Goal: Task Accomplishment & Management: Manage account settings

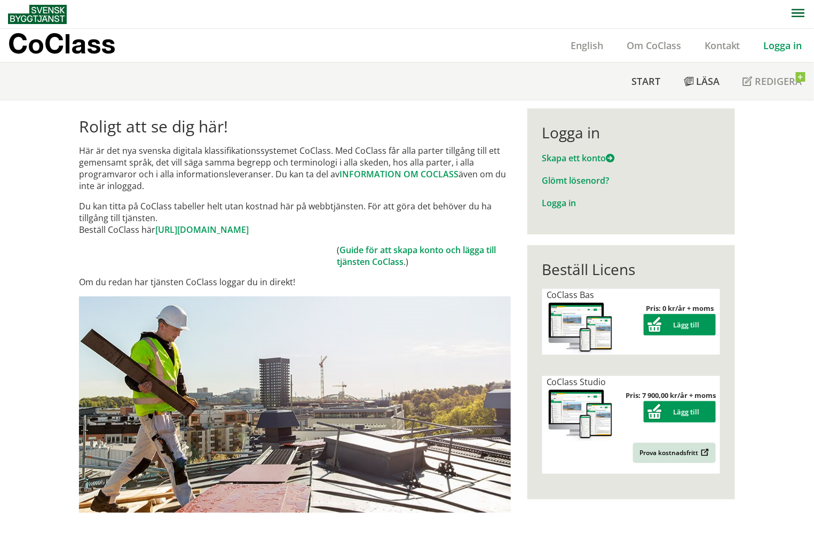
drag, startPoint x: 0, startPoint y: 0, endPoint x: 798, endPoint y: 49, distance: 799.4
click at [798, 49] on link "Logga in" at bounding box center [783, 45] width 62 height 13
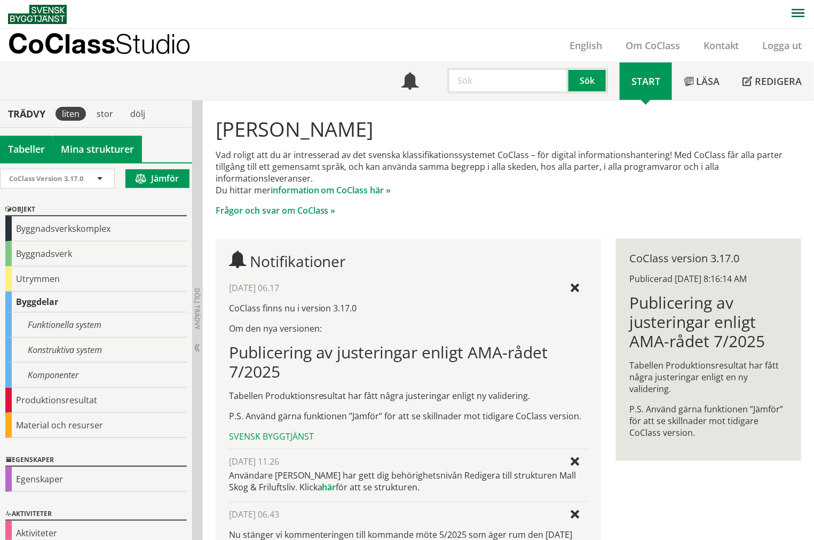
click at [136, 145] on link "Mina strukturer" at bounding box center [97, 149] width 89 height 27
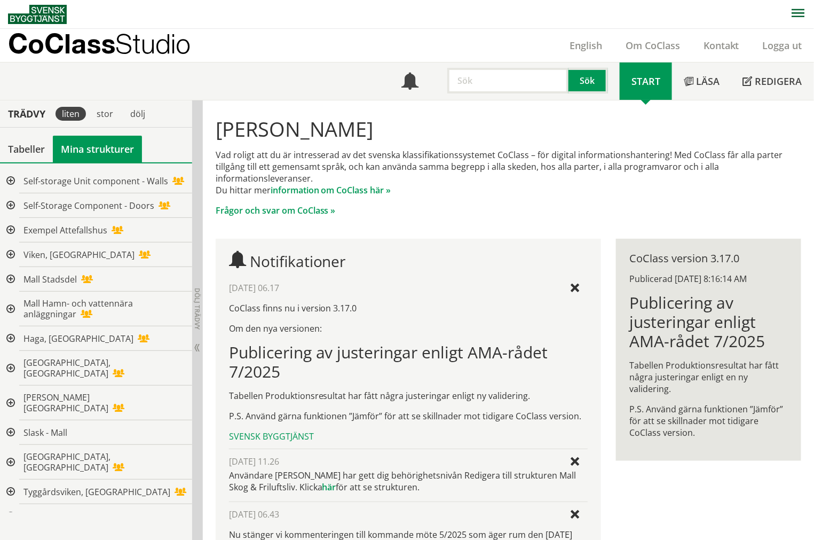
click at [151, 117] on div "dölj" at bounding box center [138, 113] width 32 height 27
click at [147, 114] on div "dölj" at bounding box center [138, 114] width 28 height 14
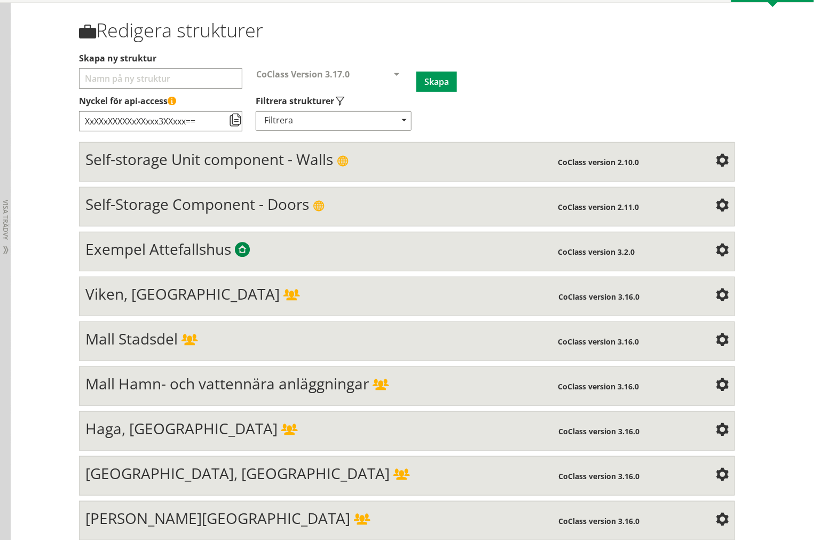
scroll to position [118, 0]
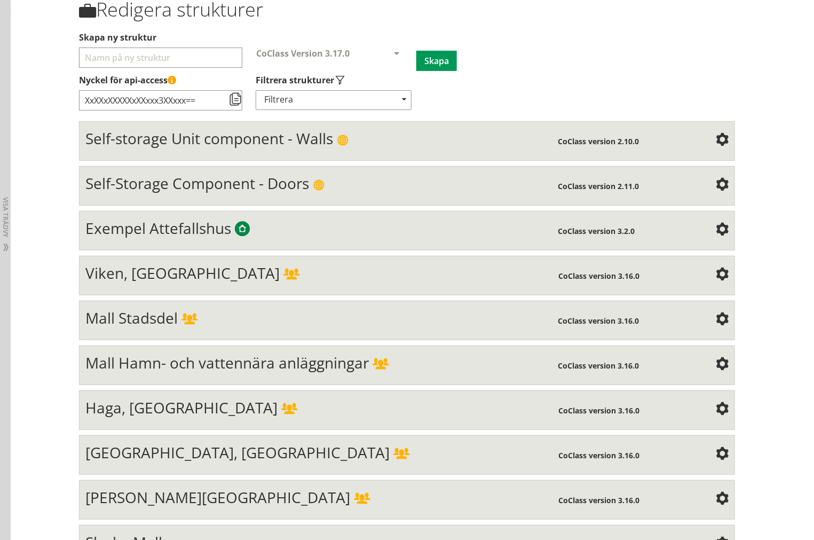
click at [565, 81] on label "Nyckel för api-access" at bounding box center [407, 80] width 656 height 12
click at [242, 90] on input "XxXXxXXXXXxXXxxx3XXxxx==" at bounding box center [160, 100] width 163 height 20
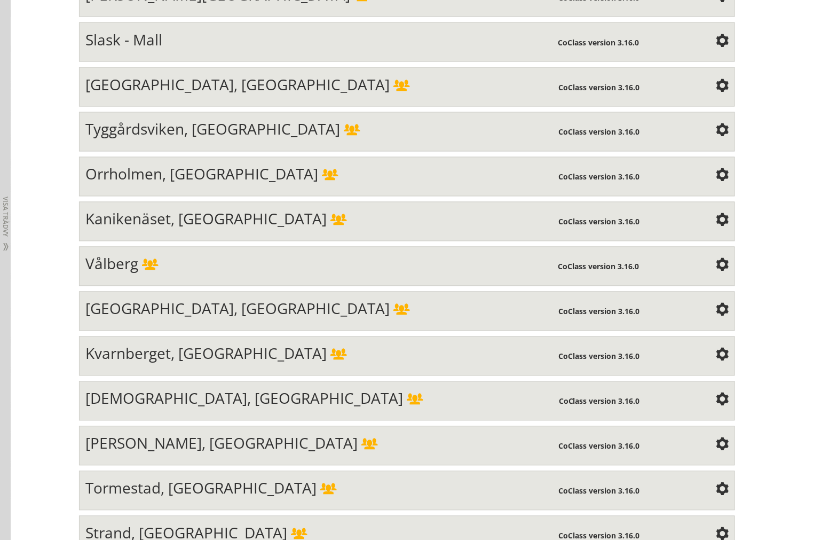
click at [337, 274] on div "Vålberg" at bounding box center [321, 265] width 473 height 21
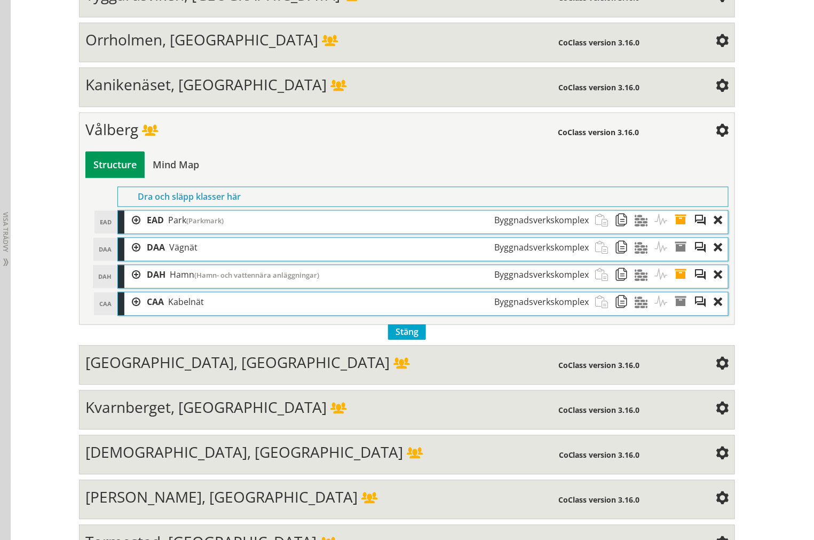
scroll to position [798, 0]
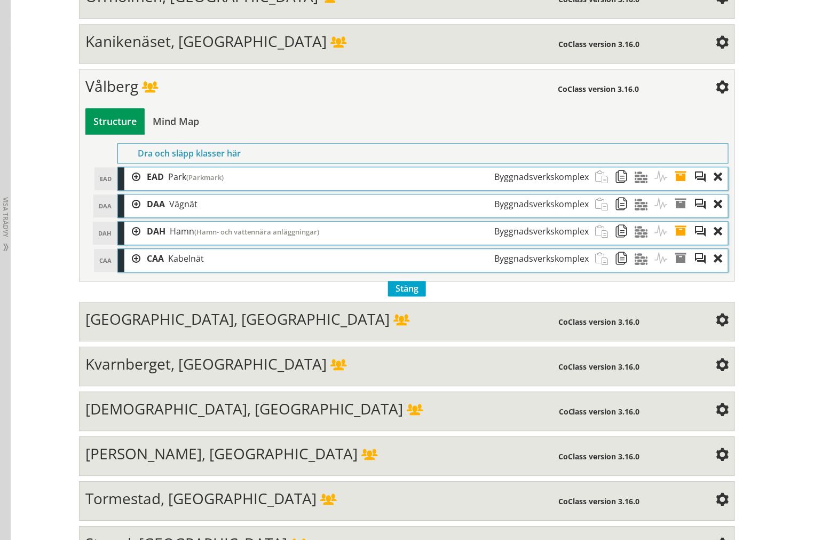
click at [132, 211] on div at bounding box center [132, 204] width 16 height 20
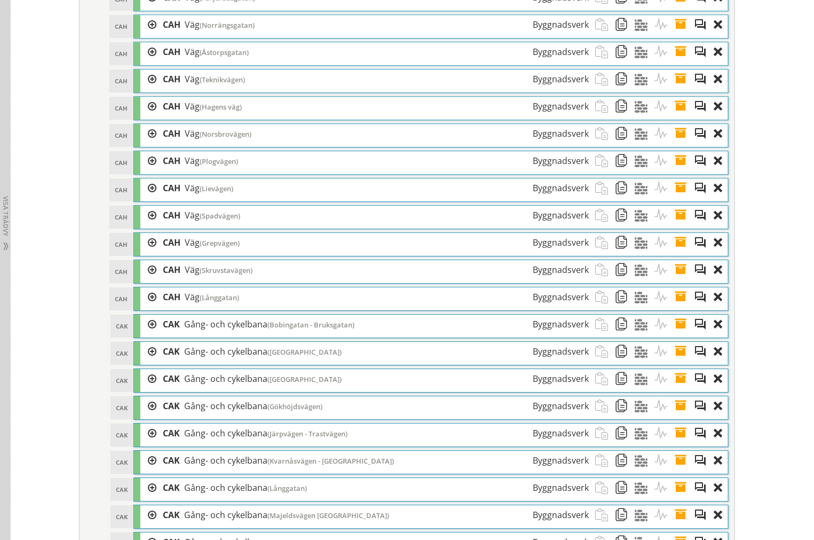
scroll to position [4001, 0]
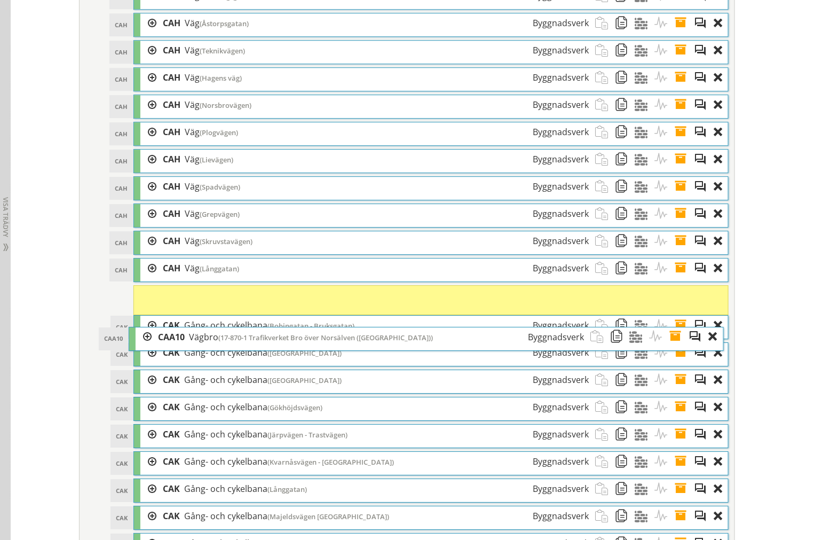
drag, startPoint x: 359, startPoint y: 110, endPoint x: 354, endPoint y: 339, distance: 228.5
click at [354, 339] on span "(17-870-1 Trafikverket Bro över Norsälven (Norsbron))" at bounding box center [325, 337] width 215 height 10
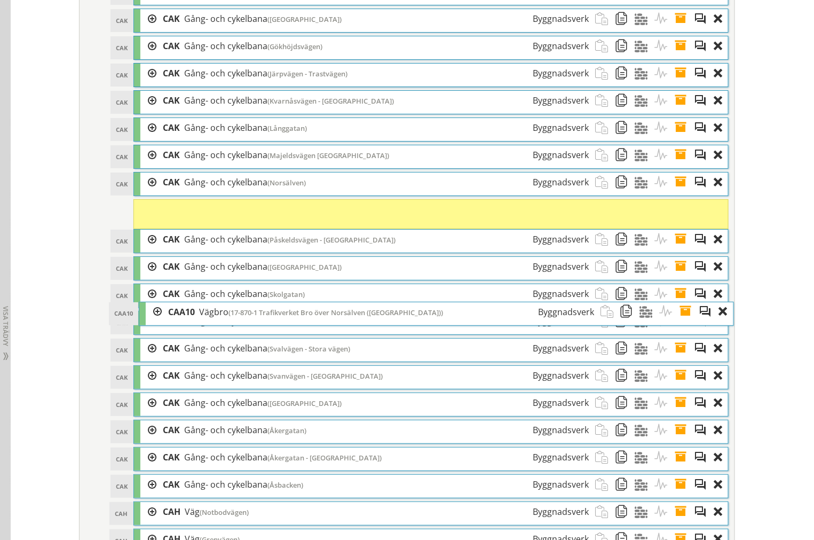
scroll to position [4475, 0]
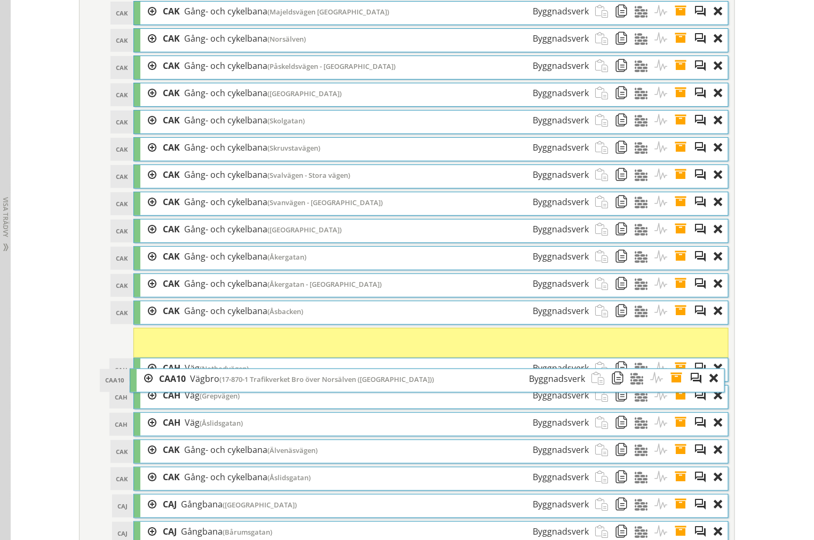
drag, startPoint x: 331, startPoint y: 140, endPoint x: 328, endPoint y: 382, distance: 241.3
click at [328, 382] on span "(17-870-1 Trafikverket Bro över Norsälven (Norsbron))" at bounding box center [326, 379] width 215 height 10
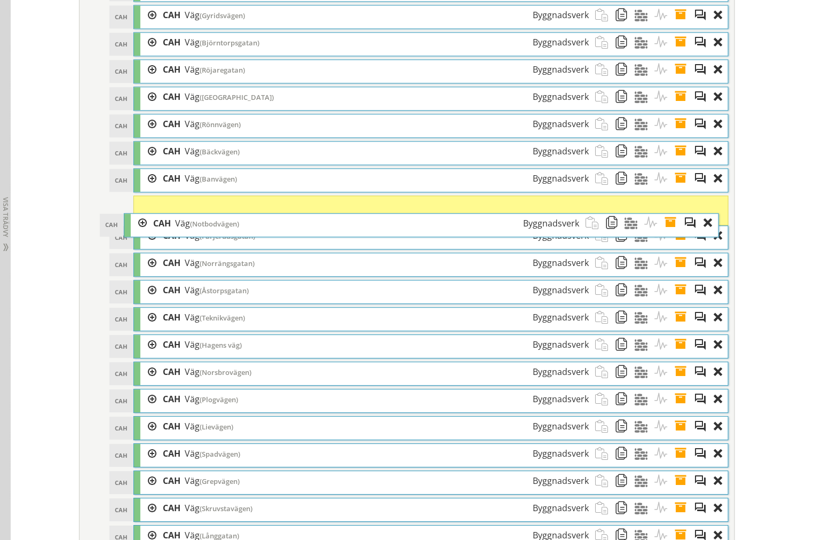
drag, startPoint x: 303, startPoint y: 387, endPoint x: 291, endPoint y: 237, distance: 150.9
click at [291, 233] on div "CAH Väg (Notbodvägen) Byggnadsverk" at bounding box center [366, 223] width 439 height 20
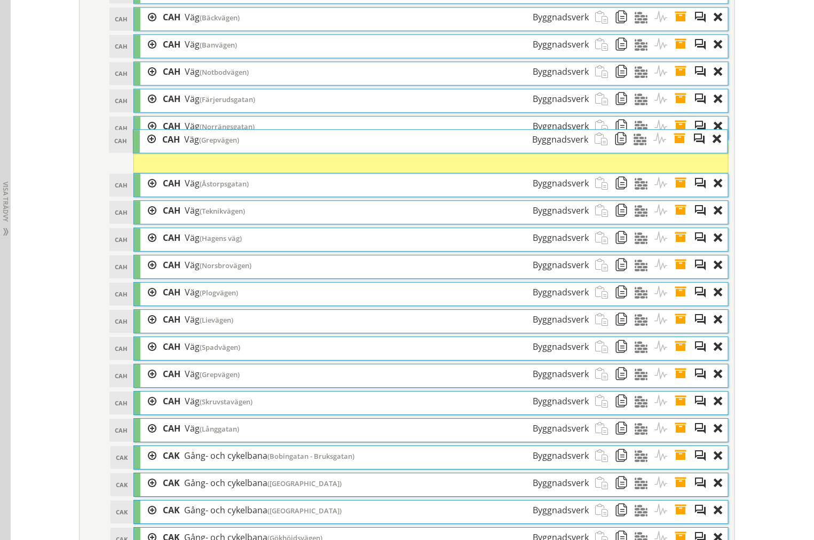
scroll to position [3882, 0]
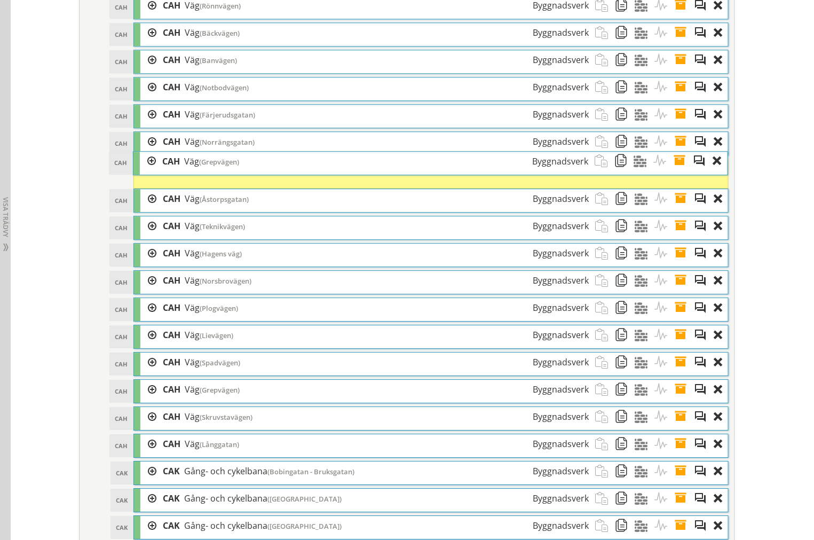
drag, startPoint x: 280, startPoint y: 193, endPoint x: 279, endPoint y: 186, distance: 7.0
click at [279, 171] on div "CAH Väg (Grepvägen) Byggnadsverk" at bounding box center [375, 162] width 439 height 20
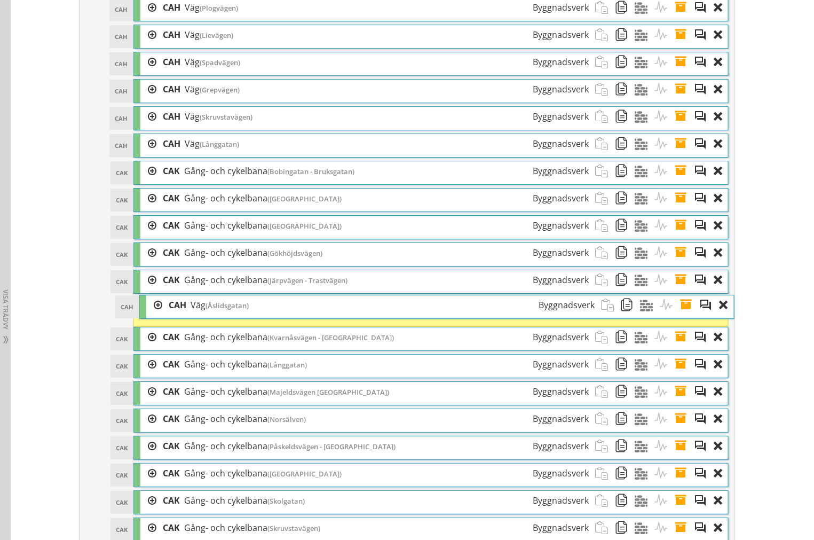
scroll to position [4179, 0]
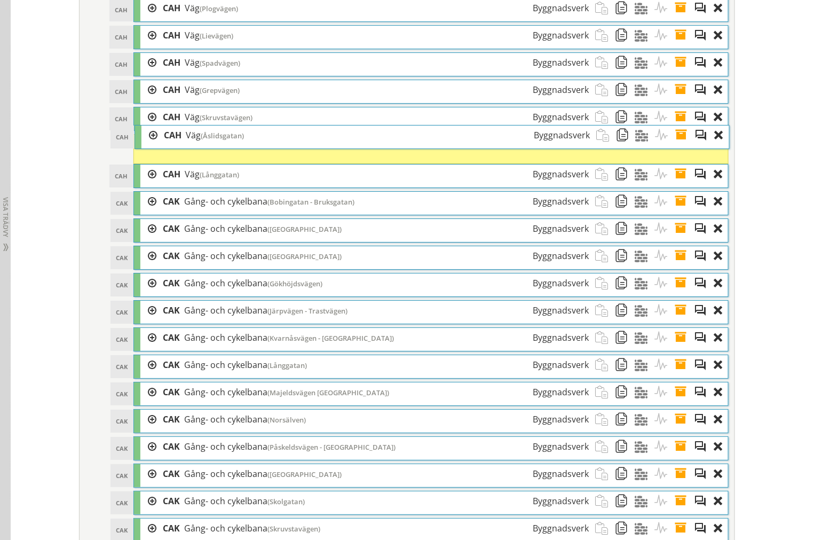
drag, startPoint x: 265, startPoint y: 330, endPoint x: 266, endPoint y: 141, distance: 188.4
click at [266, 141] on div "CAH Väg (Åslidsgatan) Byggnadsverk" at bounding box center [376, 135] width 439 height 20
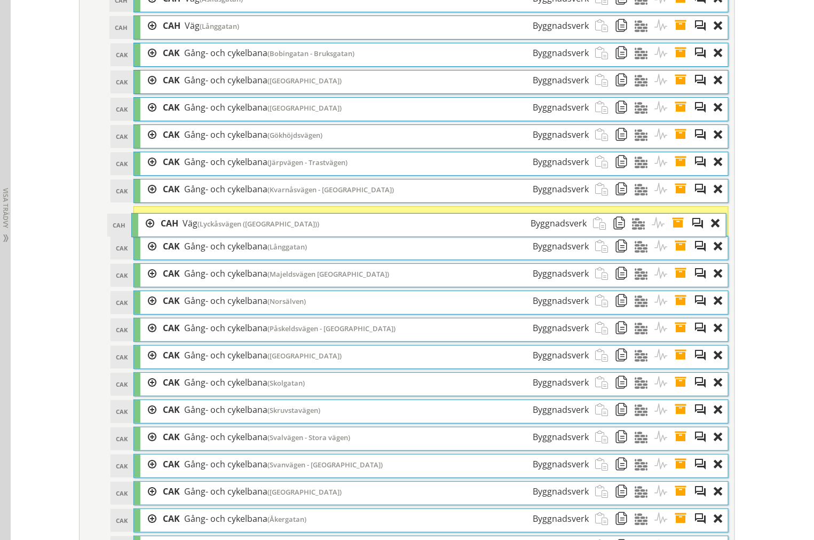
scroll to position [4297, 0]
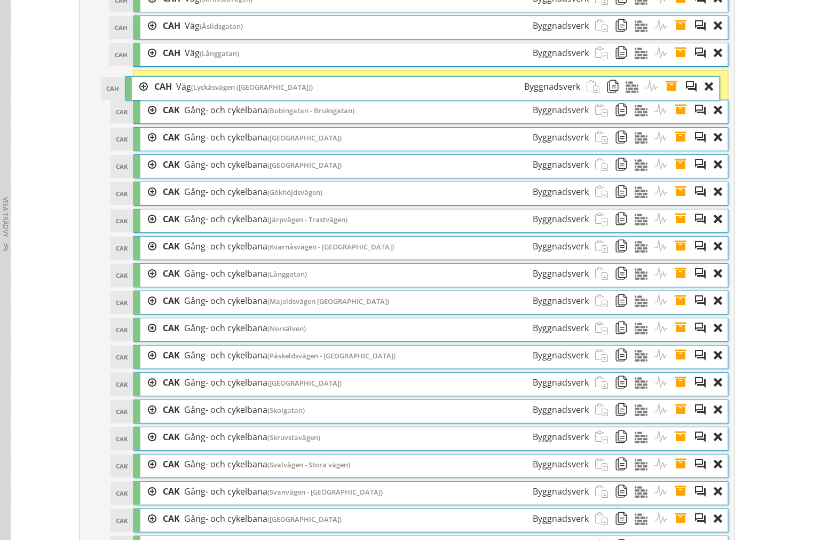
drag, startPoint x: 291, startPoint y: 126, endPoint x: 283, endPoint y: 99, distance: 28.5
click at [283, 97] on div "CAH Väg (Lyckåsvägen (Enskild väg)) Byggnadsverk" at bounding box center [367, 87] width 439 height 20
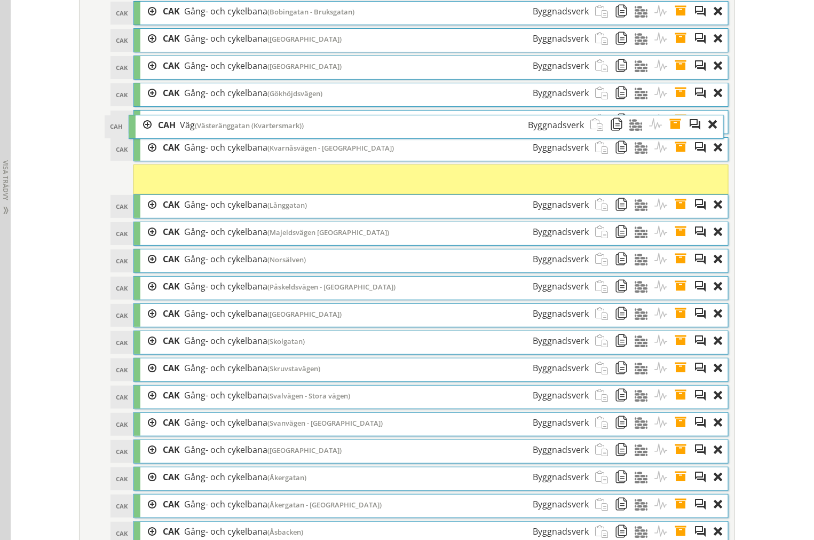
scroll to position [4357, 0]
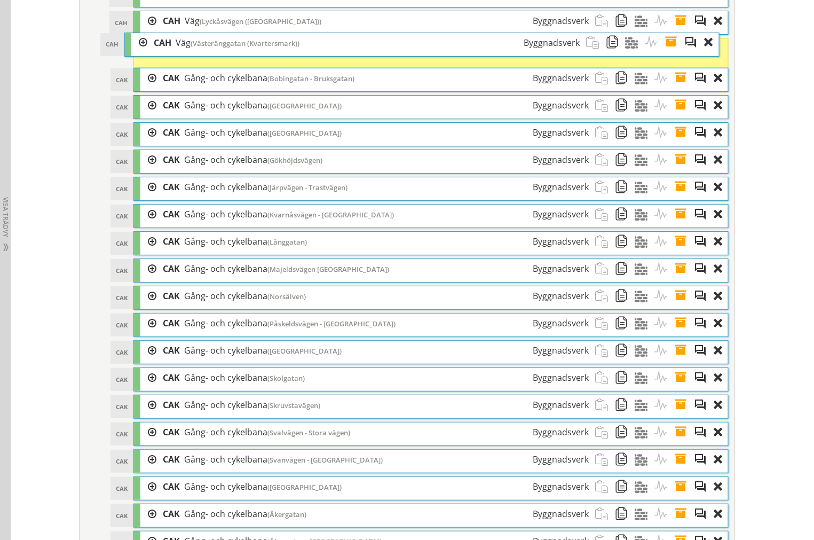
drag, startPoint x: 286, startPoint y: 88, endPoint x: 276, endPoint y: 51, distance: 37.9
click at [276, 48] on span "(Västeränggatan (Kvartersmark))" at bounding box center [245, 43] width 109 height 10
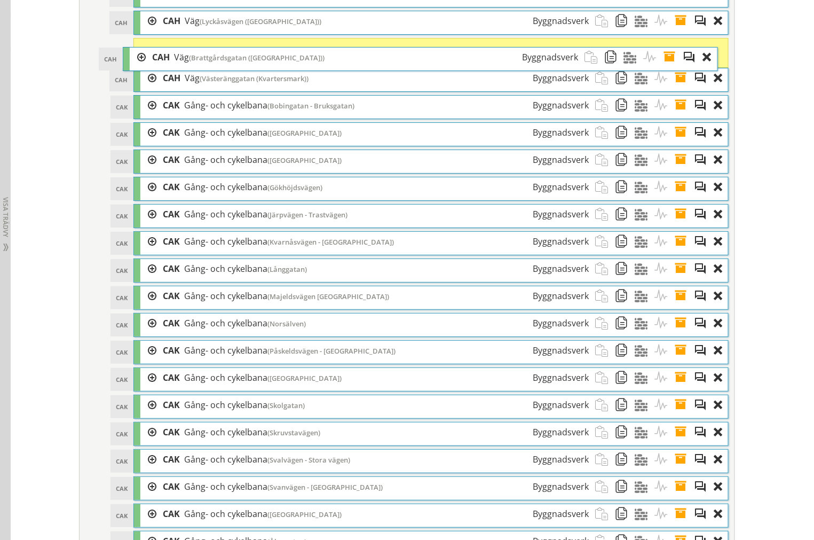
drag, startPoint x: 284, startPoint y: 177, endPoint x: 274, endPoint y: 66, distance: 112.1
click at [274, 62] on span "(Brattgårdsgatan (Kvartersmark))" at bounding box center [257, 58] width 136 height 10
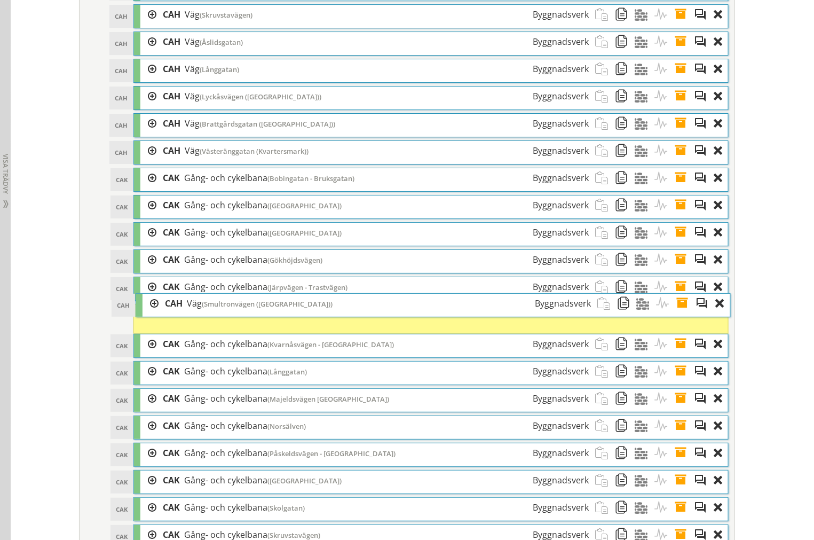
scroll to position [4238, 0]
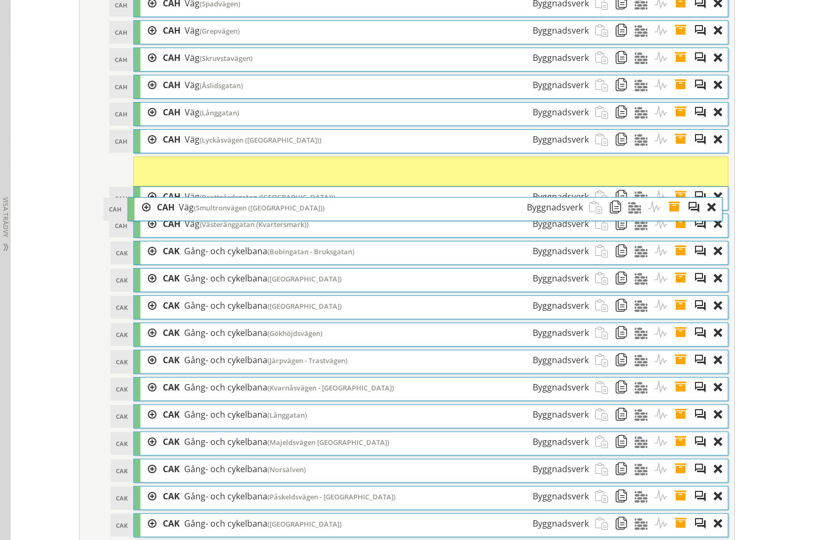
drag, startPoint x: 289, startPoint y: 204, endPoint x: 284, endPoint y: 220, distance: 17.1
click at [284, 212] on span "(Smultronvägen (Enskild väg))" at bounding box center [259, 208] width 131 height 10
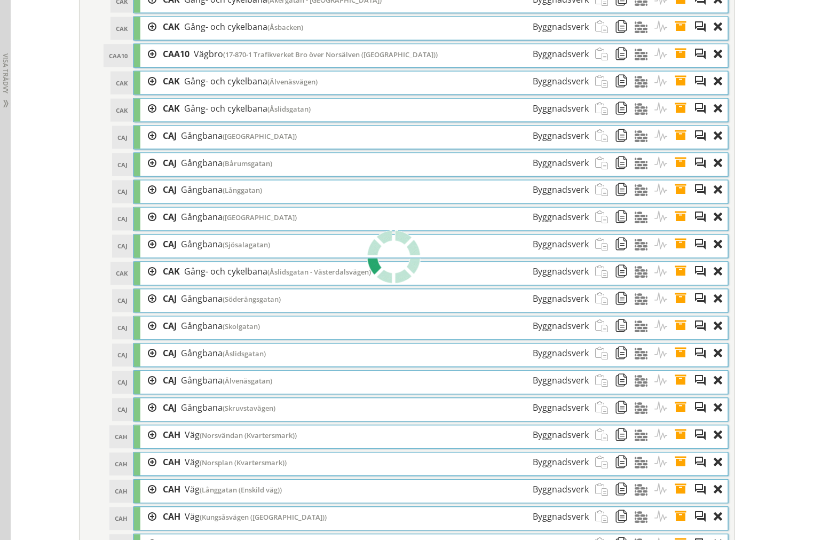
scroll to position [5009, 0]
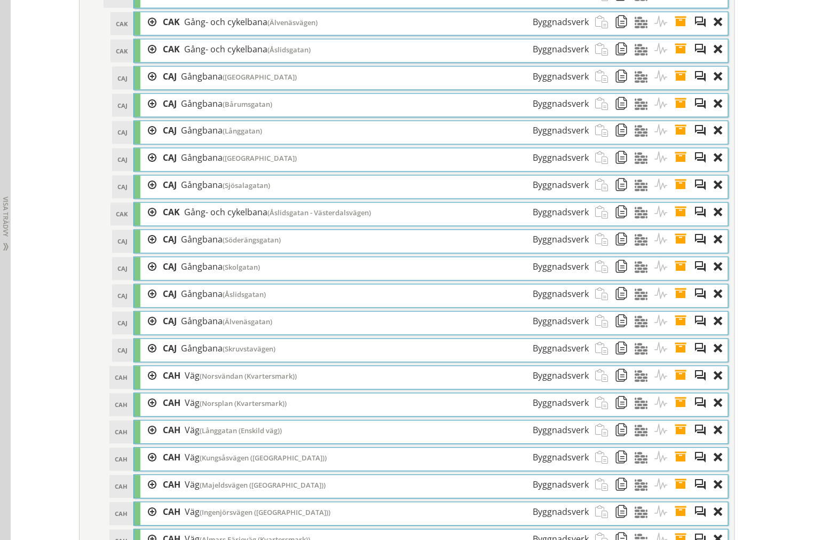
drag, startPoint x: 223, startPoint y: 396, endPoint x: 211, endPoint y: 407, distance: 15.9
click at [211, 381] on span "(Norsvändan (Kvartersmark))" at bounding box center [248, 376] width 97 height 10
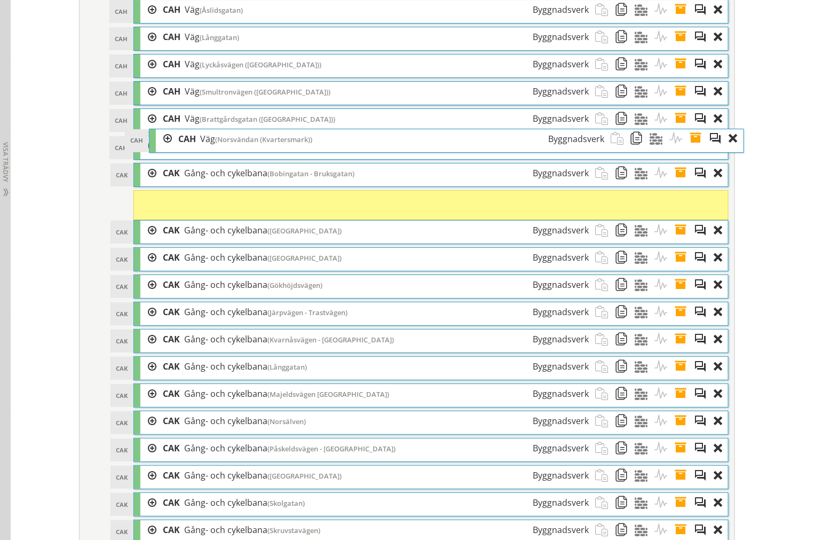
scroll to position [4179, 0]
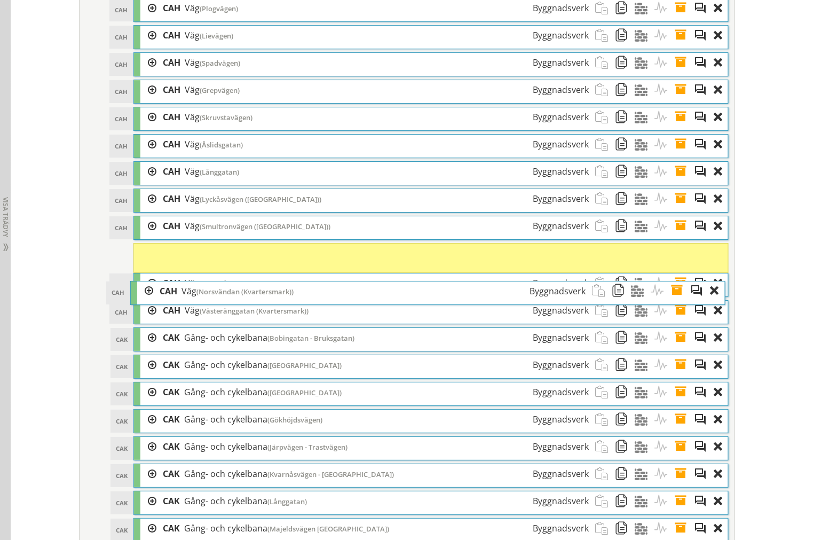
drag, startPoint x: 212, startPoint y: 407, endPoint x: 209, endPoint y: 296, distance: 111.1
click at [209, 296] on span "(Norsvändan (Kvartersmark))" at bounding box center [244, 292] width 97 height 10
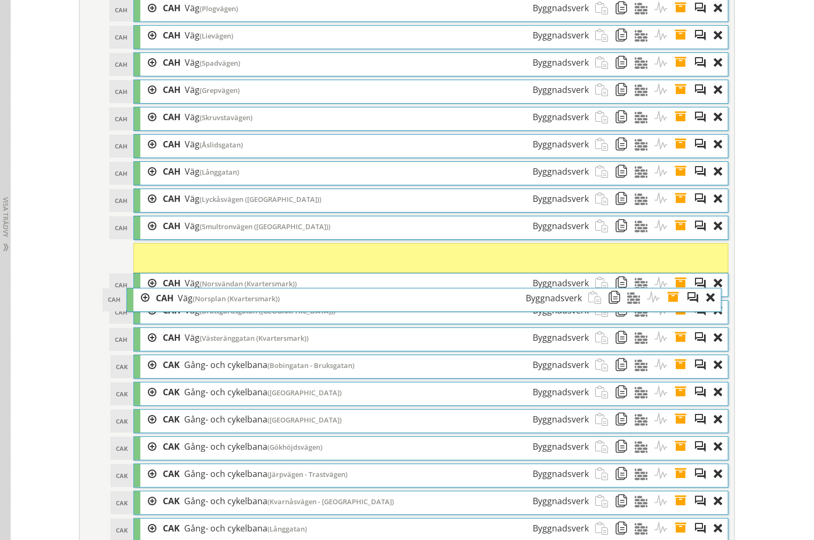
drag, startPoint x: 222, startPoint y: 306, endPoint x: 217, endPoint y: 301, distance: 7.2
click at [216, 301] on span "(Norsplan (Kvartersmark))" at bounding box center [236, 299] width 87 height 10
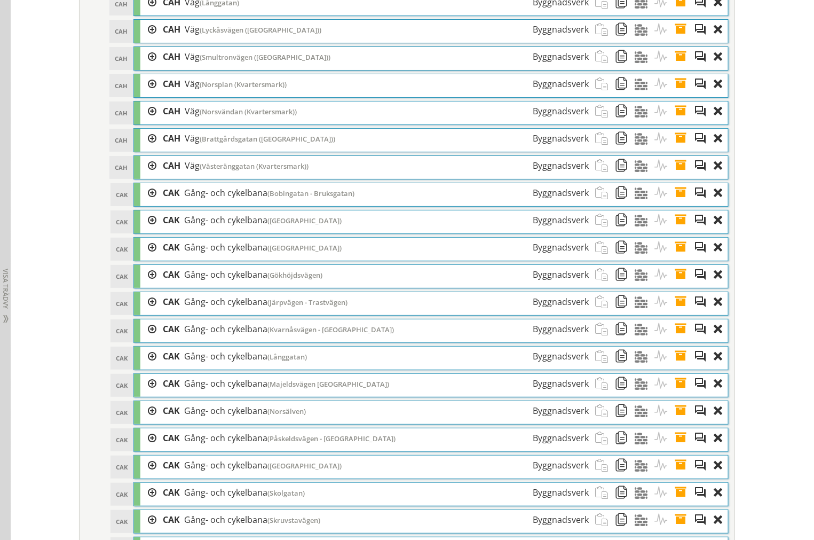
scroll to position [4297, 0]
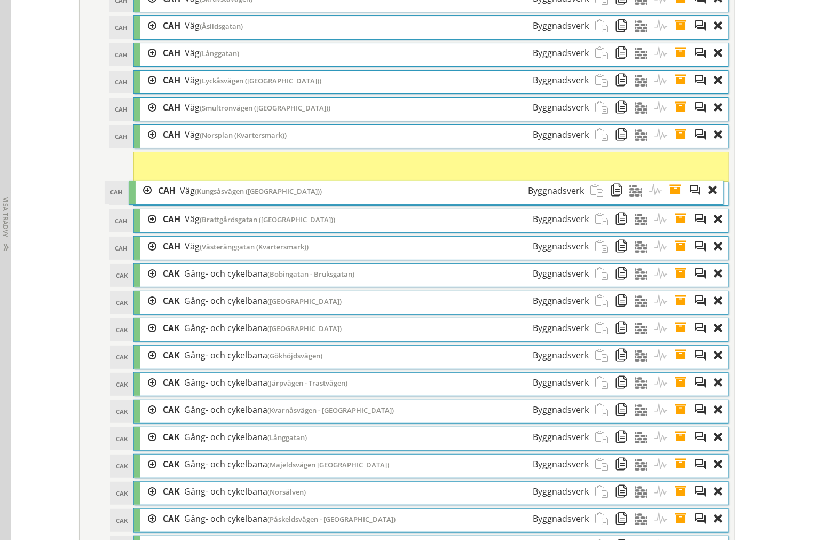
drag, startPoint x: 252, startPoint y: 194, endPoint x: 247, endPoint y: 196, distance: 5.5
click at [247, 196] on span "(Kungsåsvägen (Enskild väg))" at bounding box center [258, 191] width 127 height 10
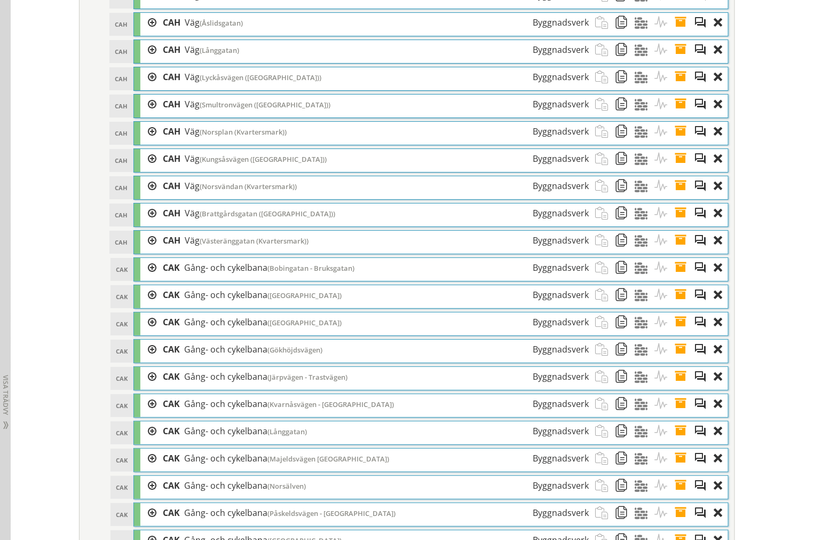
scroll to position [4238, 0]
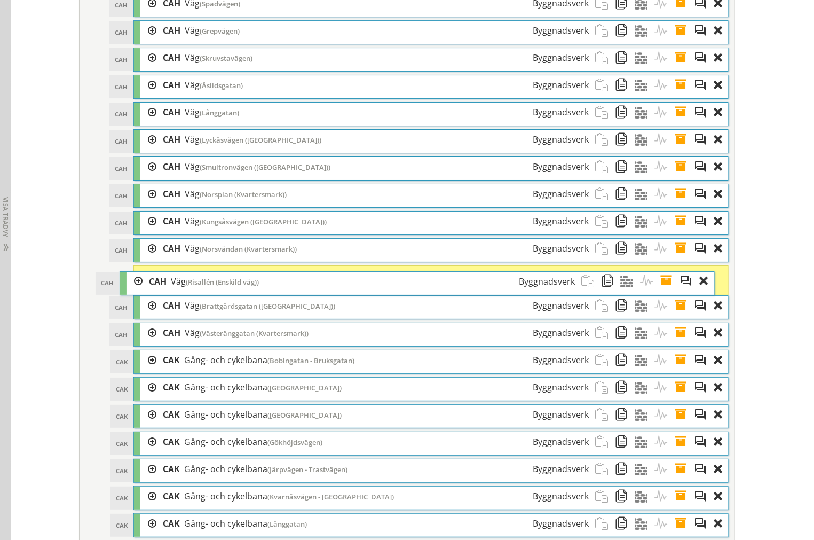
drag, startPoint x: 250, startPoint y: 318, endPoint x: 236, endPoint y: 288, distance: 32.5
click at [236, 287] on span "(Risallén (Enskild väg))" at bounding box center [222, 282] width 73 height 10
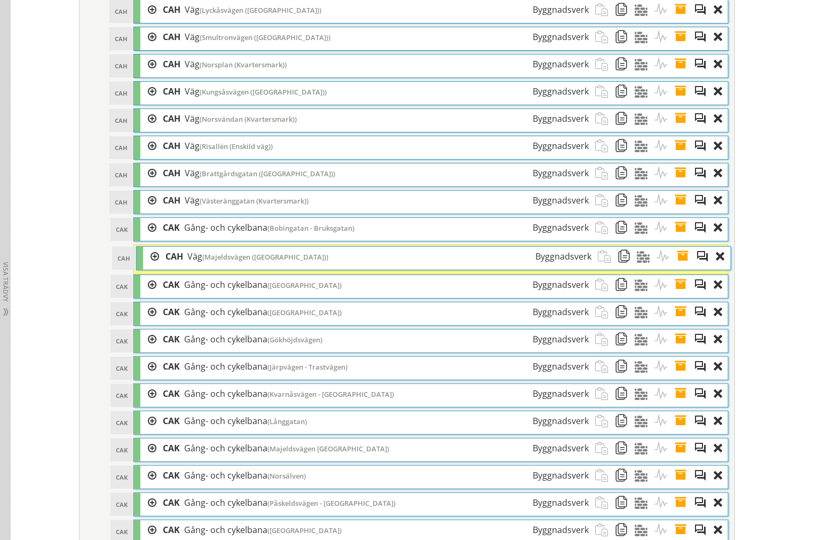
scroll to position [4367, 0]
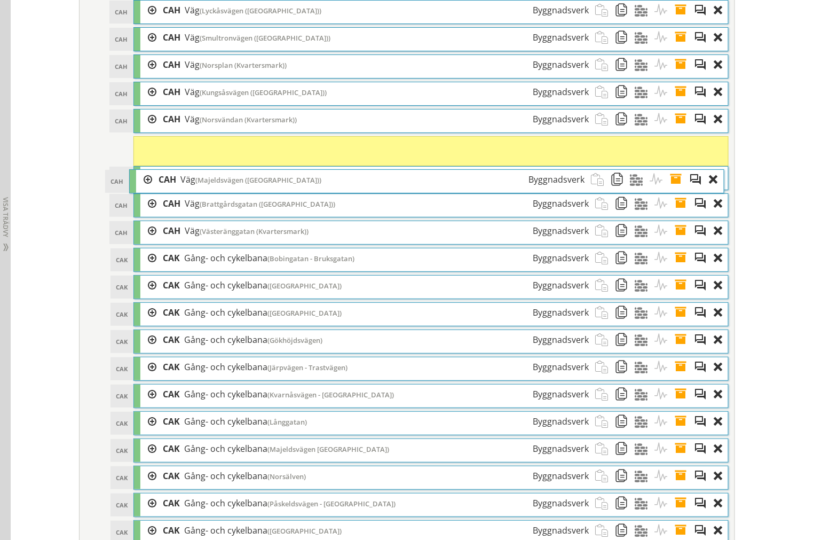
drag, startPoint x: 257, startPoint y: 133, endPoint x: 253, endPoint y: 194, distance: 60.5
click at [253, 185] on span "(Majeldsvägen (Kvartersmark))" at bounding box center [258, 180] width 126 height 10
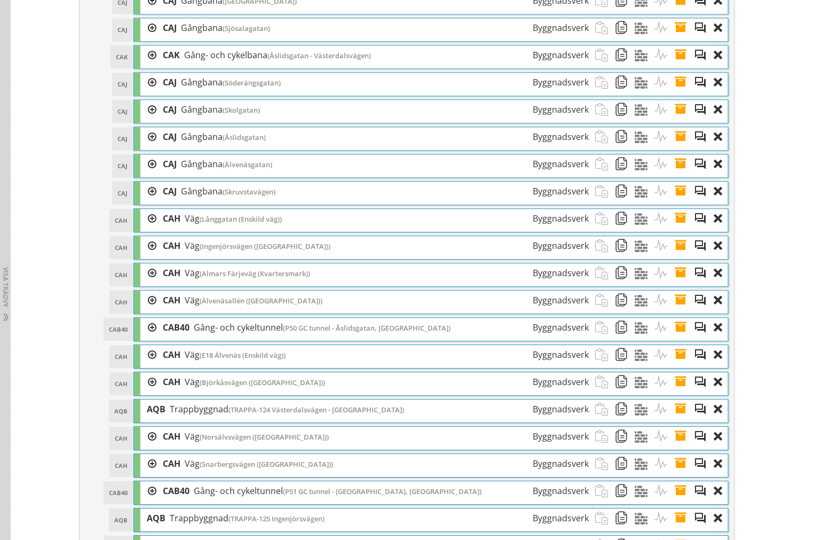
scroll to position [5375, 0]
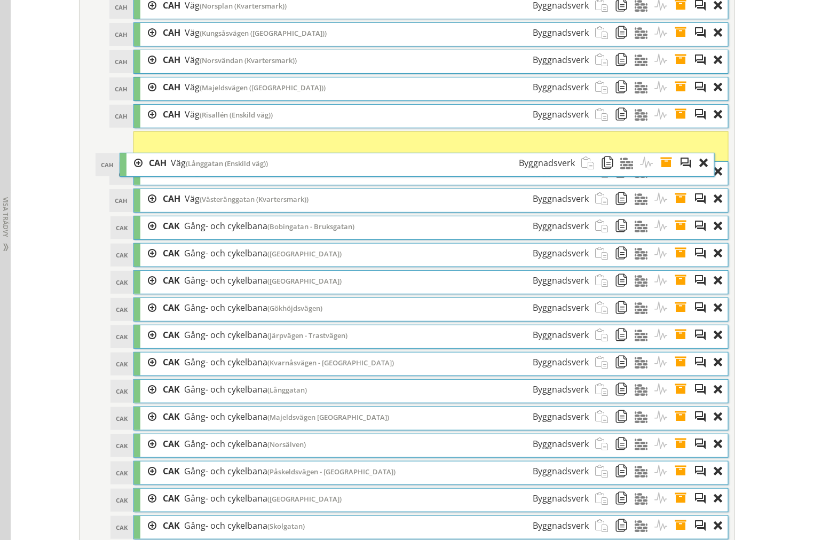
drag, startPoint x: 335, startPoint y: 183, endPoint x: 321, endPoint y: 175, distance: 16.0
click at [321, 173] on div "CAH Väg (Långgatan (Enskild väg)) Byggnadsverk" at bounding box center [361, 163] width 439 height 20
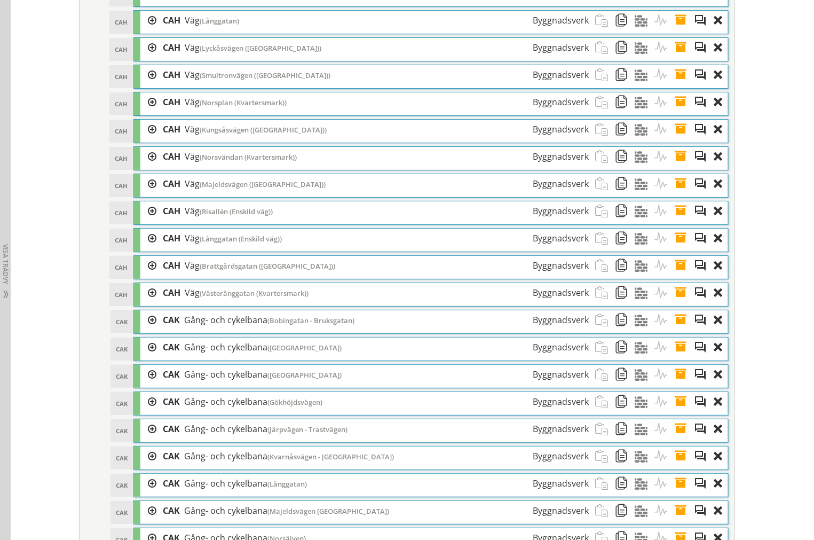
scroll to position [4308, 0]
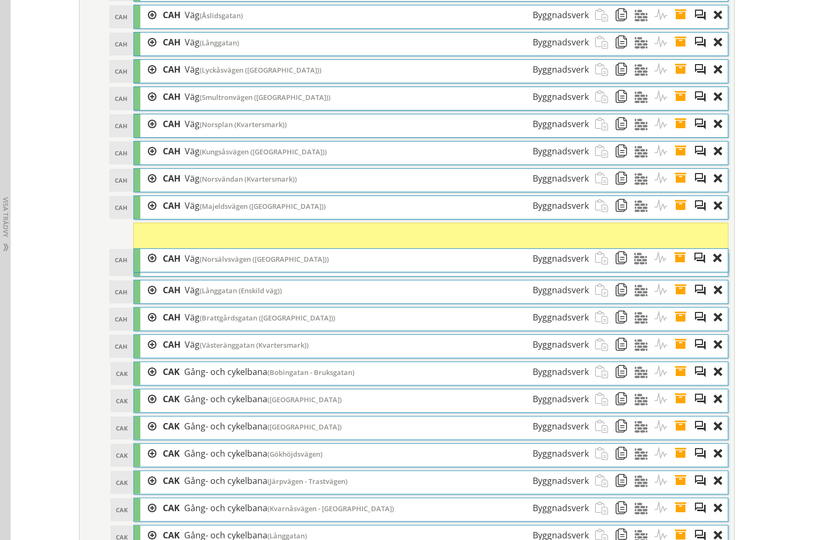
drag, startPoint x: 296, startPoint y: 281, endPoint x: 296, endPoint y: 267, distance: 13.9
click at [296, 267] on div "CAH Väg (Norsälvsvägen (Enskild väg)) Byggnadsverk" at bounding box center [375, 259] width 439 height 20
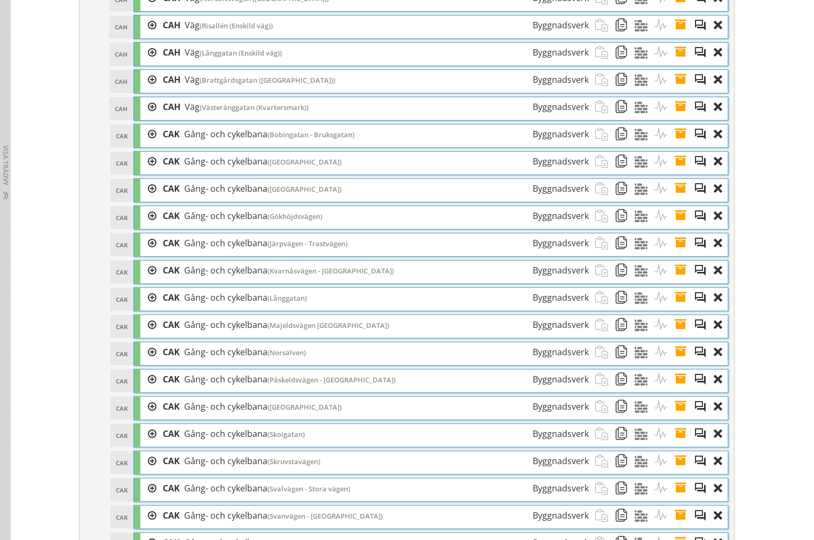
scroll to position [4486, 0]
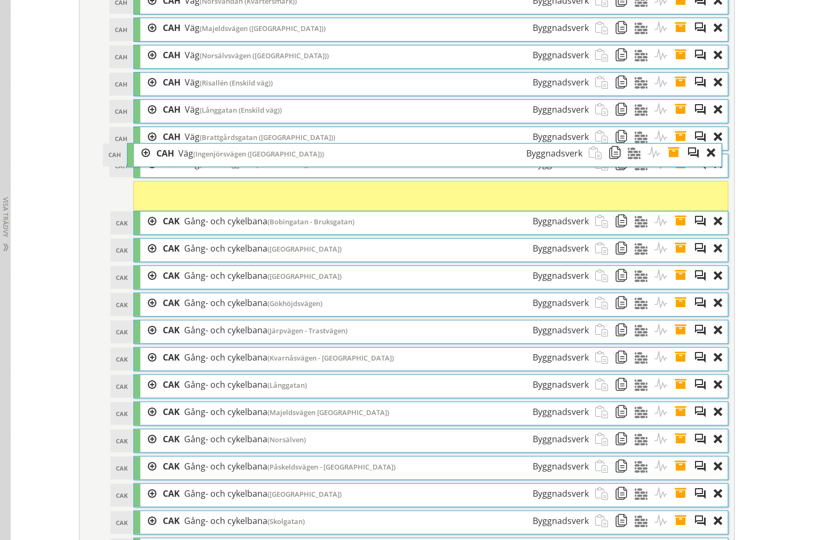
drag, startPoint x: 286, startPoint y: 231, endPoint x: 280, endPoint y: 163, distance: 68.0
click at [280, 159] on span "(Ingenjörsvägen (Kvartersmark))" at bounding box center [258, 154] width 131 height 10
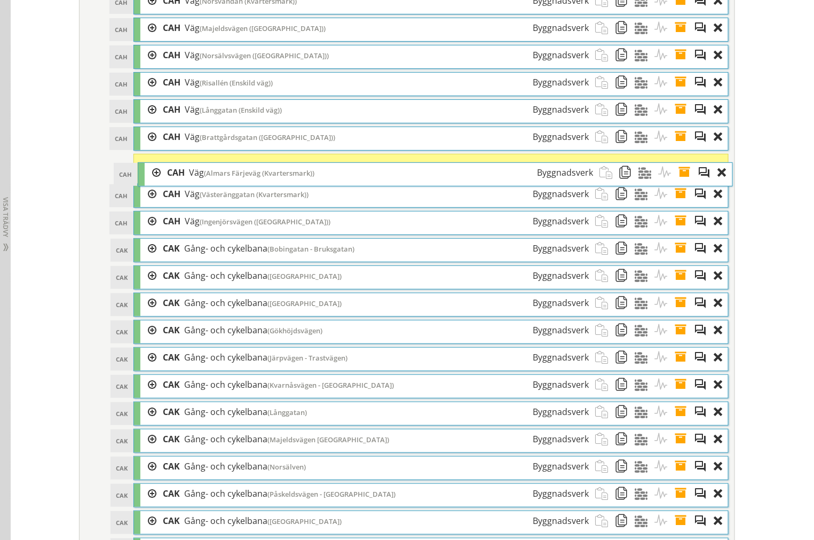
drag, startPoint x: 274, startPoint y: 257, endPoint x: 278, endPoint y: 174, distance: 82.8
click at [278, 174] on span "(Almars Färjeväg (Kvartersmark))" at bounding box center [259, 173] width 110 height 10
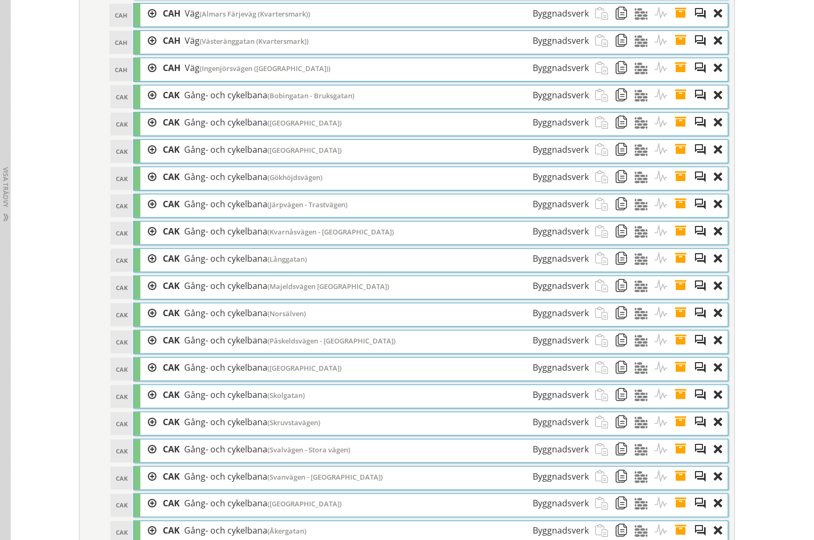
scroll to position [4545, 0]
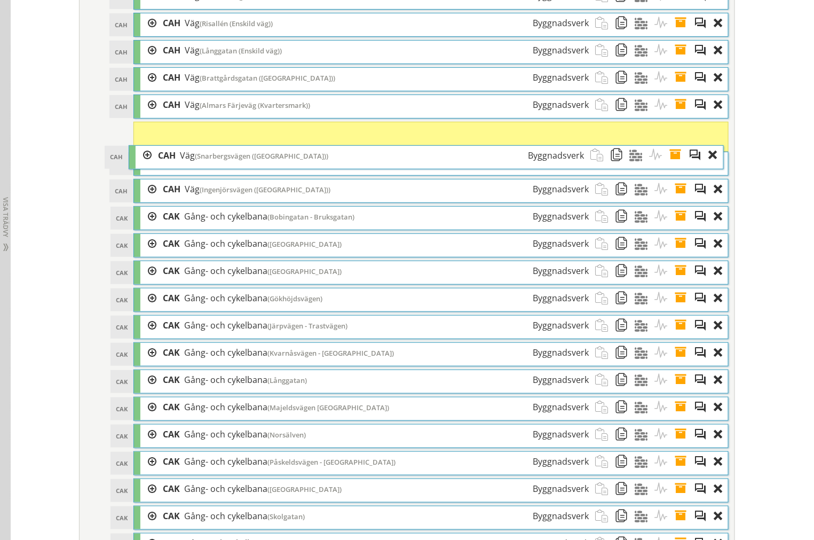
drag, startPoint x: 270, startPoint y: 139, endPoint x: 265, endPoint y: 172, distance: 33.4
click at [265, 165] on div "CAH Väg (Snarbergsvägen (Enskild väg)) Byggnadsverk" at bounding box center [371, 156] width 439 height 20
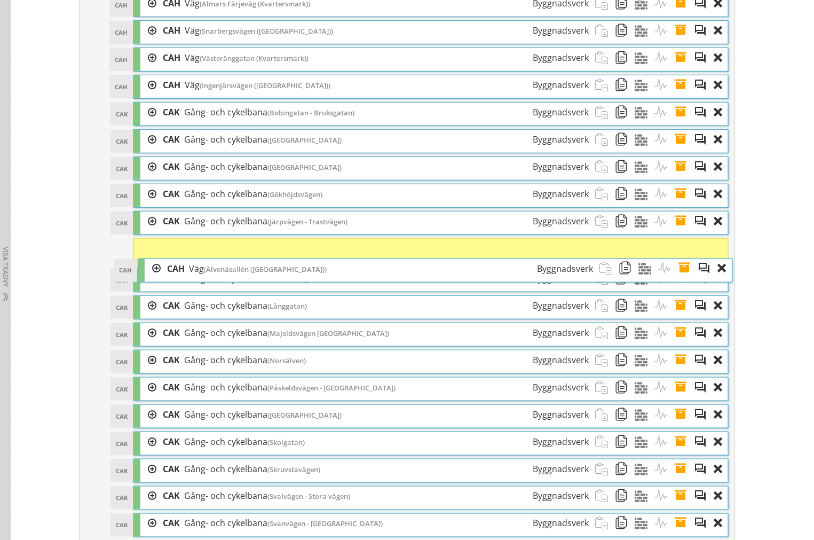
scroll to position [4604, 0]
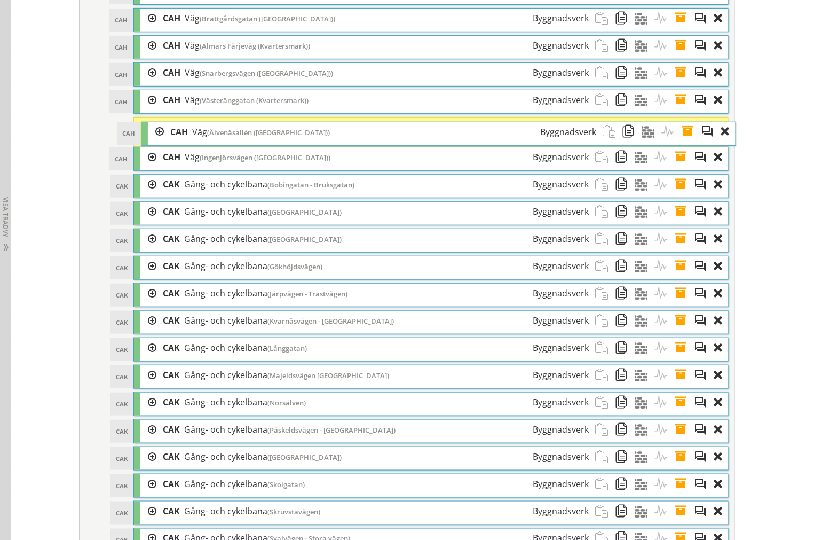
drag, startPoint x: 250, startPoint y: 253, endPoint x: 257, endPoint y: 130, distance: 123.0
click at [257, 130] on span "(Älvenäsallén (Kvartersmark))" at bounding box center [268, 133] width 123 height 10
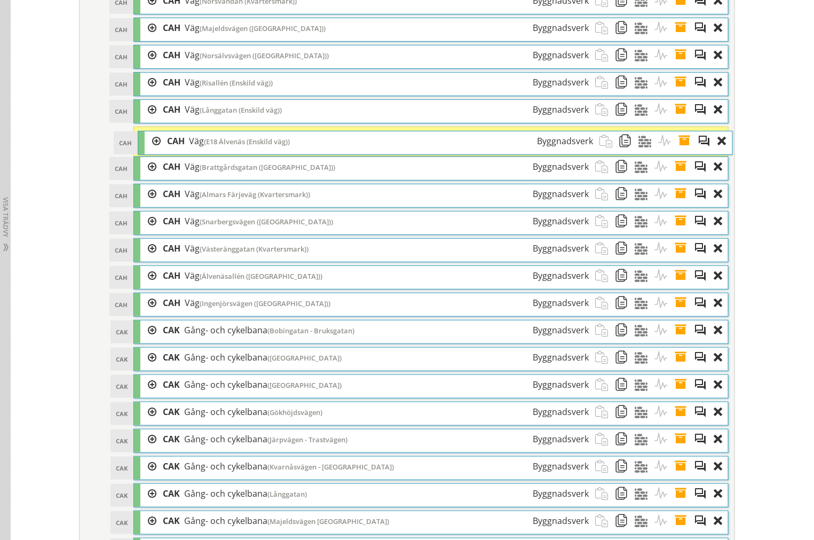
drag, startPoint x: 247, startPoint y: 375, endPoint x: 251, endPoint y: 152, distance: 223.1
click at [251, 146] on span "(E18 Älvenäs (Enskild väg))" at bounding box center [247, 142] width 86 height 10
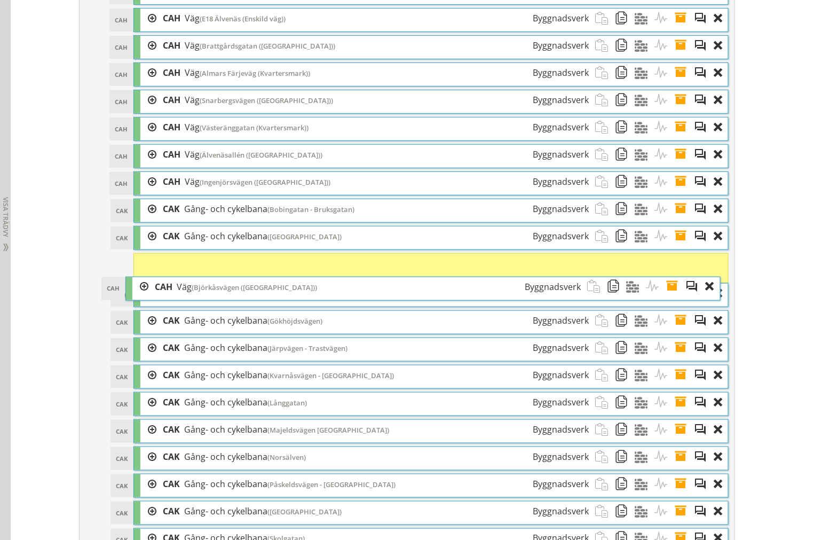
drag, startPoint x: 244, startPoint y: 280, endPoint x: 236, endPoint y: 294, distance: 16.0
click at [236, 292] on span "(Björkåsvägen (Kvartersmark))" at bounding box center [254, 287] width 125 height 10
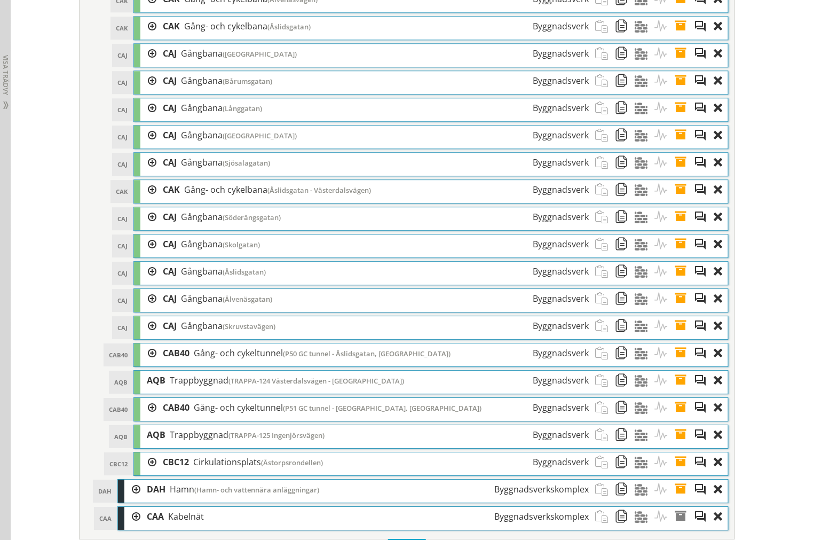
scroll to position [5435, 0]
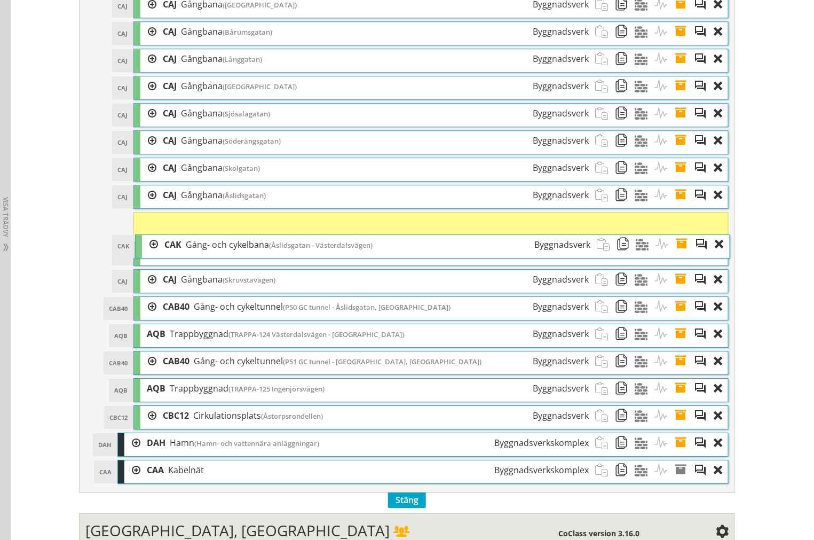
drag, startPoint x: 238, startPoint y: 177, endPoint x: 237, endPoint y: 247, distance: 69.4
click at [237, 247] on span "Gång- och cykelbana" at bounding box center [227, 245] width 83 height 12
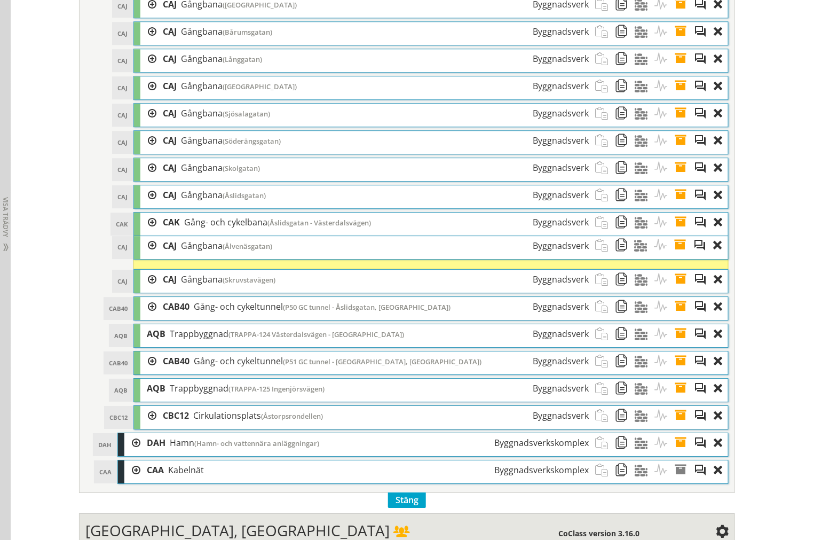
drag, startPoint x: 223, startPoint y: 284, endPoint x: 223, endPoint y: 249, distance: 35.8
click at [223, 249] on span "(Älvenäsgatan)" at bounding box center [248, 246] width 50 height 10
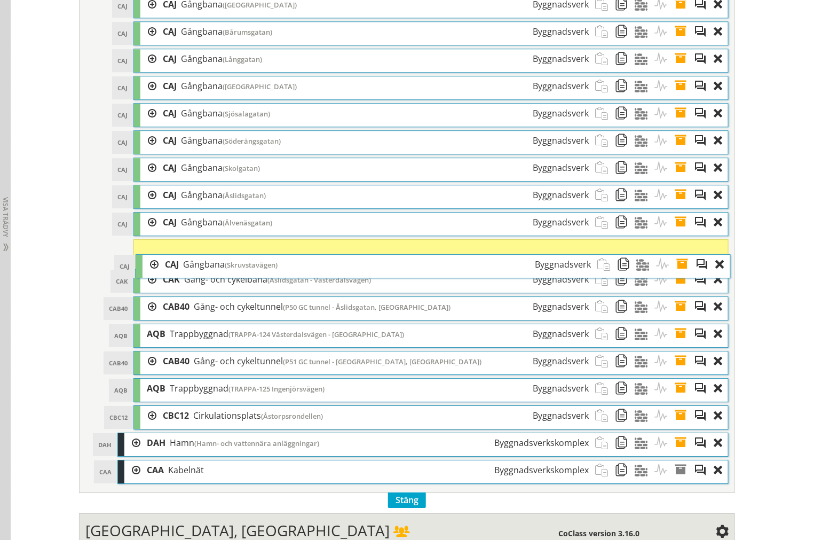
drag, startPoint x: 219, startPoint y: 307, endPoint x: 221, endPoint y: 268, distance: 39.6
click at [225, 268] on span "(Skruvstavägen)" at bounding box center [251, 265] width 53 height 10
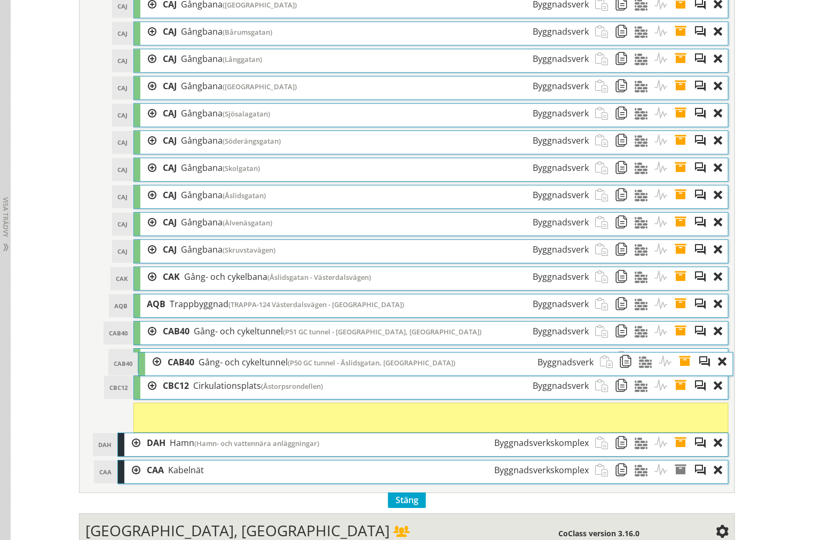
drag, startPoint x: 268, startPoint y: 337, endPoint x: 273, endPoint y: 367, distance: 29.7
click at [273, 367] on span "Gång- och cykeltunnel" at bounding box center [243, 362] width 89 height 12
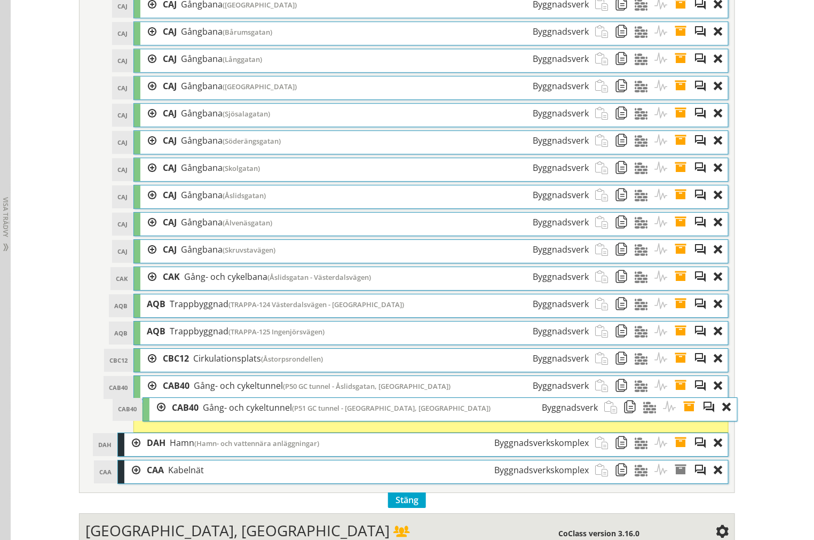
drag, startPoint x: 246, startPoint y: 366, endPoint x: 259, endPoint y: 414, distance: 49.7
click at [259, 413] on span "Gång- och cykeltunnel" at bounding box center [247, 407] width 89 height 12
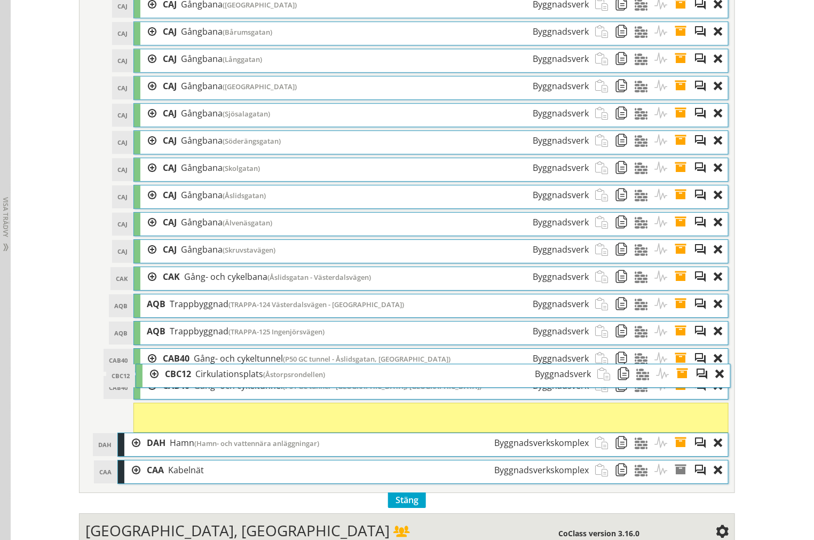
drag, startPoint x: 243, startPoint y: 398, endPoint x: 246, endPoint y: 386, distance: 12.5
click at [246, 384] on div "CBC12 Cirkulationsplats (Åstorpsrondellen) Byggnadsverk" at bounding box center [378, 374] width 439 height 20
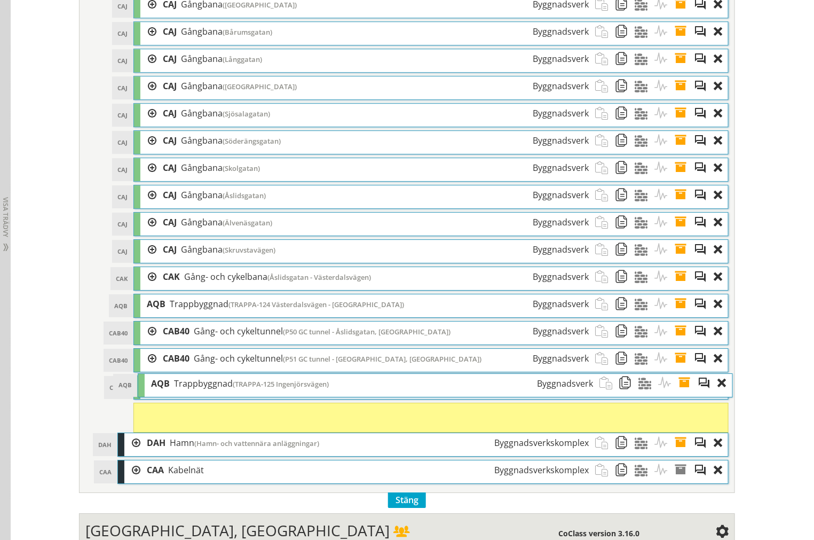
drag, startPoint x: 243, startPoint y: 366, endPoint x: 248, endPoint y: 391, distance: 24.9
click at [248, 389] on span "(TRAPPA-125 Ingenjörsvägen)" at bounding box center [281, 384] width 96 height 10
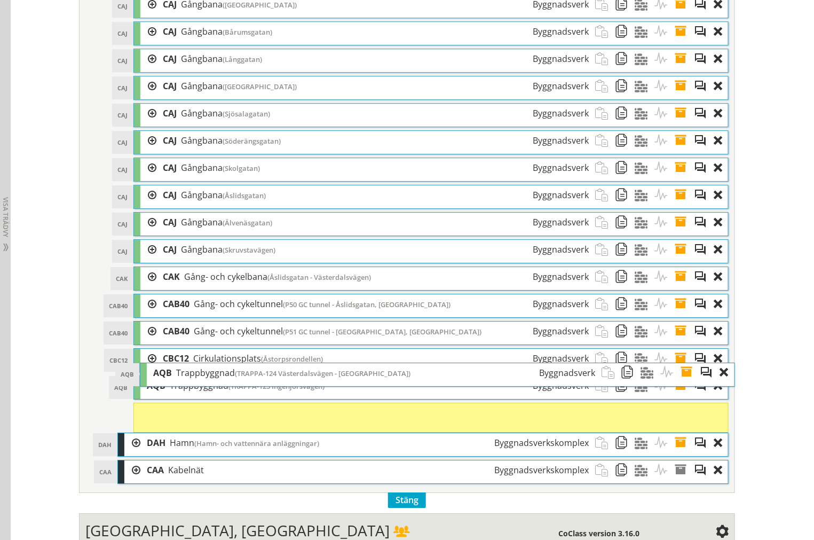
drag, startPoint x: 243, startPoint y: 339, endPoint x: 249, endPoint y: 379, distance: 41.1
click at [249, 378] on span "(TRAPPA-124 Västerdalsvägen - GC väg)" at bounding box center [323, 373] width 176 height 10
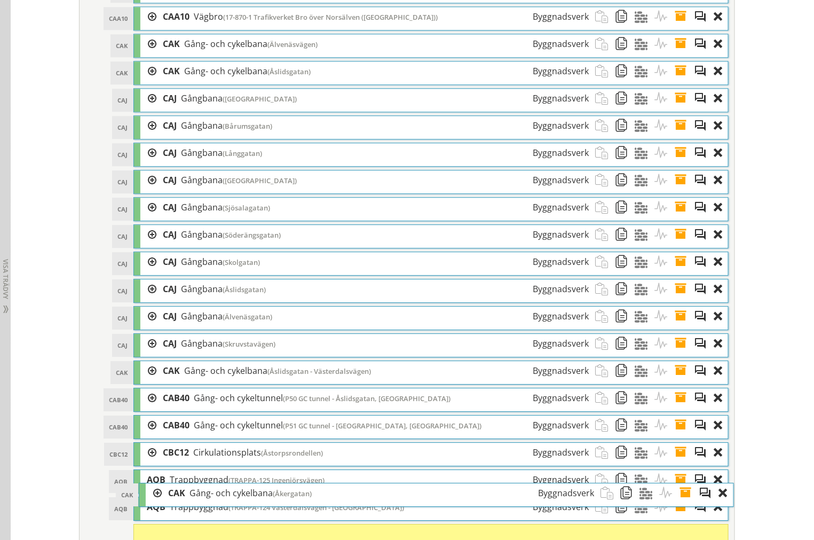
scroll to position [5375, 0]
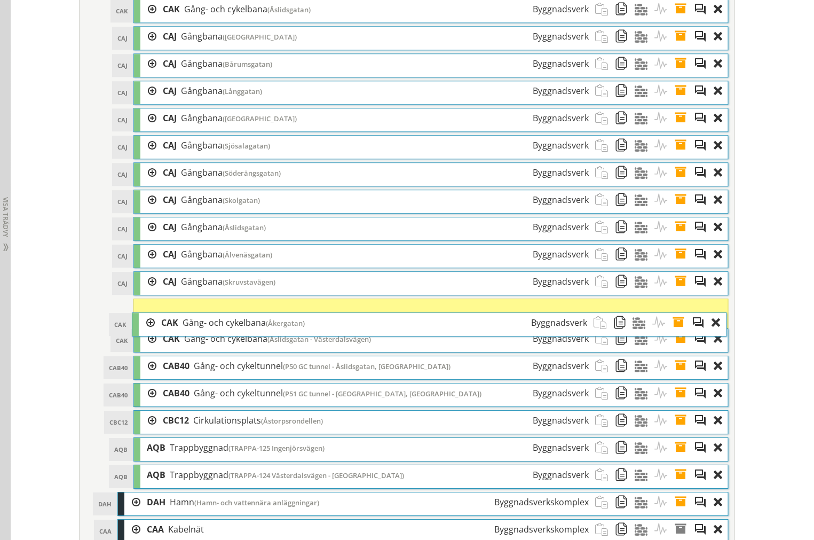
drag, startPoint x: 268, startPoint y: 136, endPoint x: 267, endPoint y: 326, distance: 190.0
click at [267, 326] on span "(Åkergatan)" at bounding box center [285, 323] width 39 height 10
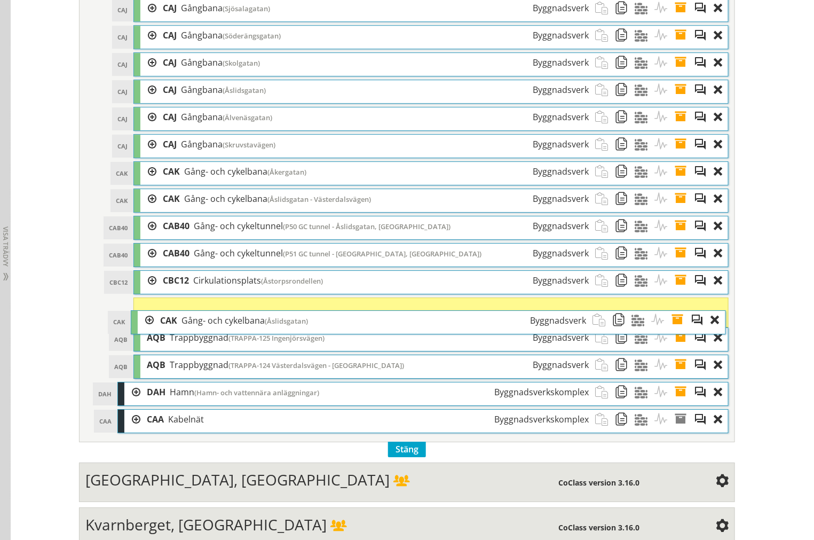
scroll to position [5553, 0]
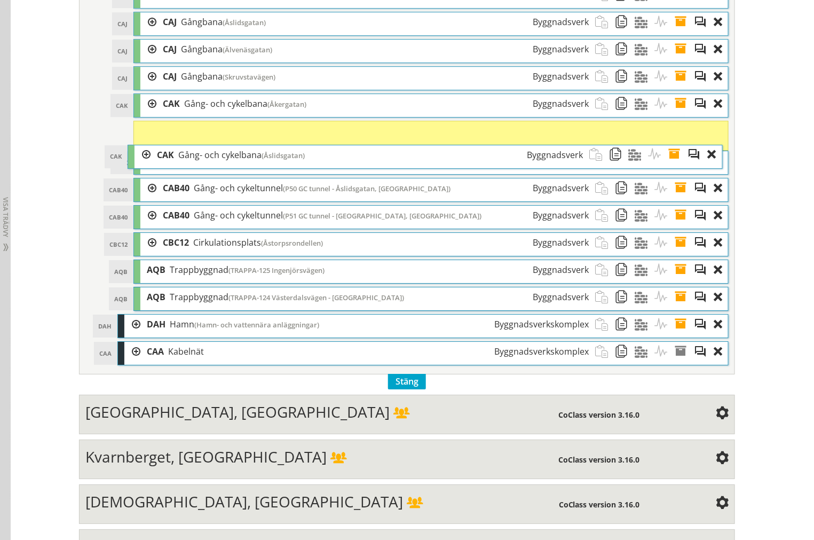
drag, startPoint x: 267, startPoint y: 278, endPoint x: 262, endPoint y: 159, distance: 118.6
click at [262, 159] on span "(Åslidsgatan)" at bounding box center [283, 156] width 43 height 10
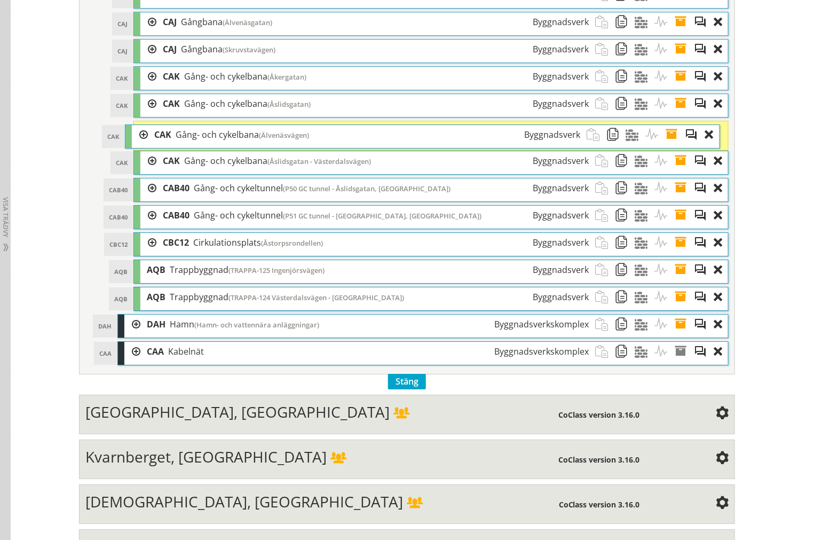
drag, startPoint x: 267, startPoint y: 142, endPoint x: 258, endPoint y: 151, distance: 12.1
click at [258, 145] on div "CAK Gång- och cykelbana (Älvenäsvägen) Byggnadsverk" at bounding box center [367, 135] width 439 height 20
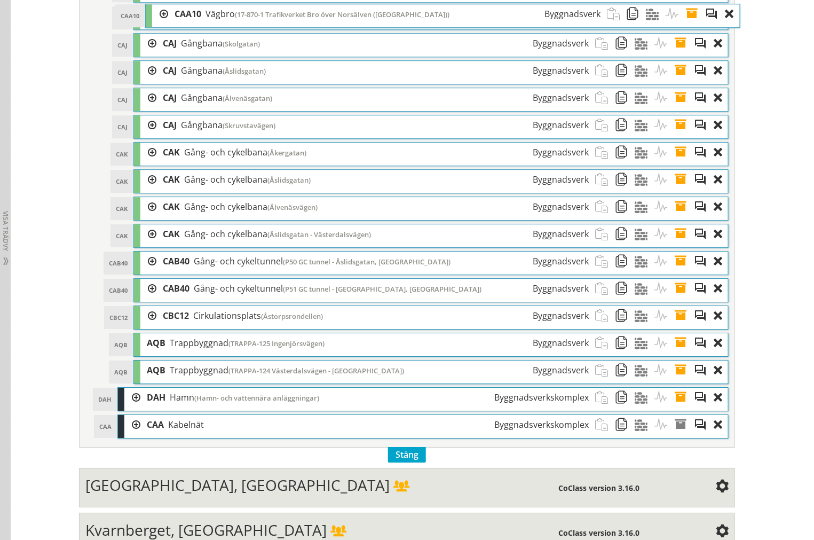
scroll to position [5494, 0]
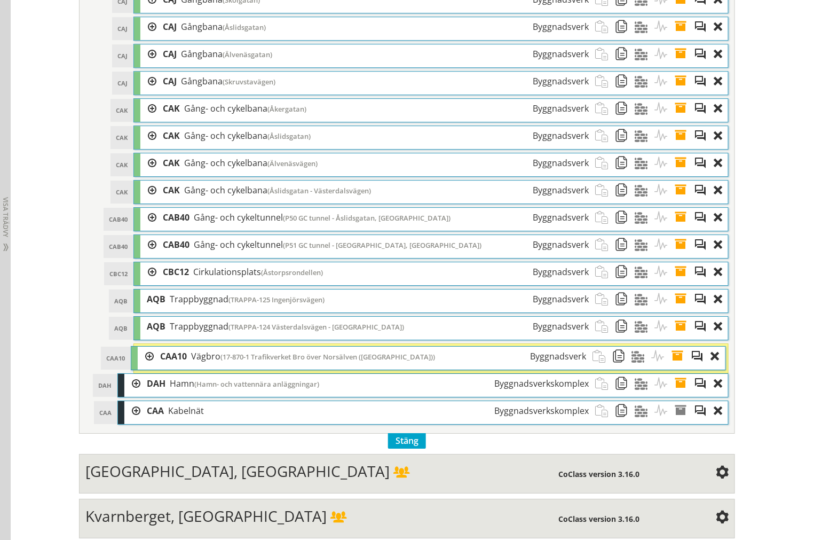
drag, startPoint x: 255, startPoint y: 168, endPoint x: 257, endPoint y: 365, distance: 197.5
click at [257, 361] on span "(17-870-1 Trafikverket Bro över Norsälven (Norsbron))" at bounding box center [327, 357] width 215 height 10
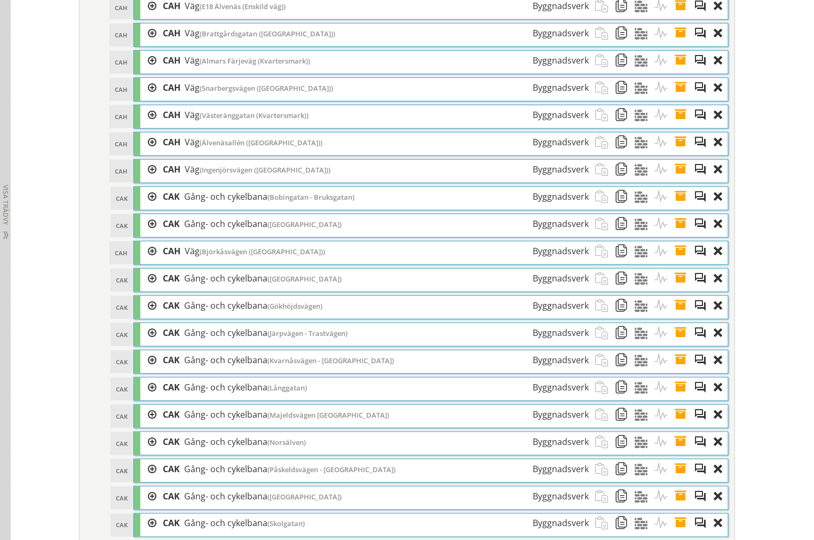
scroll to position [4604, 0]
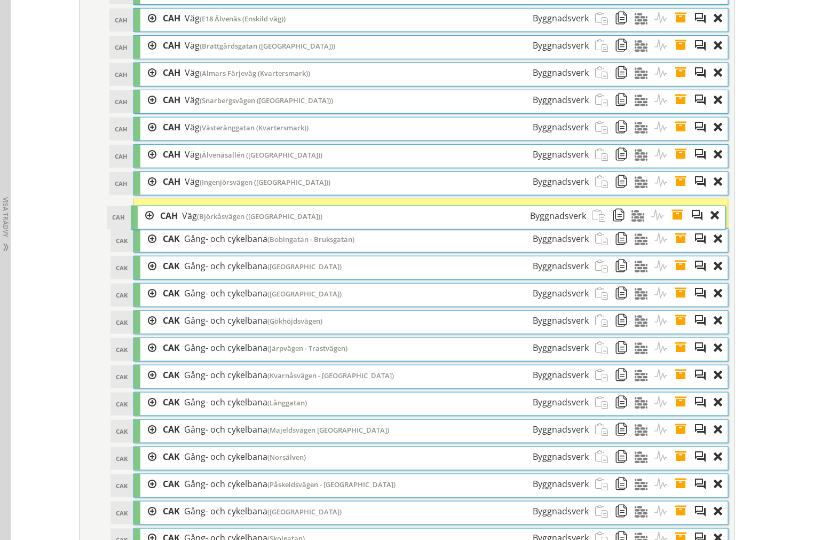
drag, startPoint x: 262, startPoint y: 298, endPoint x: 259, endPoint y: 226, distance: 71.6
click at [259, 226] on div "CAH Väg (Björkåsvägen (Kvartersmark)) Byggnadsverk" at bounding box center [373, 216] width 439 height 20
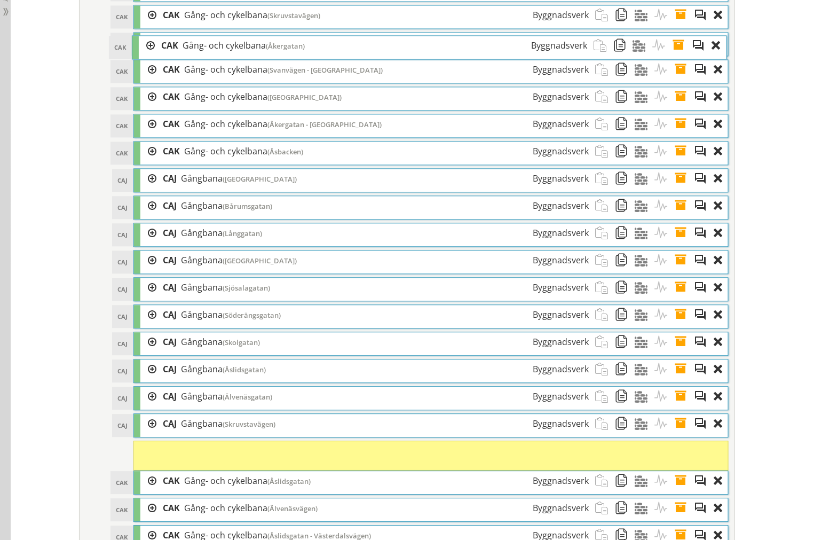
scroll to position [4901, 0]
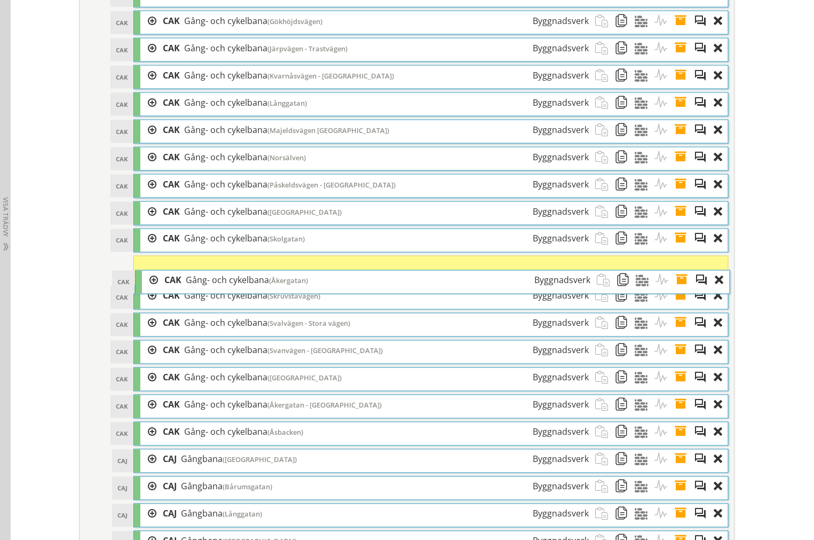
drag, startPoint x: 247, startPoint y: 323, endPoint x: 249, endPoint y: 290, distance: 33.1
click at [249, 286] on span "Gång- och cykelbana" at bounding box center [227, 280] width 83 height 12
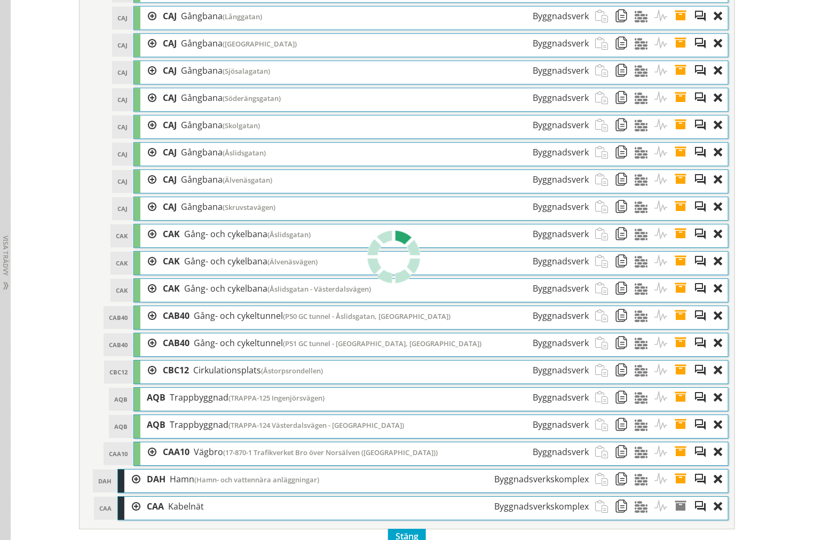
scroll to position [5435, 0]
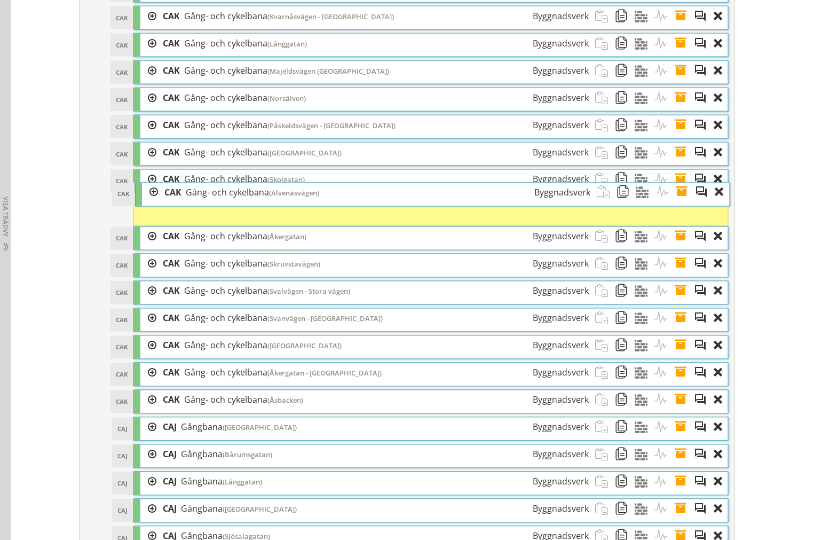
drag, startPoint x: 244, startPoint y: 265, endPoint x: 246, endPoint y: 208, distance: 56.6
click at [246, 203] on div "CAK Gång- och cykelbana (Älvenäsvägen) Byggnadsverk" at bounding box center [377, 193] width 439 height 20
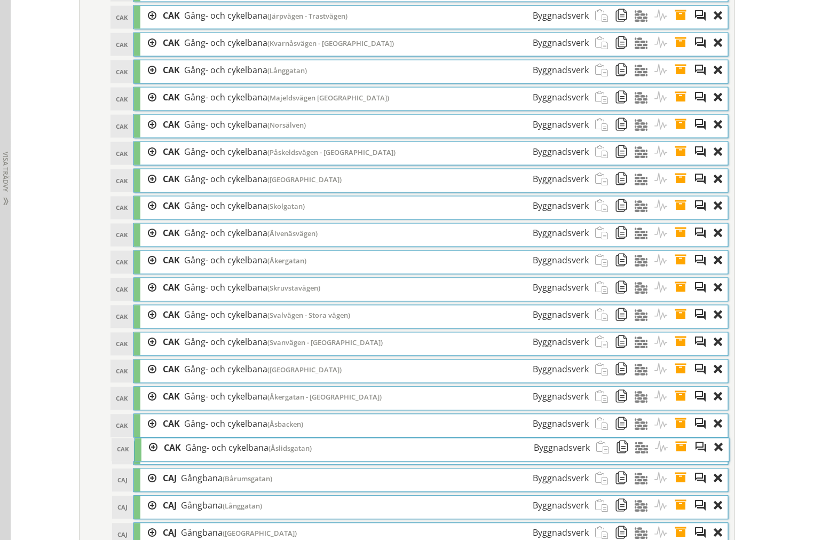
scroll to position [4842, 0]
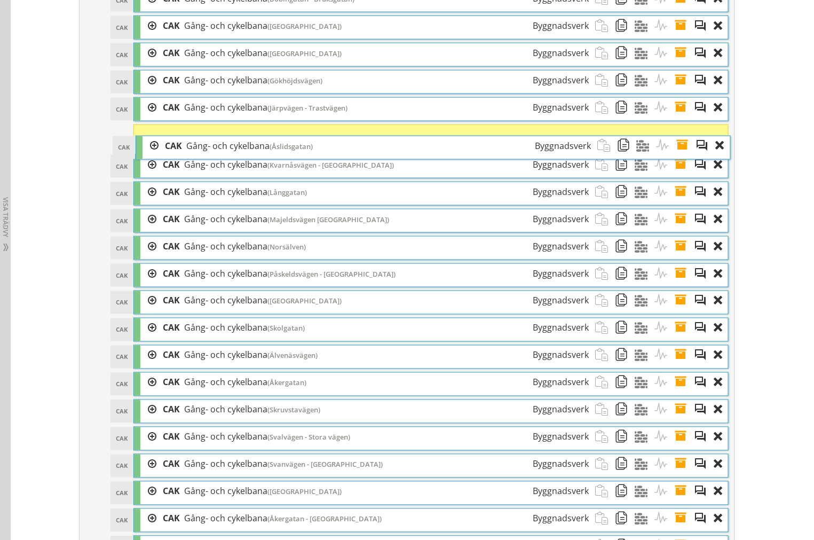
drag, startPoint x: 235, startPoint y: 201, endPoint x: 237, endPoint y: 157, distance: 44.3
click at [237, 152] on span "Gång- och cykelbana" at bounding box center [227, 146] width 83 height 12
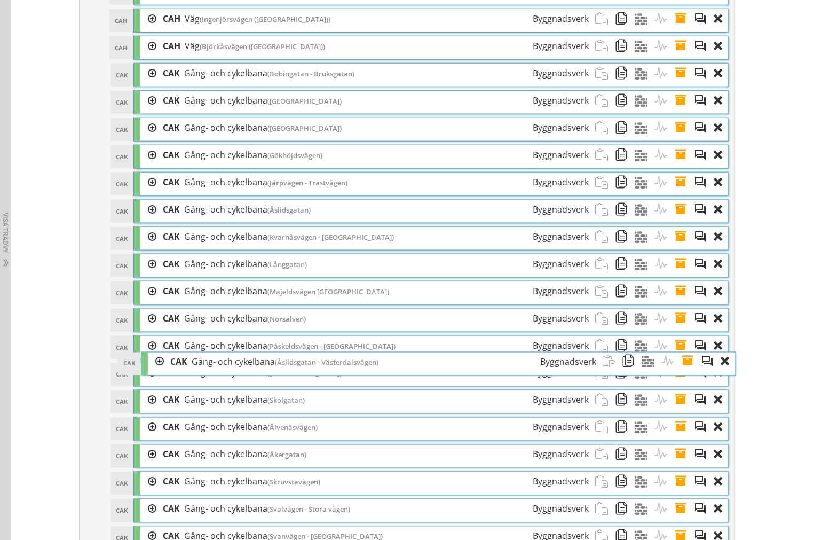
scroll to position [4783, 0]
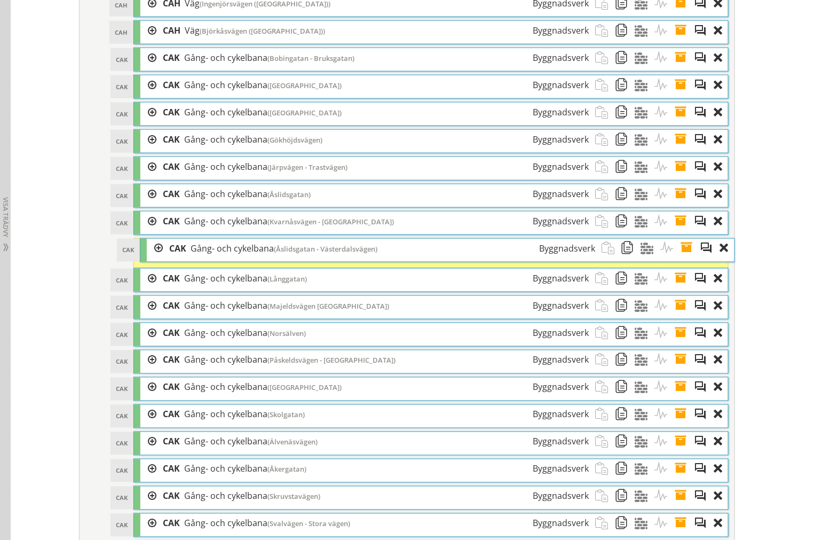
drag, startPoint x: 223, startPoint y: 406, endPoint x: 229, endPoint y: 259, distance: 146.9
click at [229, 254] on span "Gång- och cykelbana" at bounding box center [232, 248] width 83 height 12
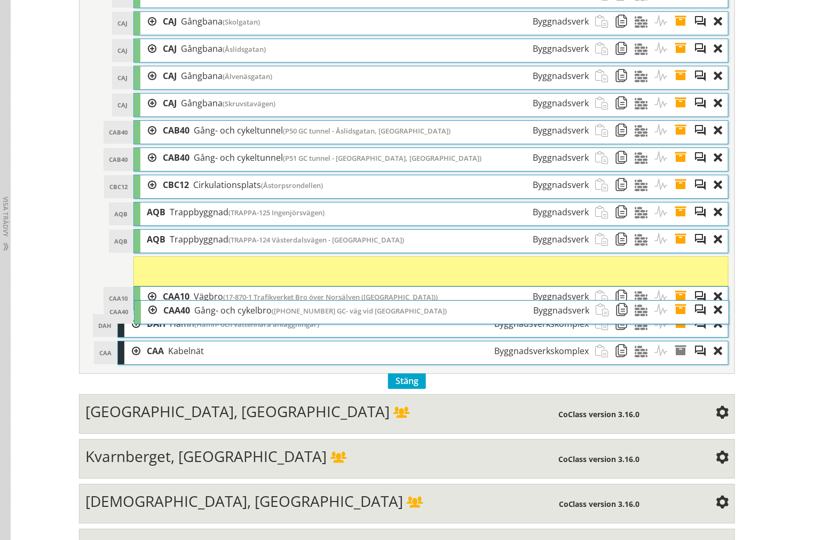
scroll to position [5553, 0]
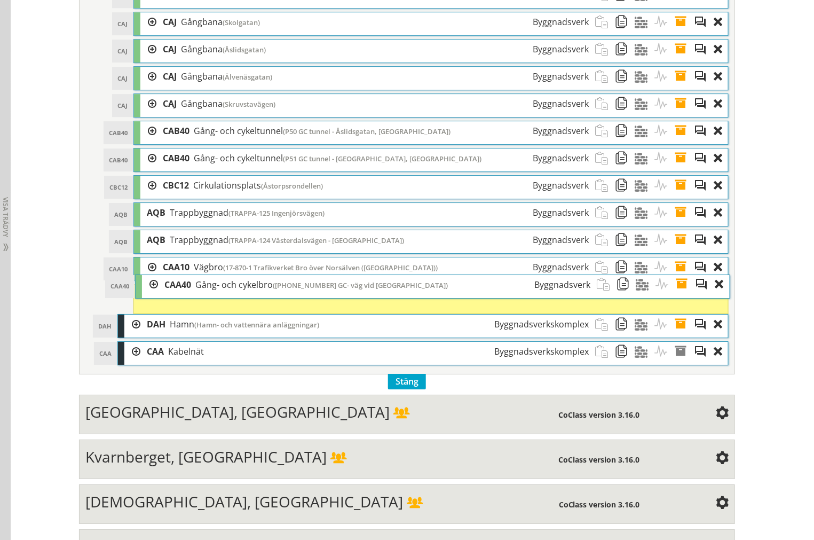
drag, startPoint x: 285, startPoint y: 260, endPoint x: 287, endPoint y: 296, distance: 36.3
click at [287, 295] on div "CAA40 Gång- och cykelbro (1780-1219-1 GC- väg vid Snarberg) Byggnadsverk" at bounding box center [377, 285] width 439 height 20
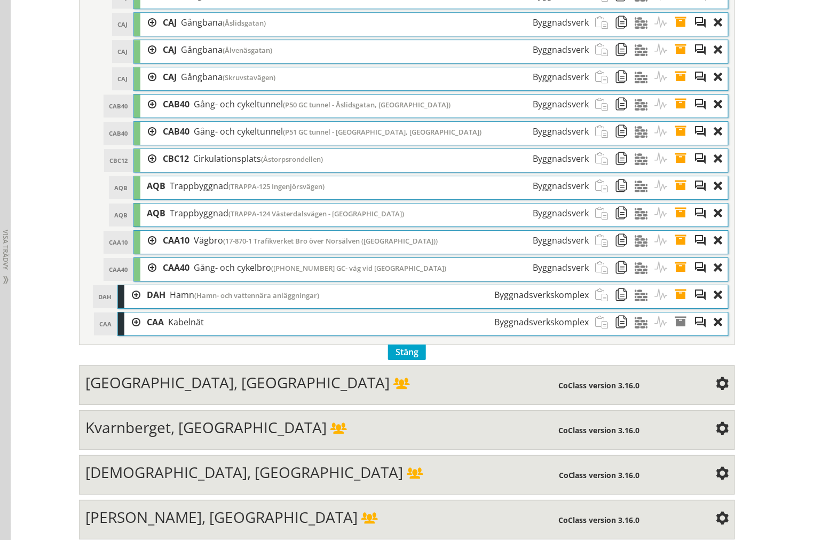
scroll to position [5612, 0]
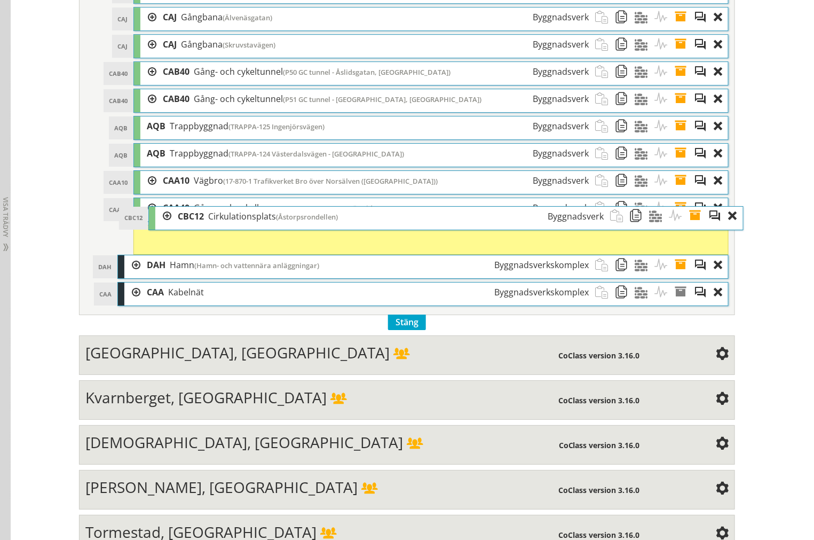
drag, startPoint x: 258, startPoint y: 157, endPoint x: 274, endPoint y: 212, distance: 57.3
click at [274, 212] on div "CBC12 CBC12 Cirkulationsplats (Åstorpsrondellen) Byggnadsverk Dra och släpp Akt…" at bounding box center [445, 218] width 595 height 24
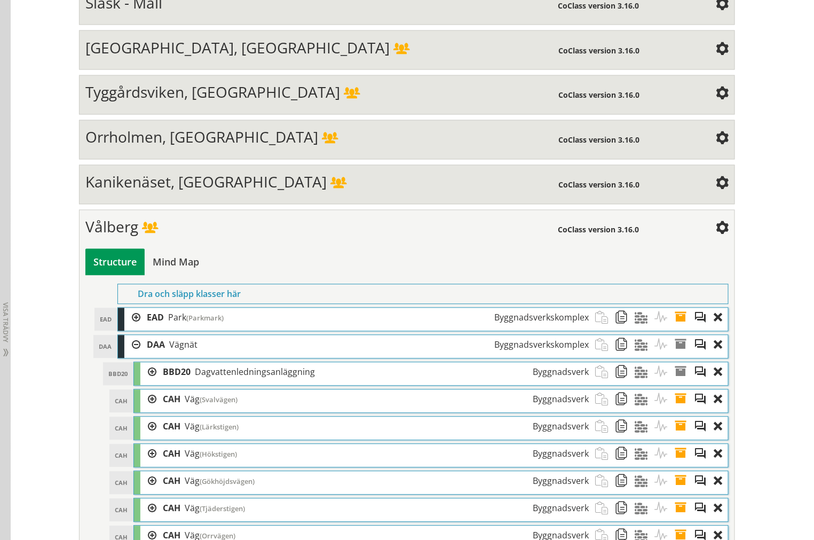
scroll to position [764, 0]
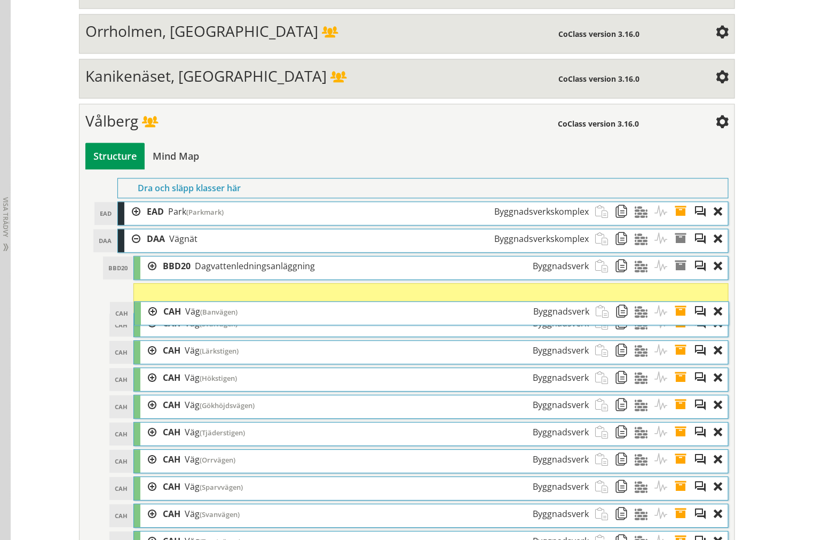
drag, startPoint x: 318, startPoint y: 278, endPoint x: 318, endPoint y: 327, distance: 48.6
click at [318, 321] on div "CAH Väg (Banvägen) Byggnadsverk" at bounding box center [376, 312] width 439 height 20
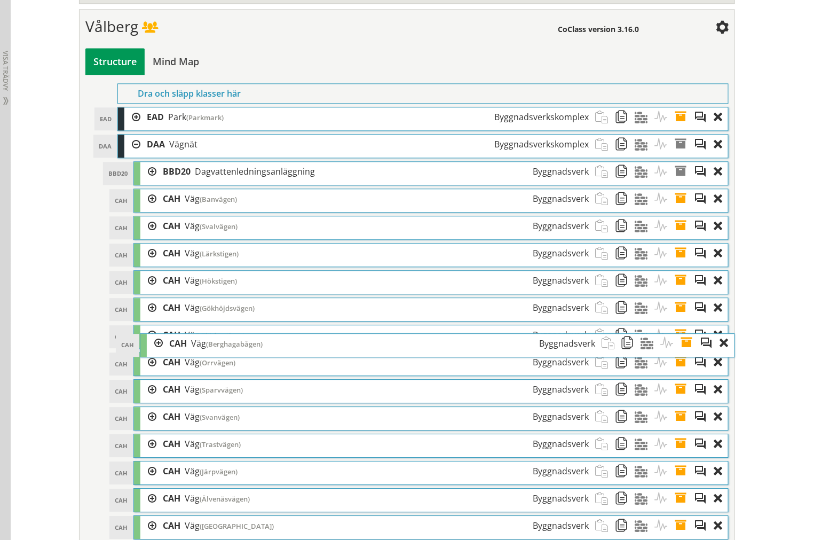
scroll to position [695, 0]
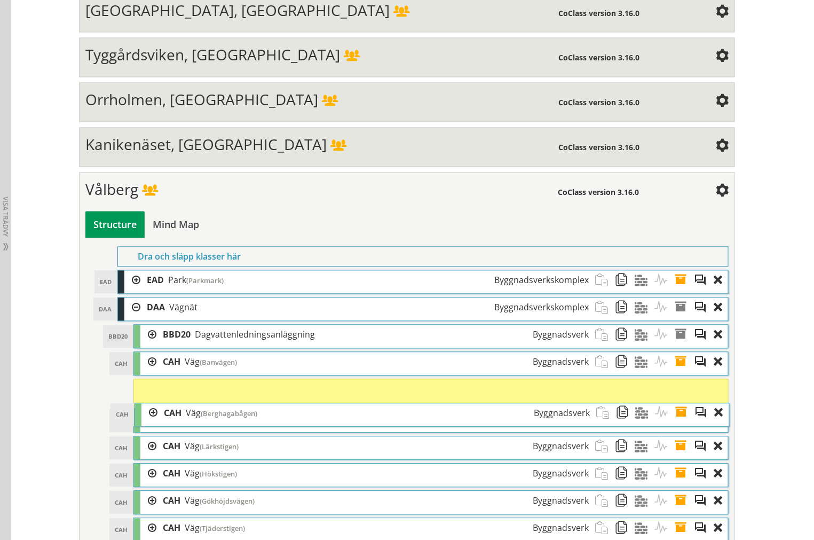
drag, startPoint x: 203, startPoint y: 268, endPoint x: 204, endPoint y: 415, distance: 147.3
click at [204, 415] on span "(Berghagabågen)" at bounding box center [229, 414] width 57 height 10
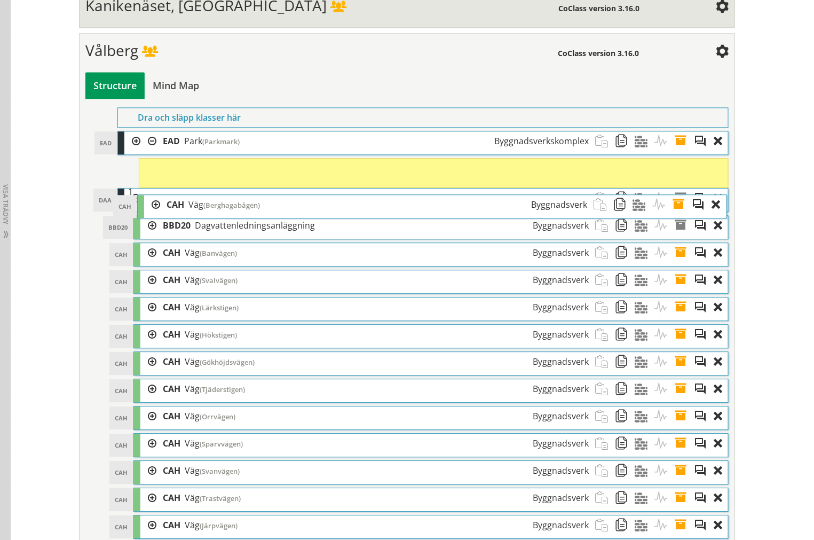
scroll to position [813, 0]
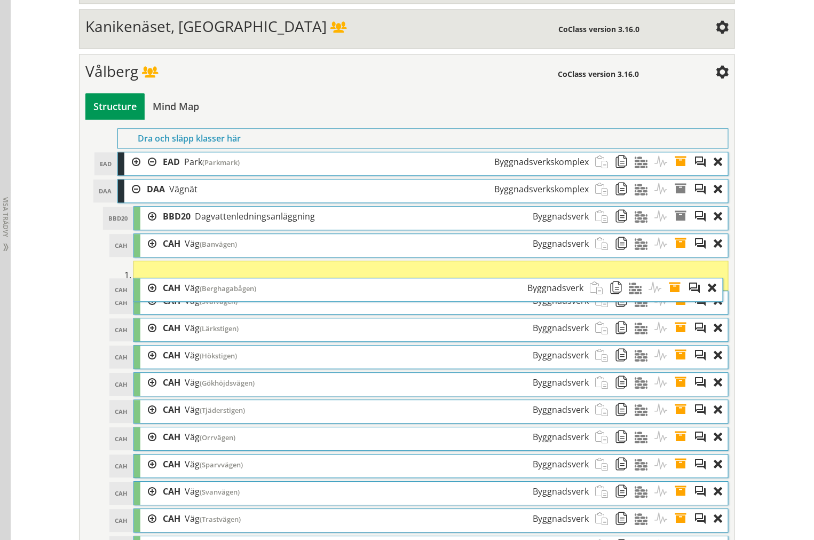
click at [207, 293] on span "(Berghagabågen)" at bounding box center [228, 288] width 57 height 10
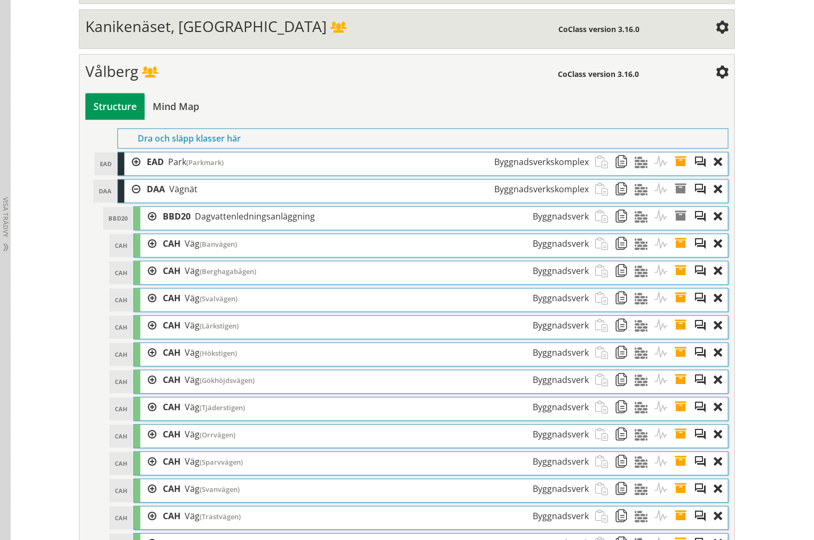
drag, startPoint x: 207, startPoint y: 295, endPoint x: 53, endPoint y: 258, distance: 158.1
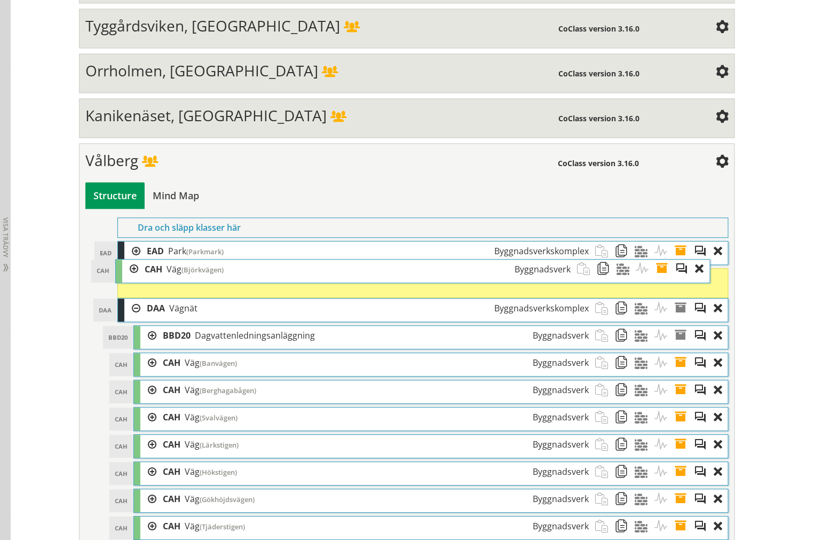
scroll to position [745, 0]
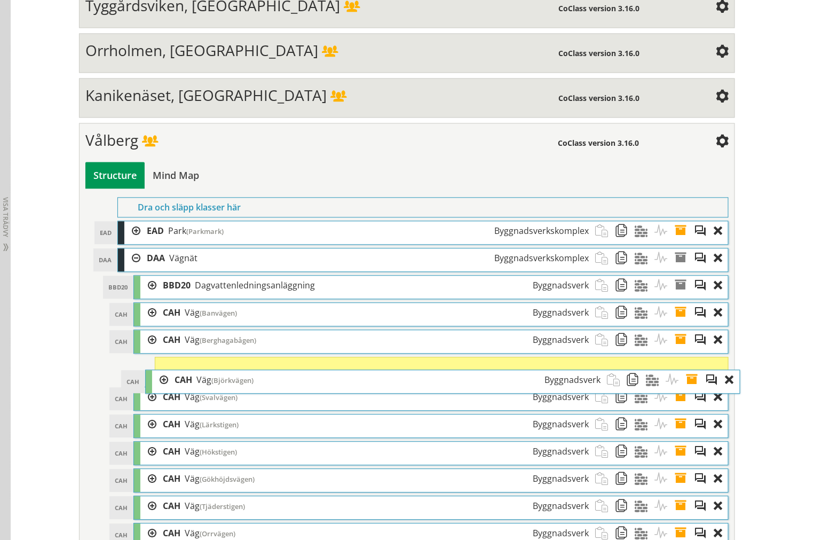
drag, startPoint x: 318, startPoint y: 268, endPoint x: 330, endPoint y: 392, distance: 124.4
click at [330, 390] on div "CAH Väg (Björkvägen) Byggnadsverk" at bounding box center [387, 380] width 439 height 20
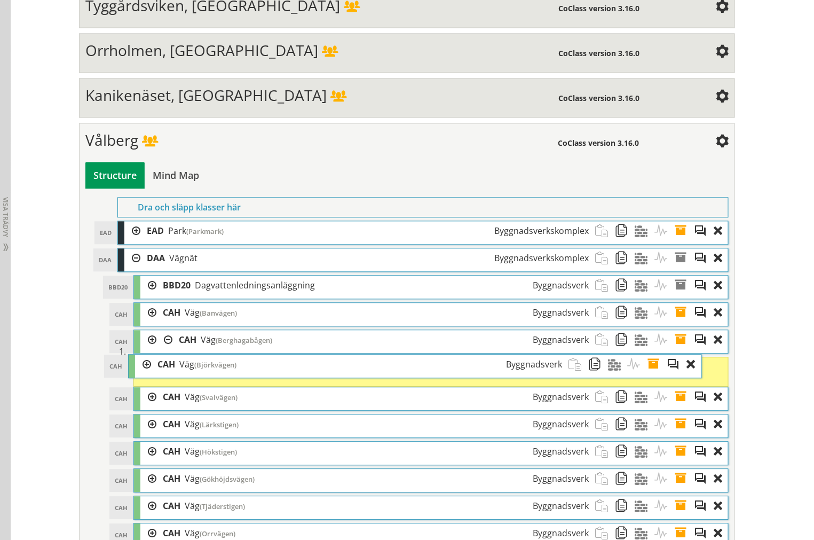
drag, startPoint x: 291, startPoint y: 379, endPoint x: 267, endPoint y: 368, distance: 26.3
click at [267, 368] on div "CAH Väg (Björkvägen) Byggnadsverk" at bounding box center [359, 364] width 417 height 20
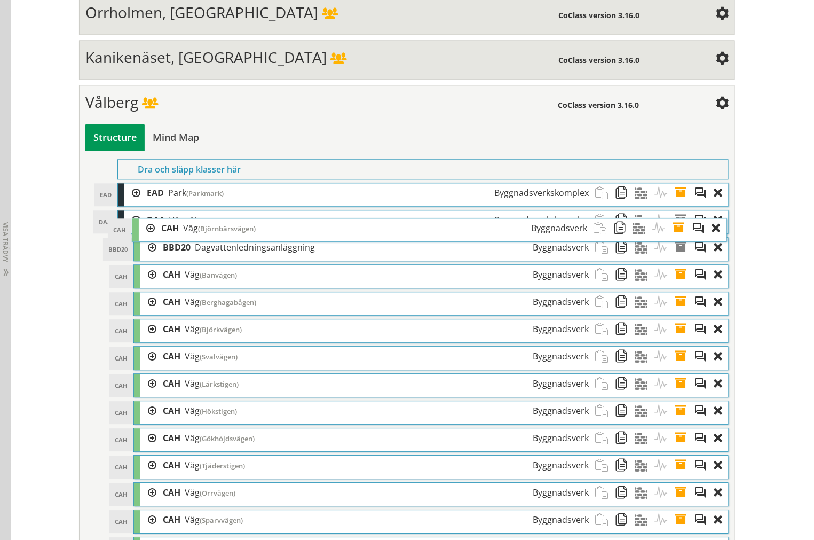
scroll to position [845, 0]
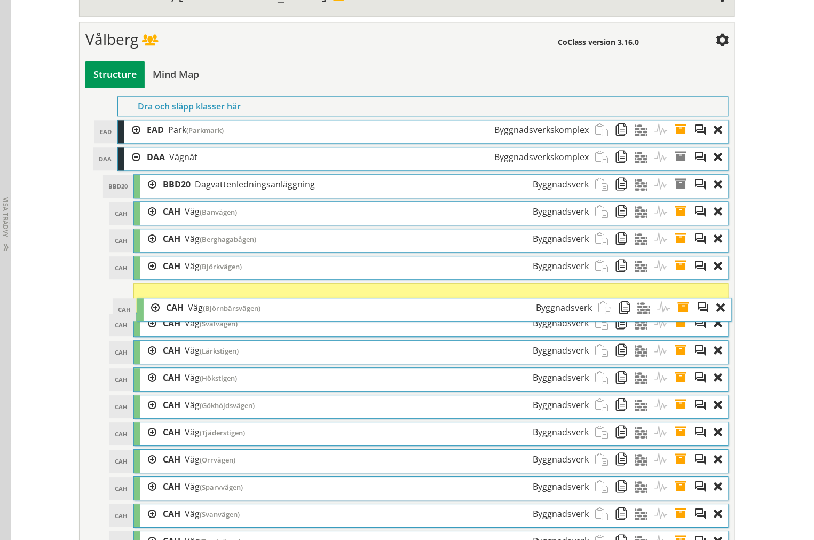
drag, startPoint x: 232, startPoint y: 268, endPoint x: 238, endPoint y: 314, distance: 46.3
click at [238, 313] on span "(Björnbärsvägen)" at bounding box center [232, 308] width 58 height 10
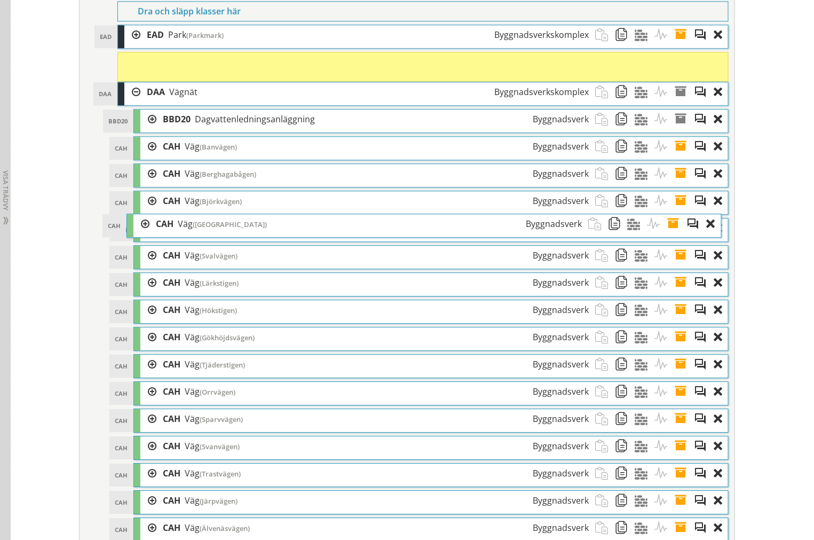
scroll to position [914, 0]
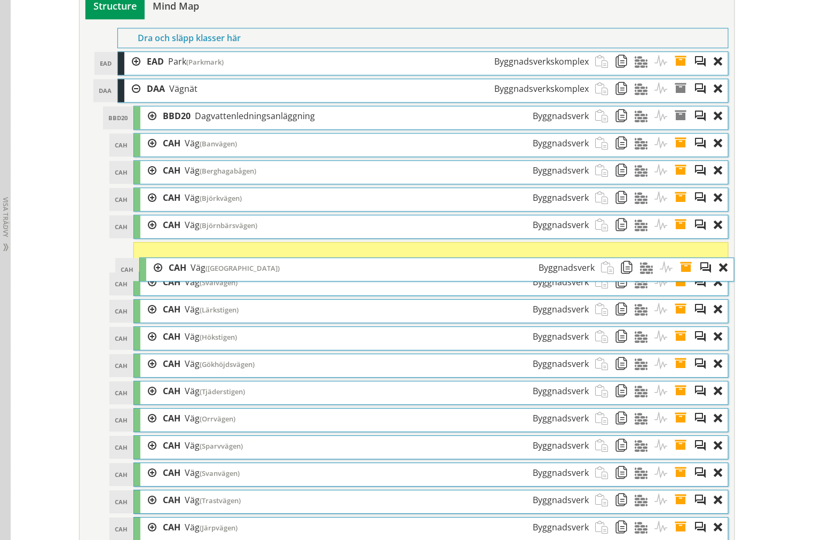
drag, startPoint x: 216, startPoint y: 251, endPoint x: 225, endPoint y: 272, distance: 23.0
click at [225, 272] on span "(Bobingatan)" at bounding box center [242, 268] width 74 height 10
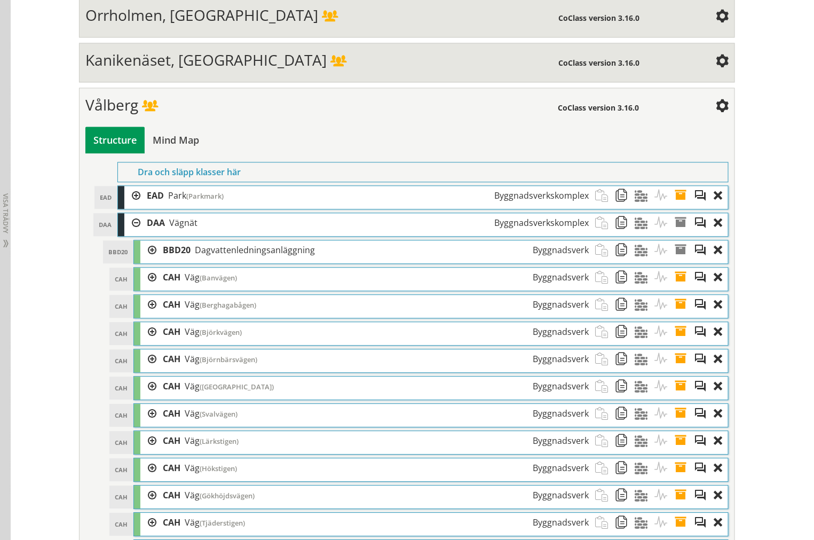
scroll to position [772, 0]
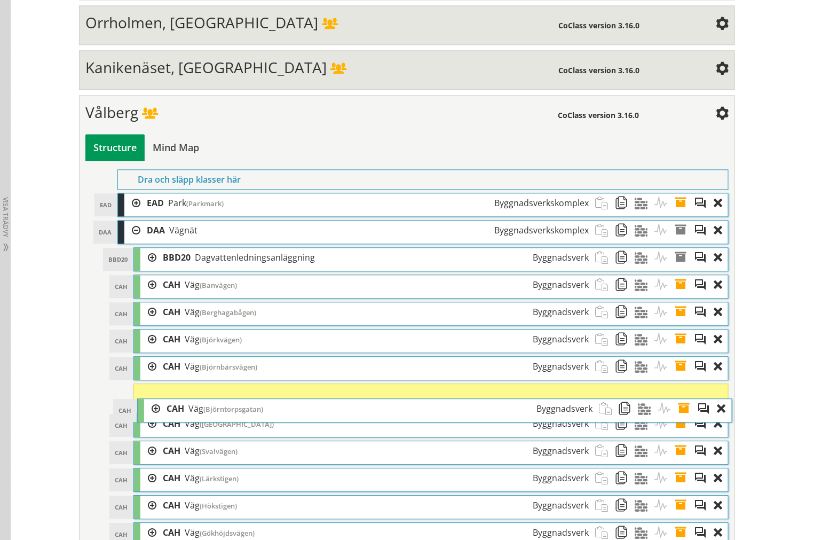
drag, startPoint x: 271, startPoint y: 272, endPoint x: 274, endPoint y: 414, distance: 142.0
click at [274, 416] on div "CAH Väg (Björntorpsgatan) Byggnadsverk" at bounding box center [379, 409] width 439 height 20
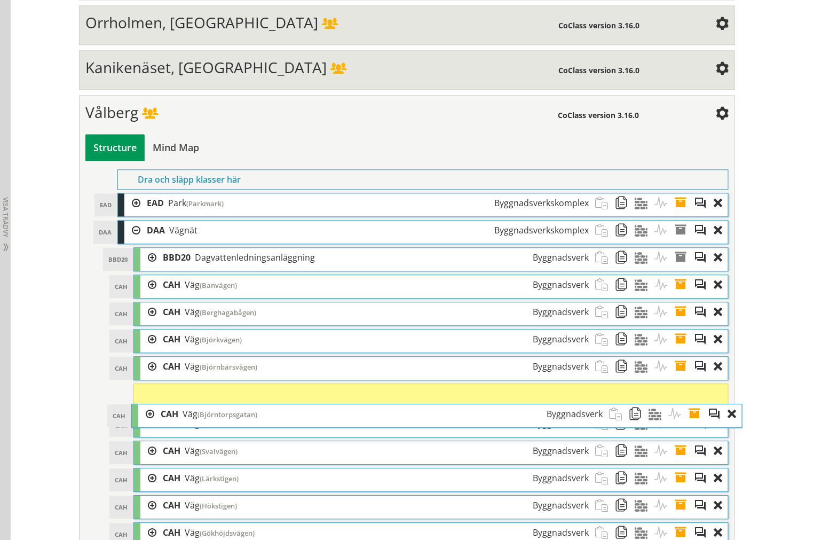
drag, startPoint x: 244, startPoint y: 235, endPoint x: 258, endPoint y: 417, distance: 182.5
click at [258, 417] on div "CAH Väg (Björntorpsgatan) Byggnadsverk" at bounding box center [381, 414] width 455 height 20
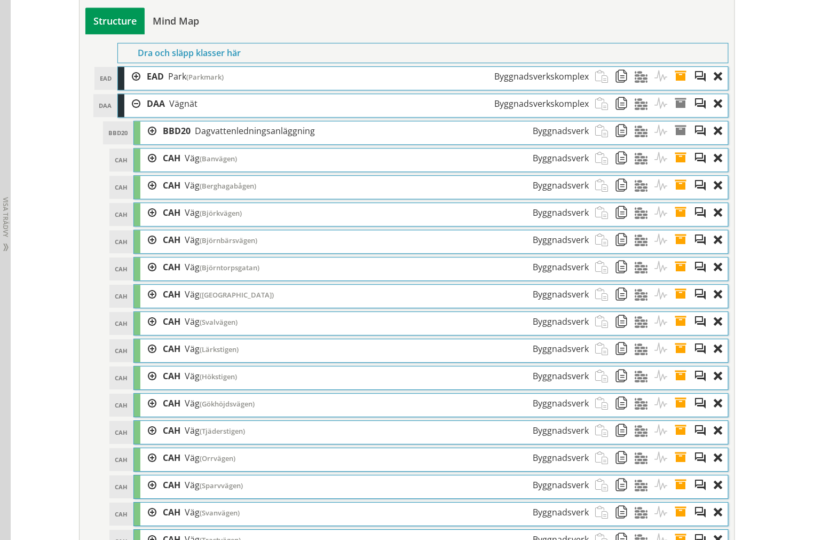
scroll to position [896, 0]
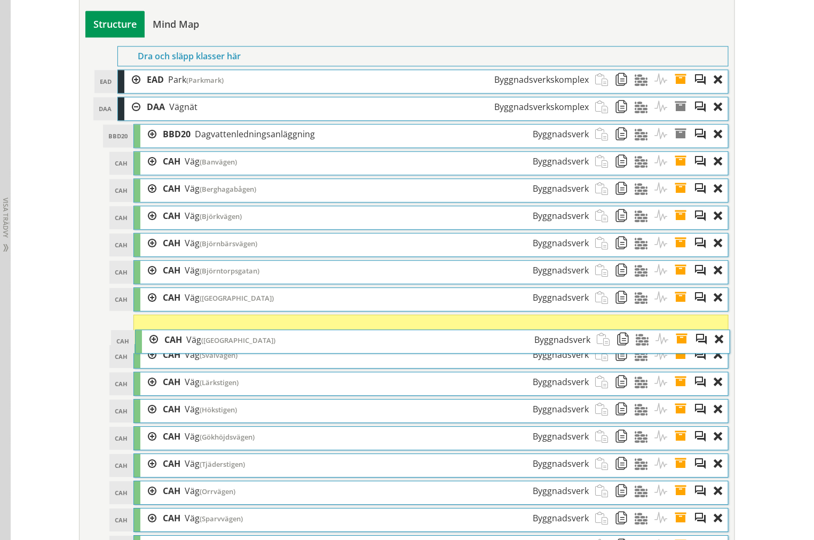
drag, startPoint x: 311, startPoint y: 268, endPoint x: 312, endPoint y: 345, distance: 76.3
click at [312, 345] on div "CAH Väg (Brattgårdsgatan) Byggnadsverk" at bounding box center [377, 340] width 439 height 20
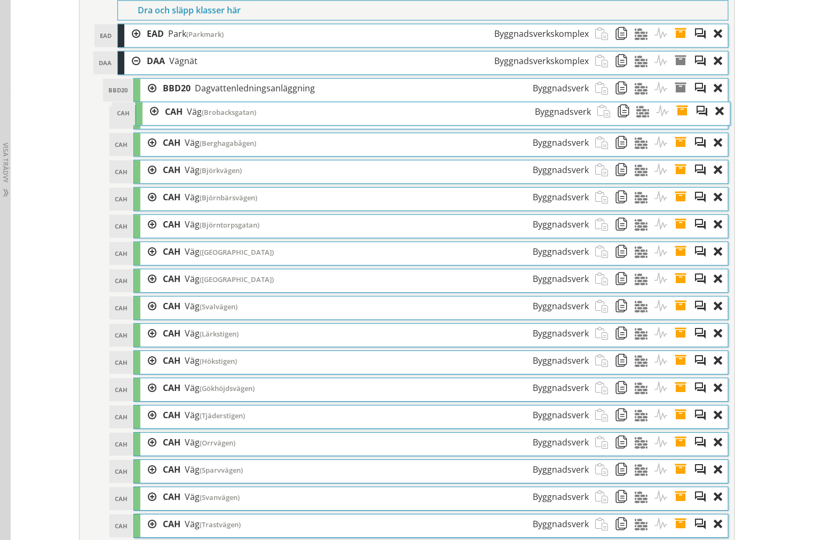
scroll to position [955, 0]
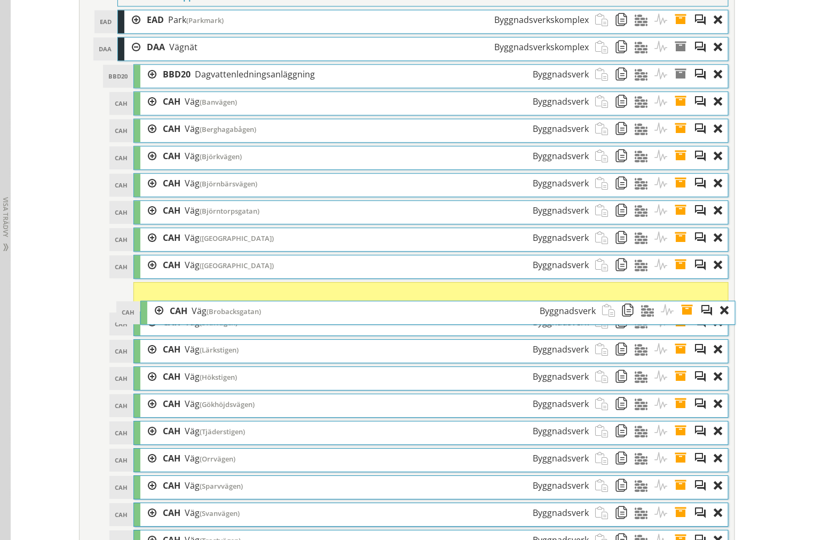
drag, startPoint x: 394, startPoint y: 267, endPoint x: 401, endPoint y: 315, distance: 48.5
click at [401, 315] on div "CAH Väg (Brobacksgatan) Byggnadsverk" at bounding box center [382, 311] width 439 height 20
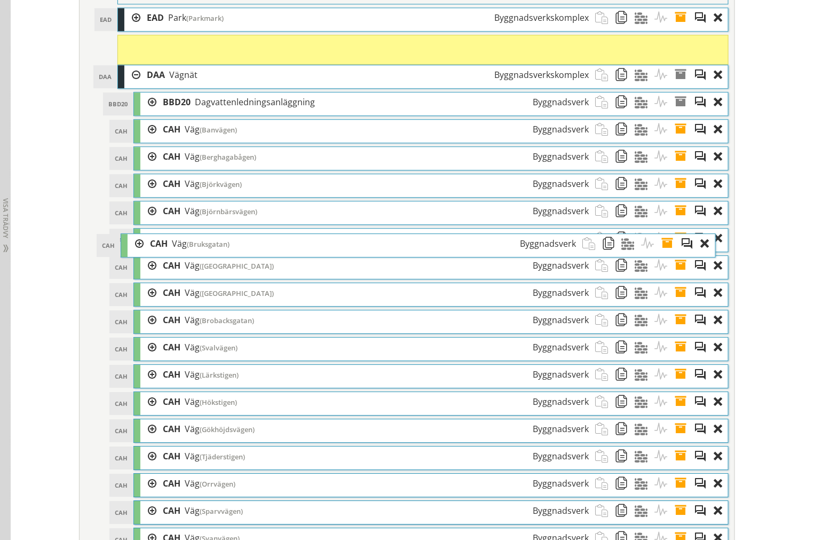
scroll to position [959, 0]
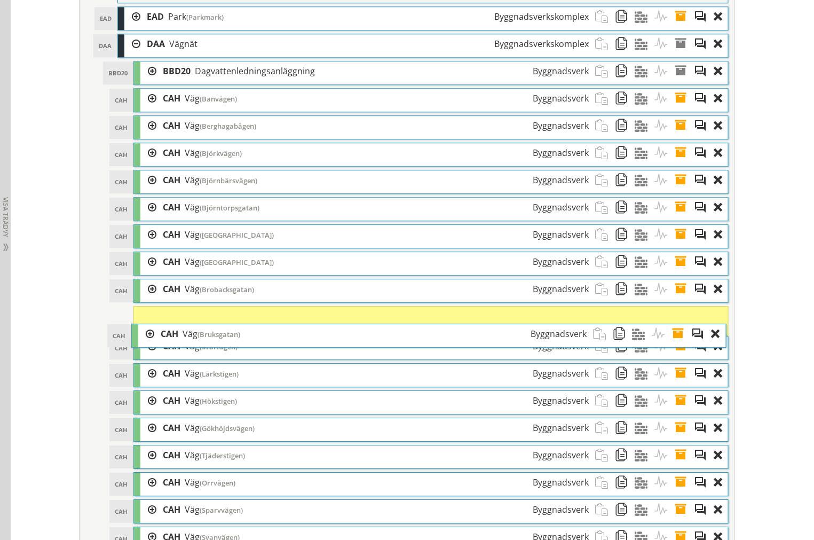
drag, startPoint x: 351, startPoint y: 271, endPoint x: 349, endPoint y: 336, distance: 65.2
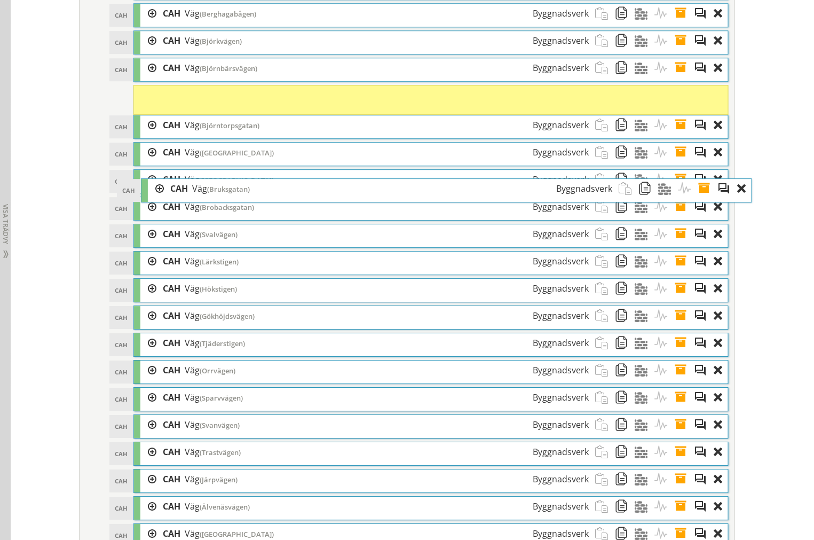
scroll to position [1077, 0]
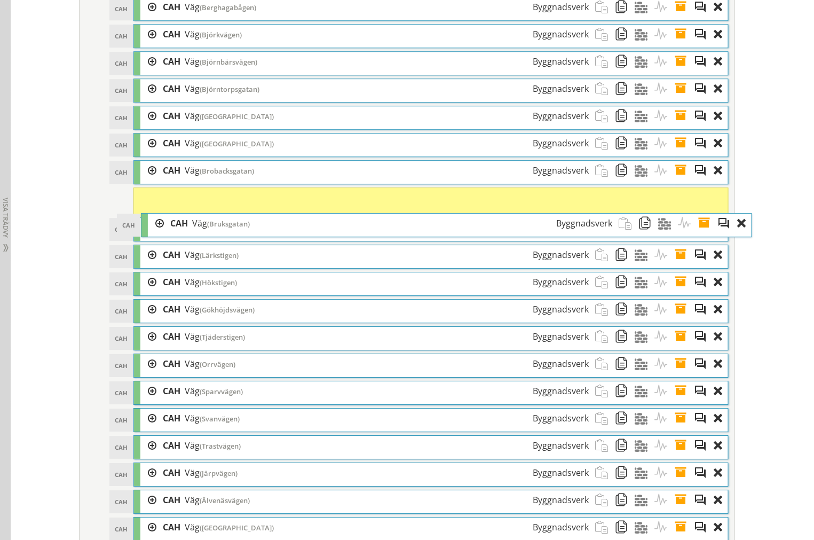
drag, startPoint x: 227, startPoint y: 115, endPoint x: 247, endPoint y: 227, distance: 113.8
click at [247, 227] on div "CAH Väg (Bruksgatan) Byggnadsverk" at bounding box center [391, 223] width 455 height 20
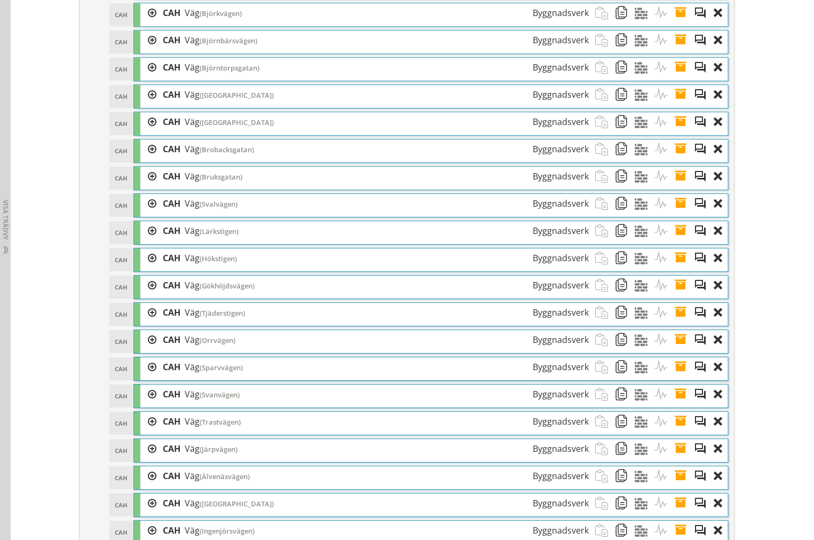
scroll to position [1101, 0]
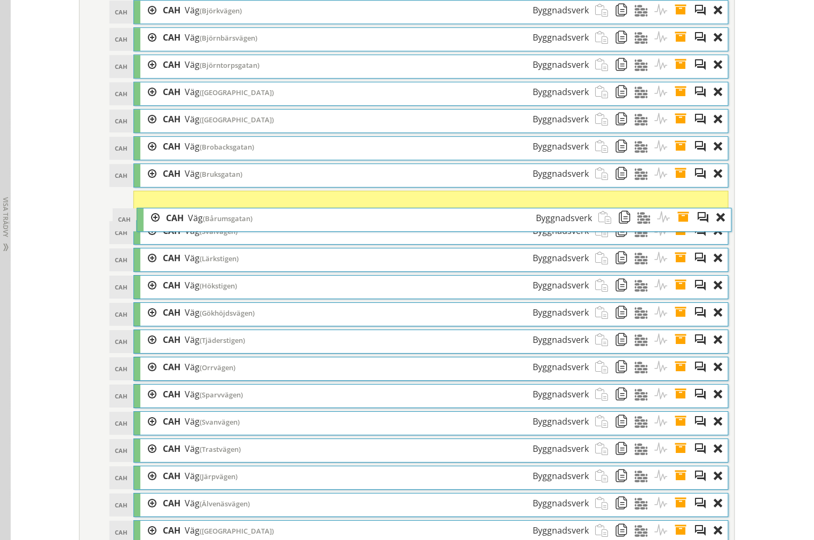
drag, startPoint x: 287, startPoint y: 269, endPoint x: 290, endPoint y: 224, distance: 44.9
click at [290, 224] on div "CAH Väg (Bårumsgatan) Byggnadsverk" at bounding box center [379, 218] width 439 height 20
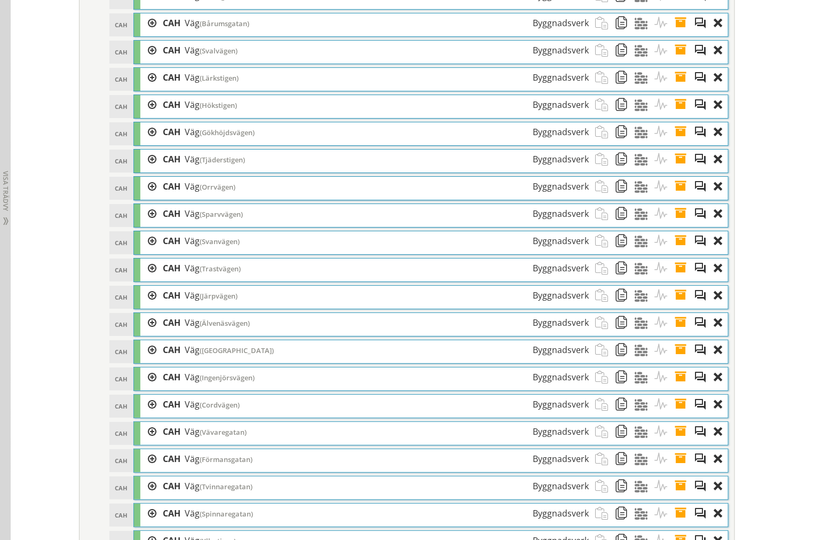
scroll to position [983, 0]
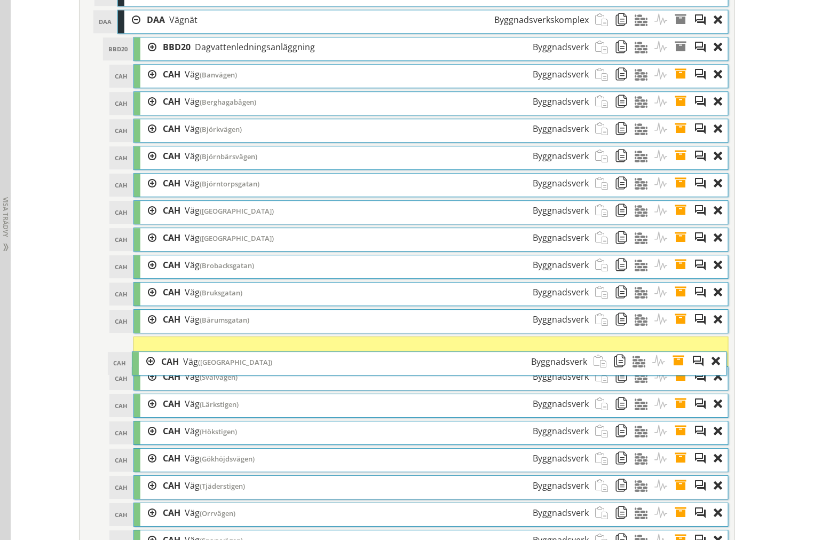
drag, startPoint x: 315, startPoint y: 270, endPoint x: 314, endPoint y: 369, distance: 98.7
click at [314, 369] on div "CAH Väg (Bårumsgårds väg) Byggnadsverk" at bounding box center [374, 362] width 439 height 20
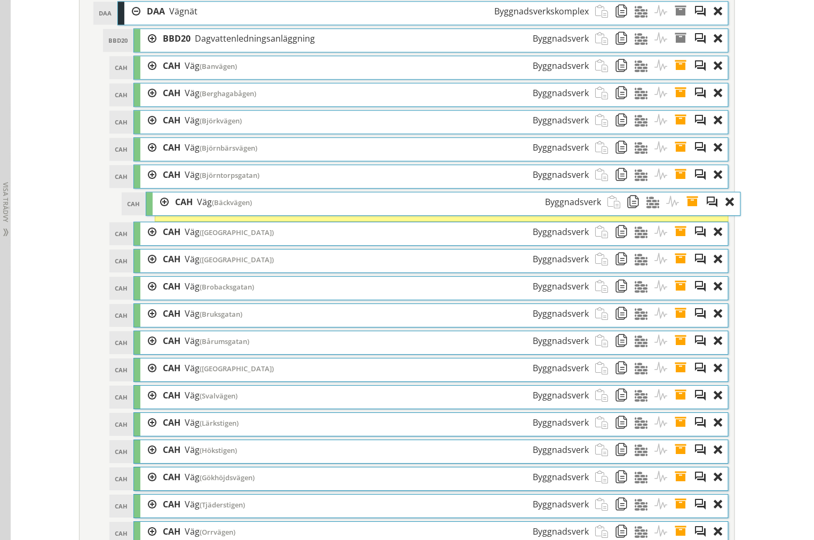
scroll to position [1001, 0]
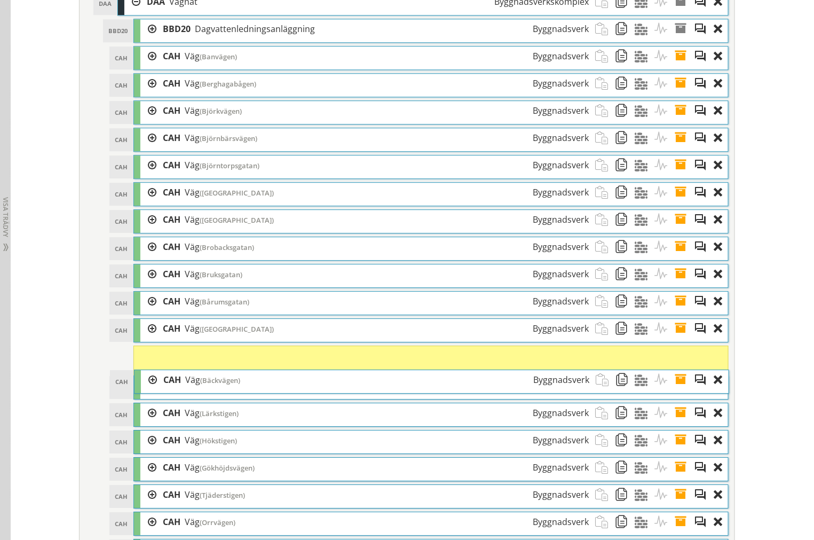
drag, startPoint x: 231, startPoint y: 267, endPoint x: 232, endPoint y: 383, distance: 116.3
click at [232, 383] on span "(Bäckvägen)" at bounding box center [220, 380] width 40 height 10
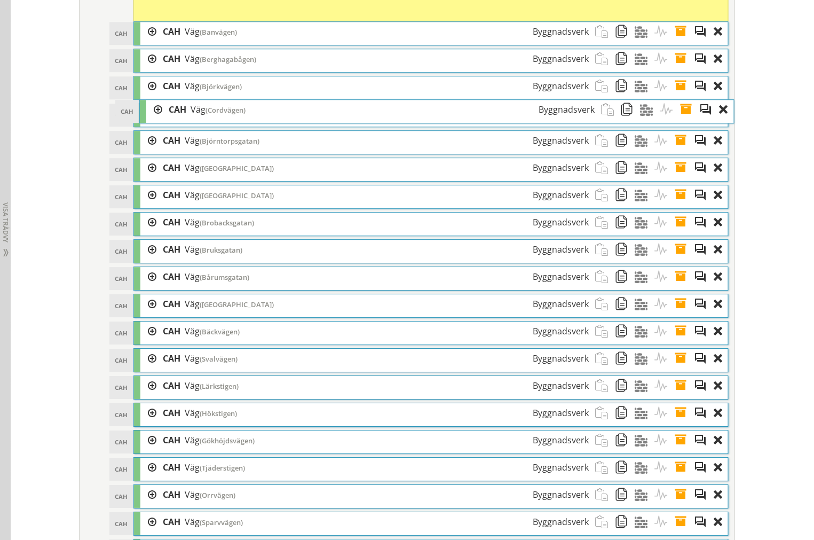
scroll to position [1064, 0]
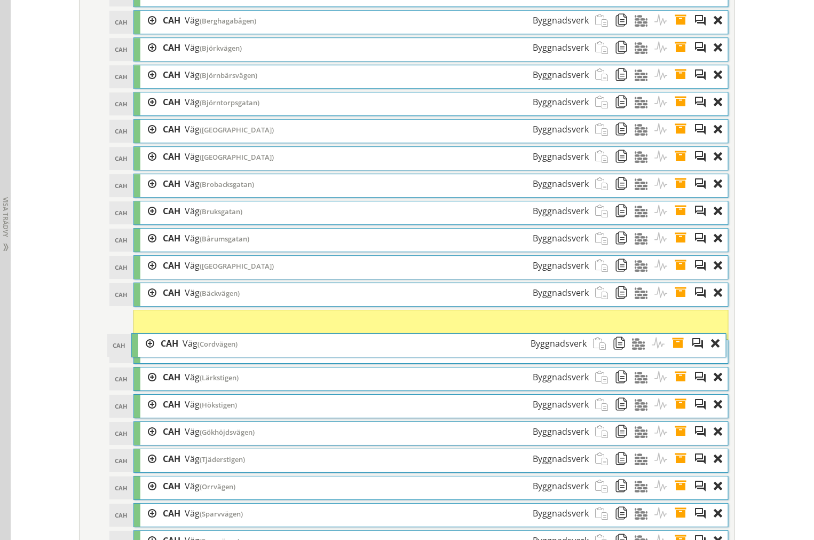
drag, startPoint x: 241, startPoint y: 269, endPoint x: 239, endPoint y: 350, distance: 80.6
click at [239, 350] on div "CAH Väg (Cordvägen) Byggnadsverk" at bounding box center [373, 344] width 439 height 20
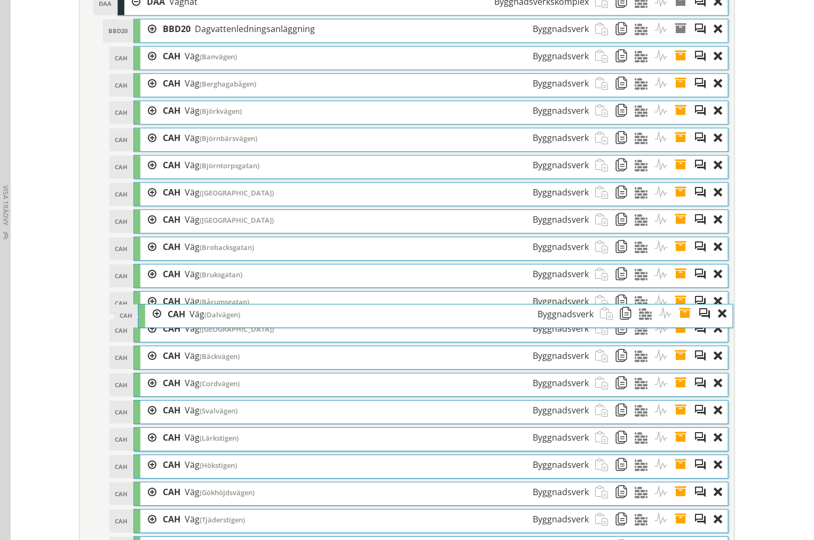
scroll to position [1073, 0]
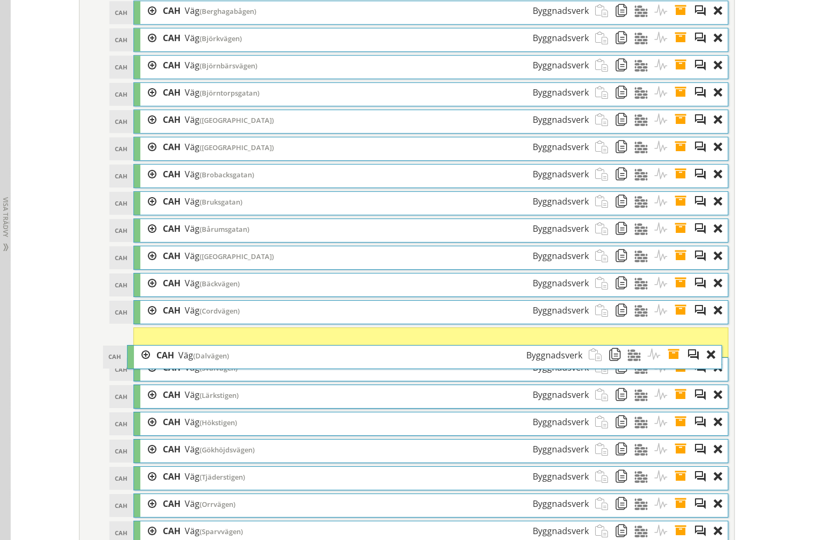
drag, startPoint x: 364, startPoint y: 269, endPoint x: 358, endPoint y: 361, distance: 92.6
click at [358, 361] on div "CAH Väg (Dalvägen) Byggnadsverk" at bounding box center [369, 355] width 439 height 20
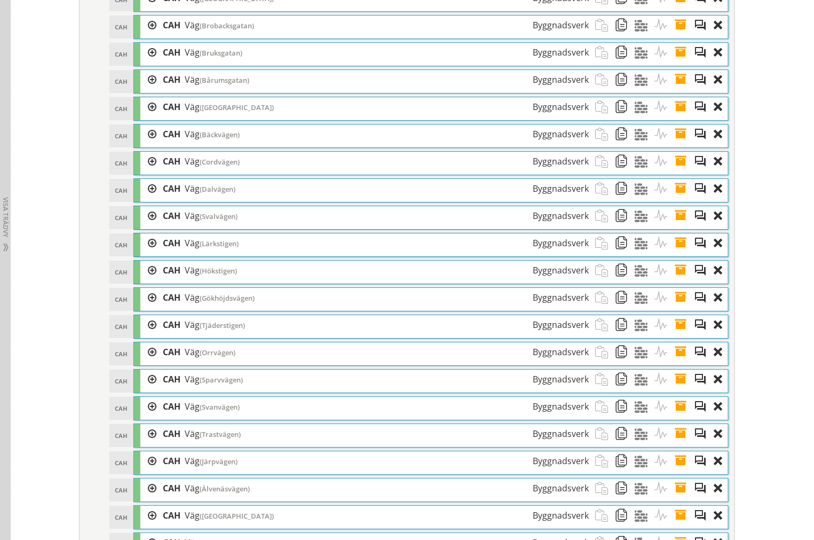
scroll to position [1183, 0]
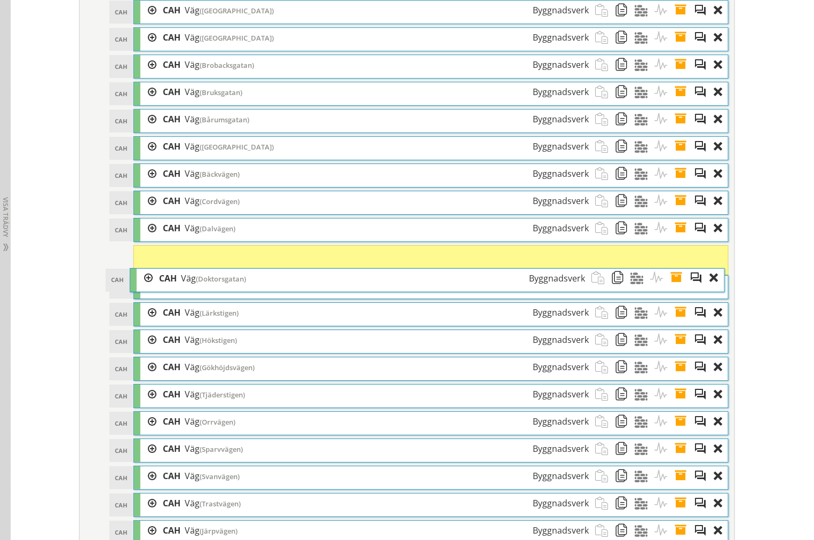
drag, startPoint x: 303, startPoint y: 263, endPoint x: 299, endPoint y: 278, distance: 15.4
click at [299, 278] on div "CAH Väg (Doktorsgatan) Byggnadsverk" at bounding box center [372, 278] width 439 height 20
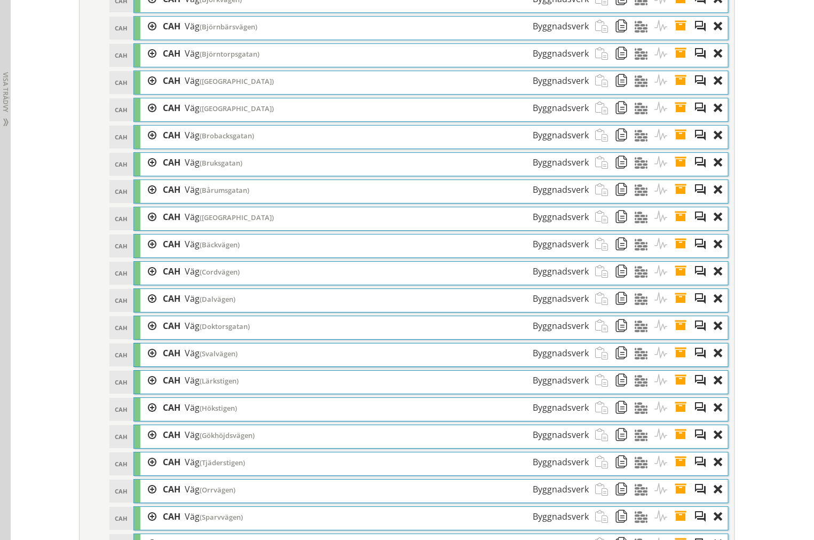
scroll to position [1169, 0]
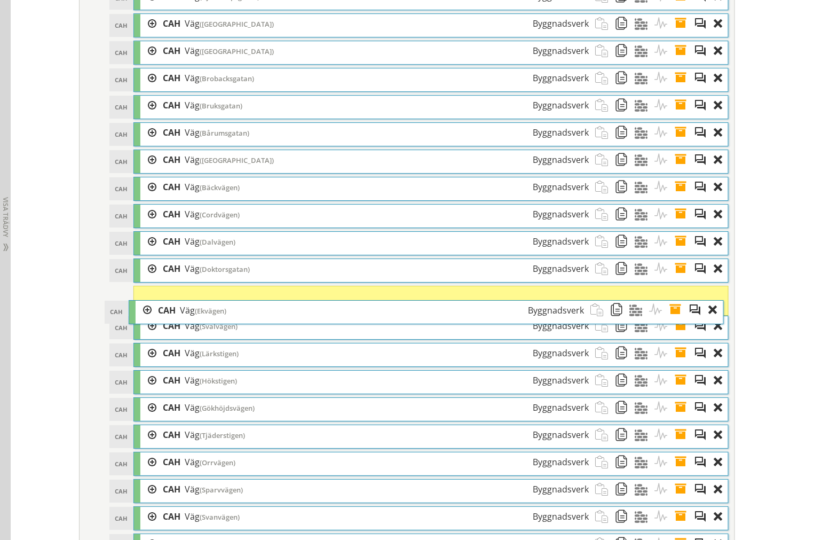
drag, startPoint x: 255, startPoint y: 276, endPoint x: 250, endPoint y: 323, distance: 47.7
click at [250, 320] on div "CAH Väg (Ekvägen) Byggnadsverk" at bounding box center [371, 310] width 439 height 20
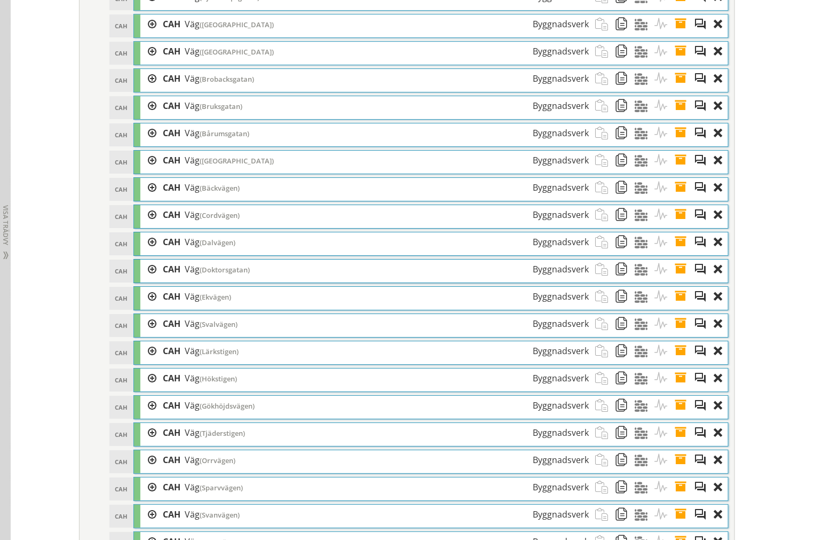
scroll to position [1210, 0]
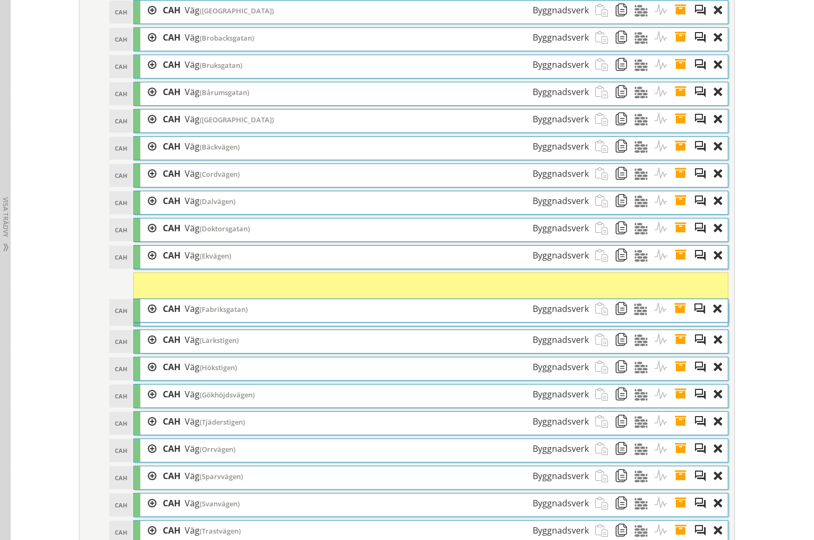
drag, startPoint x: 253, startPoint y: 270, endPoint x: 253, endPoint y: 316, distance: 45.9
click at [253, 316] on div "CAH Väg (Fabriksgatan) Byggnadsverk" at bounding box center [375, 309] width 439 height 20
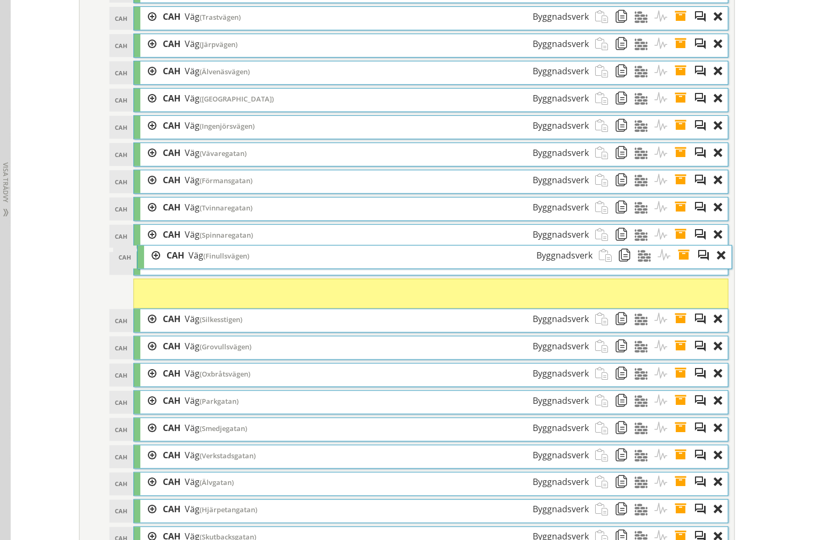
scroll to position [1424, 0]
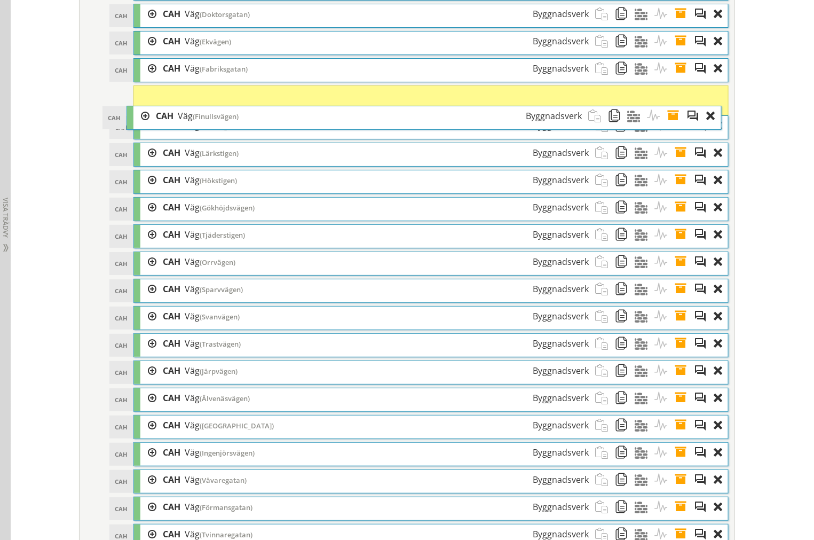
drag, startPoint x: 255, startPoint y: 329, endPoint x: 248, endPoint y: 123, distance: 206.1
click at [248, 123] on div "CAH Väg (Finullsvägen) Byggnadsverk" at bounding box center [368, 116] width 439 height 20
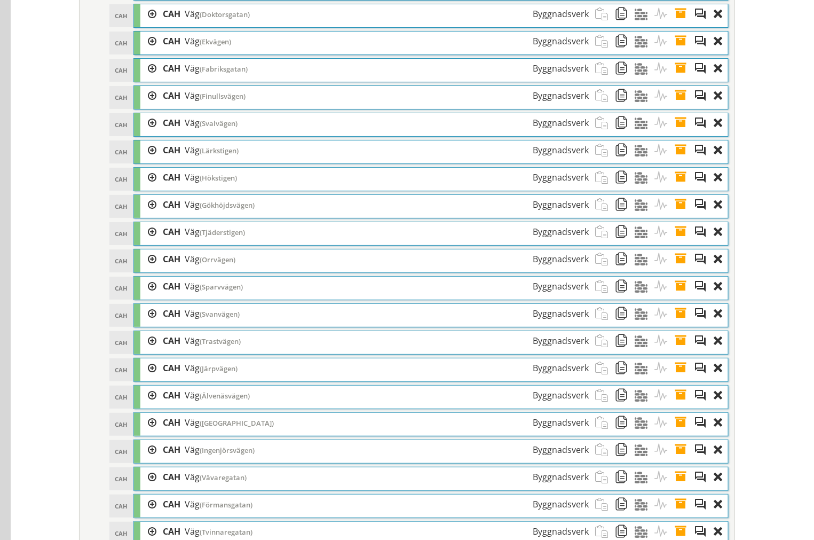
scroll to position [2821, 0]
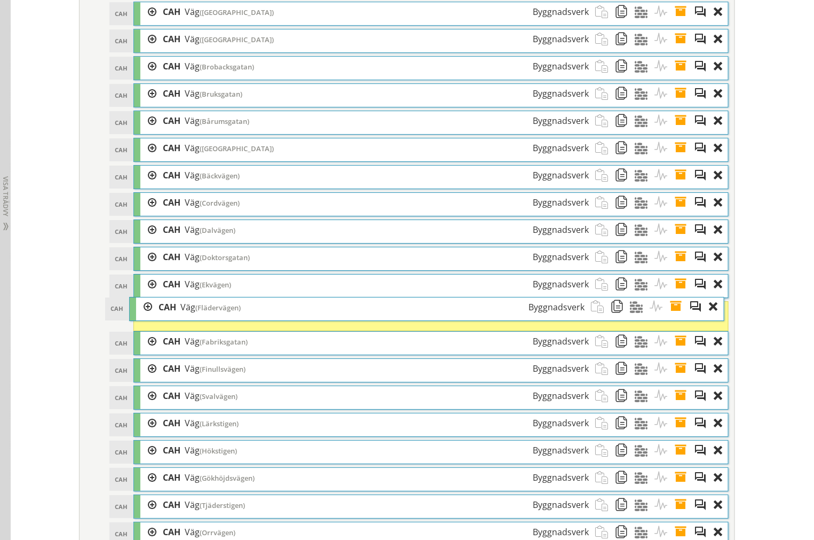
scroll to position [1160, 0]
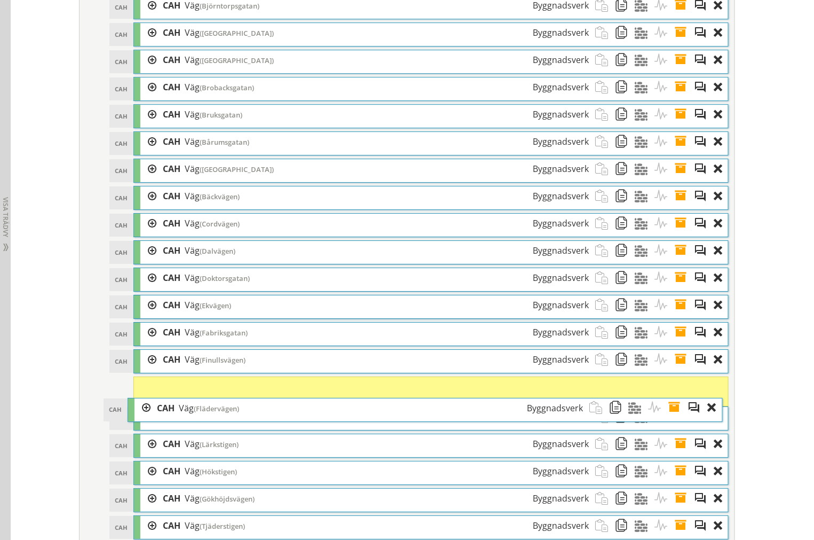
drag, startPoint x: 230, startPoint y: 270, endPoint x: 224, endPoint y: 415, distance: 145.3
click at [224, 413] on span "(Flädervägen)" at bounding box center [216, 408] width 45 height 10
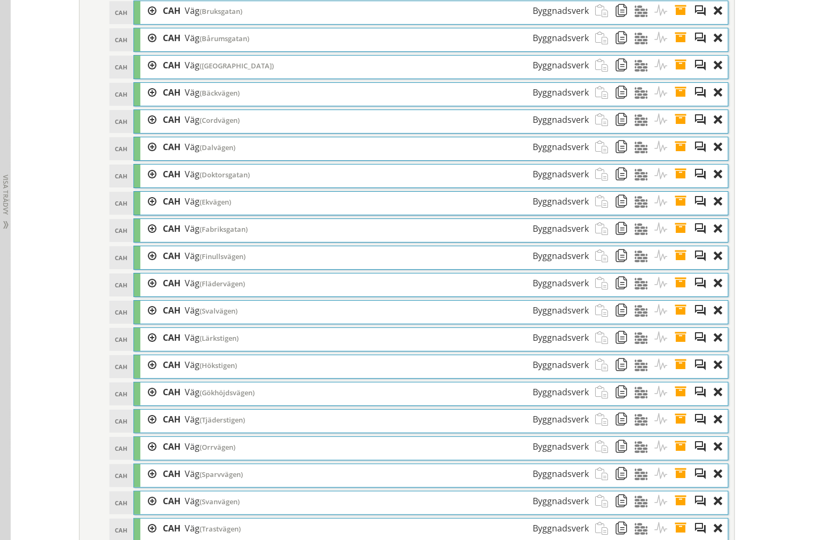
scroll to position [1293, 0]
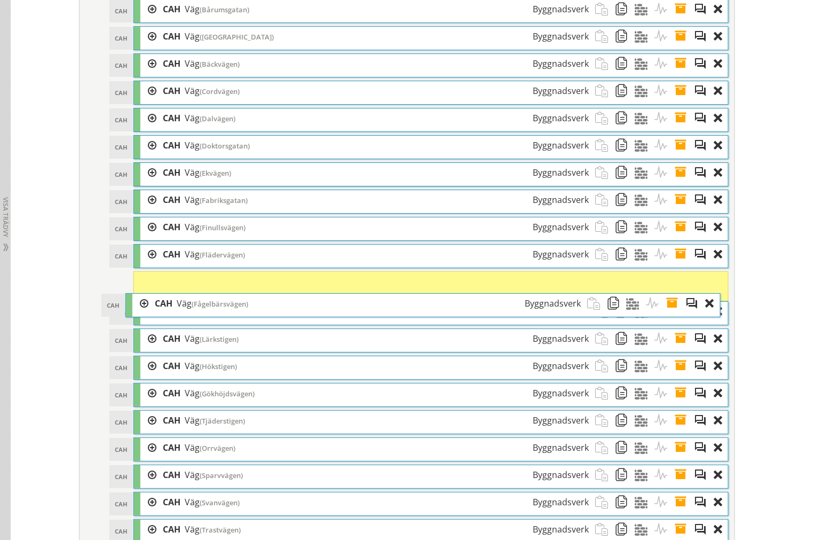
drag, startPoint x: 215, startPoint y: 268, endPoint x: 209, endPoint y: 308, distance: 40.5
click at [208, 308] on span "(Fågelbärsvägen)" at bounding box center [220, 304] width 57 height 10
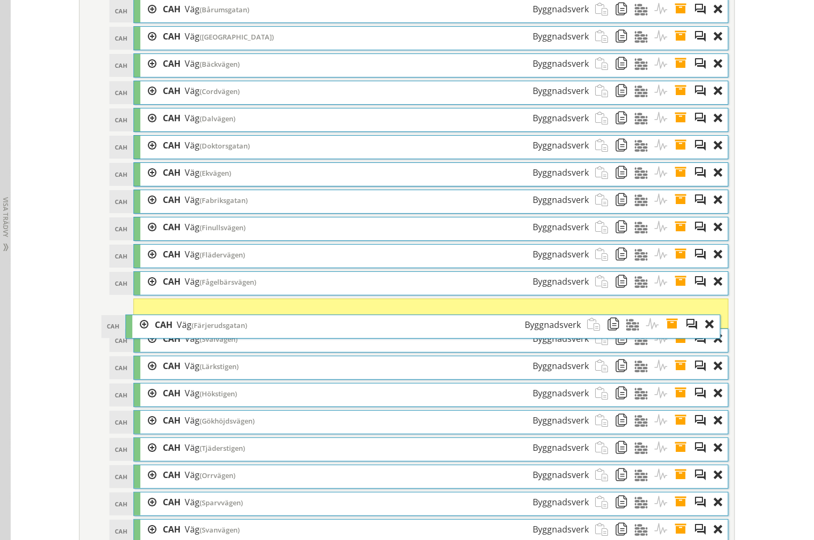
drag, startPoint x: 237, startPoint y: 332, endPoint x: 229, endPoint y: 338, distance: 9.9
click at [229, 335] on div "CAH Väg (Färjerudsgatan) Byggnadsverk" at bounding box center [367, 325] width 439 height 20
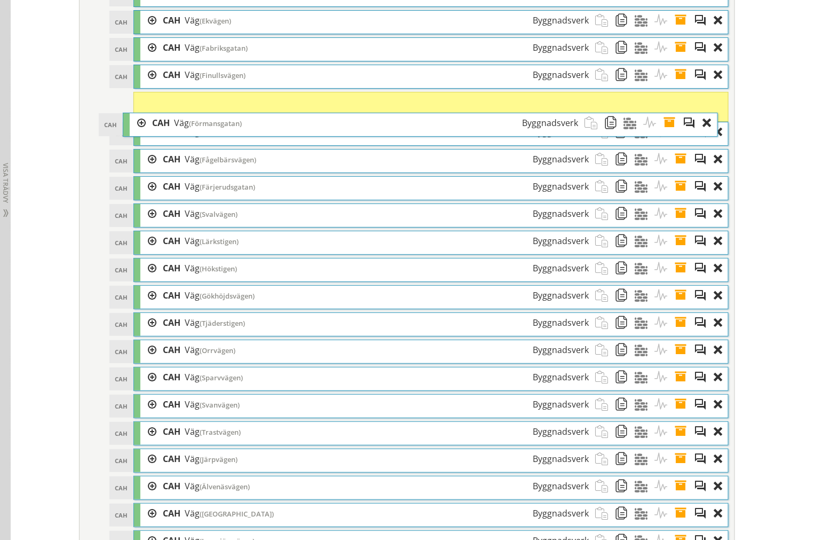
scroll to position [1456, 0]
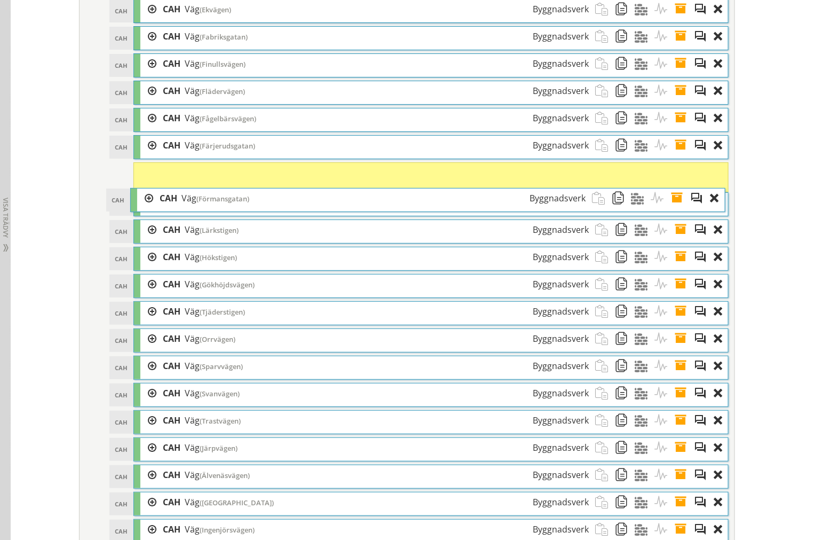
drag, startPoint x: 373, startPoint y: 266, endPoint x: 369, endPoint y: 201, distance: 64.7
click at [369, 201] on div "CAH Väg (Förmansgatan) Byggnadsverk" at bounding box center [372, 198] width 439 height 20
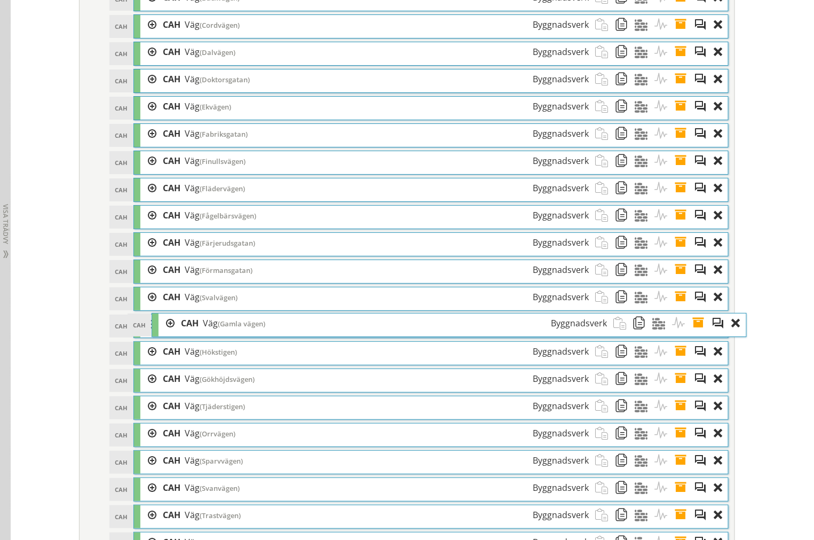
scroll to position [1388, 0]
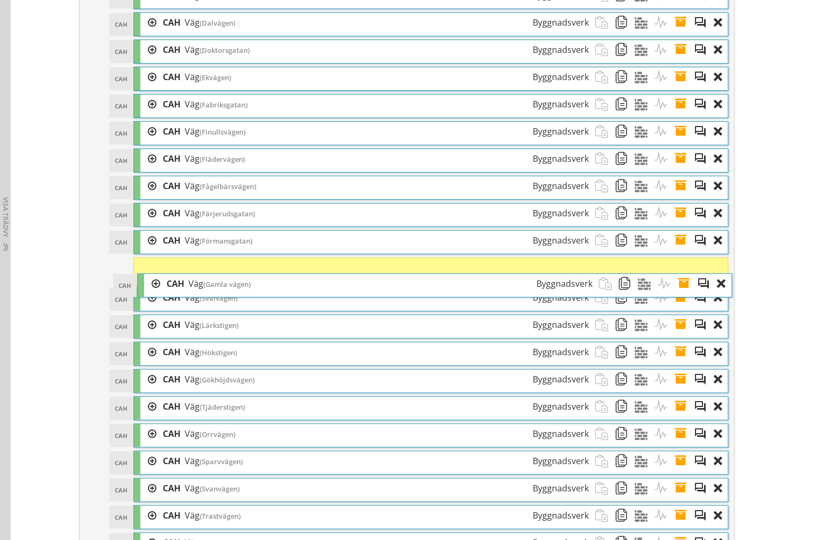
drag, startPoint x: 206, startPoint y: 273, endPoint x: 210, endPoint y: 294, distance: 21.1
click at [210, 289] on span "(Gamla vägen)" at bounding box center [226, 284] width 47 height 10
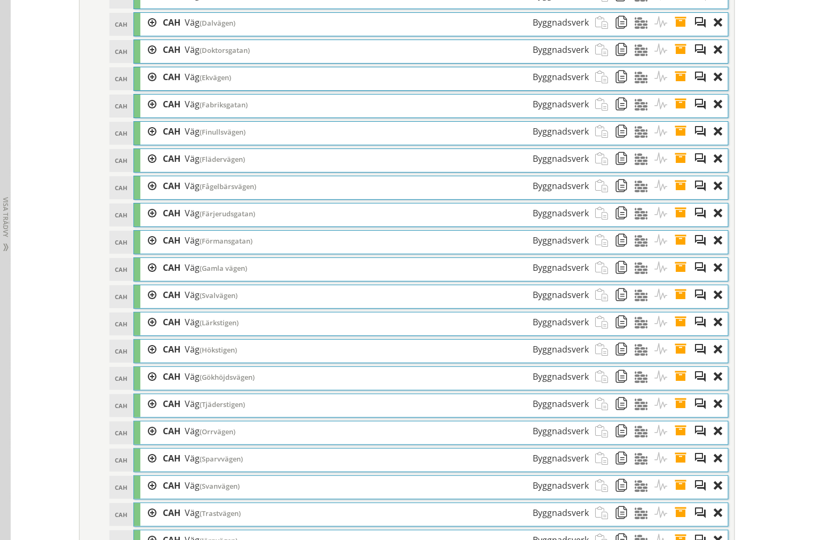
scroll to position [3779, 0]
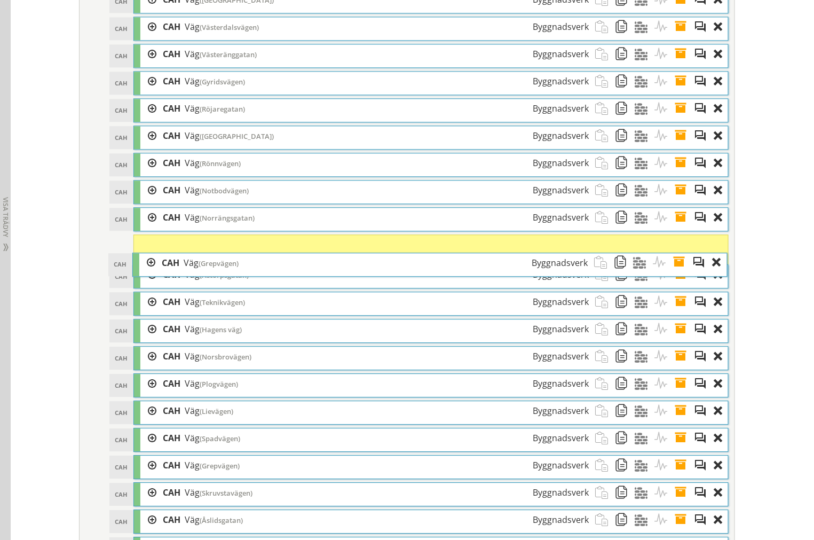
click at [257, 266] on div "CAH Väg (Grepvägen) Byggnadsverk" at bounding box center [374, 263] width 439 height 20
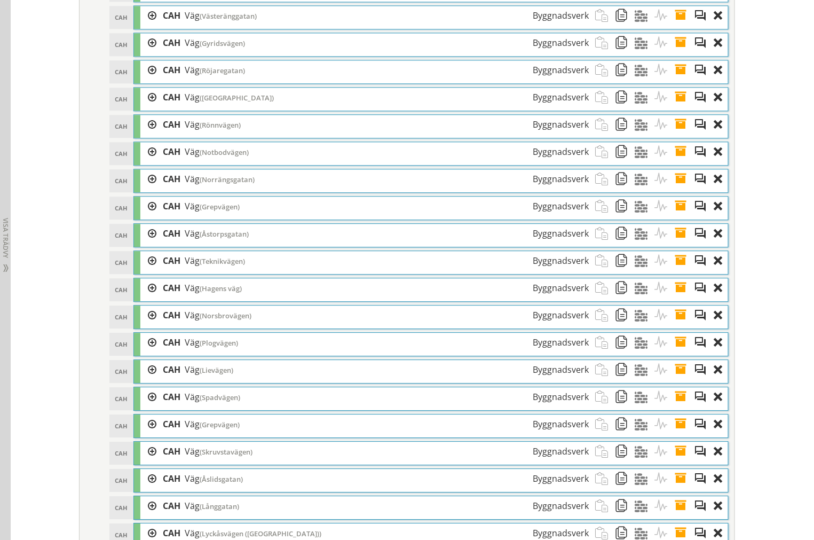
scroll to position [3838, 0]
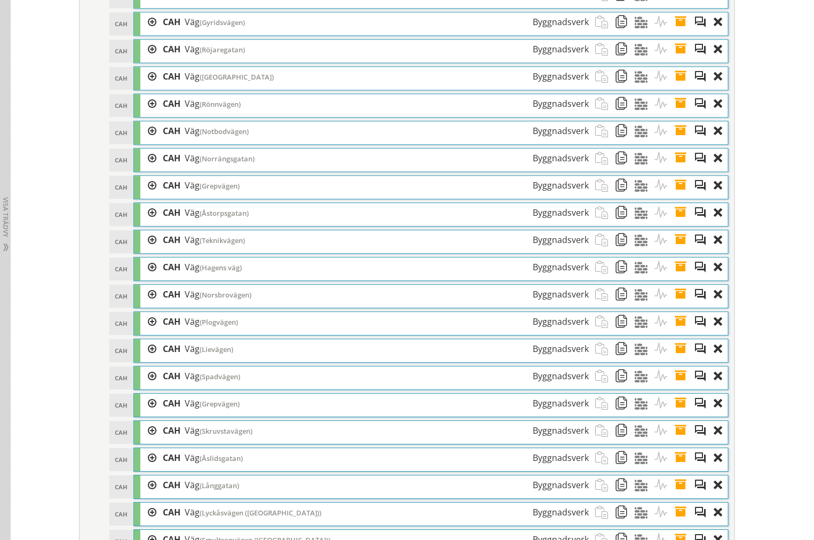
click at [146, 413] on div at bounding box center [148, 403] width 16 height 20
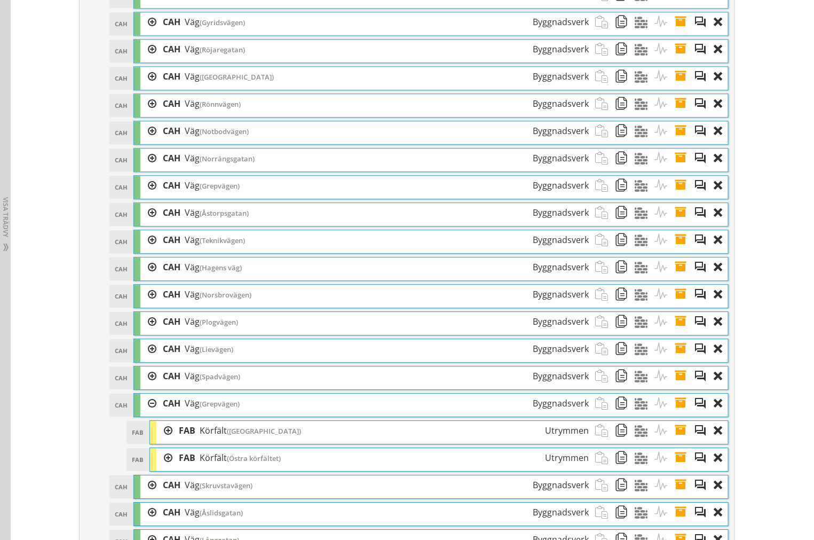
click at [157, 440] on div at bounding box center [164, 431] width 16 height 20
click at [157, 495] on div at bounding box center [164, 485] width 16 height 20
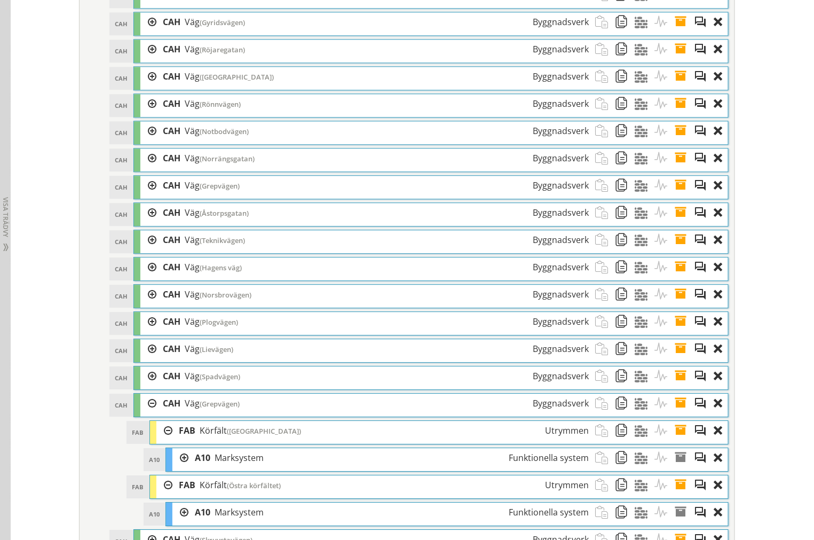
click at [156, 495] on div at bounding box center [164, 485] width 16 height 20
click at [161, 440] on div at bounding box center [164, 431] width 16 height 20
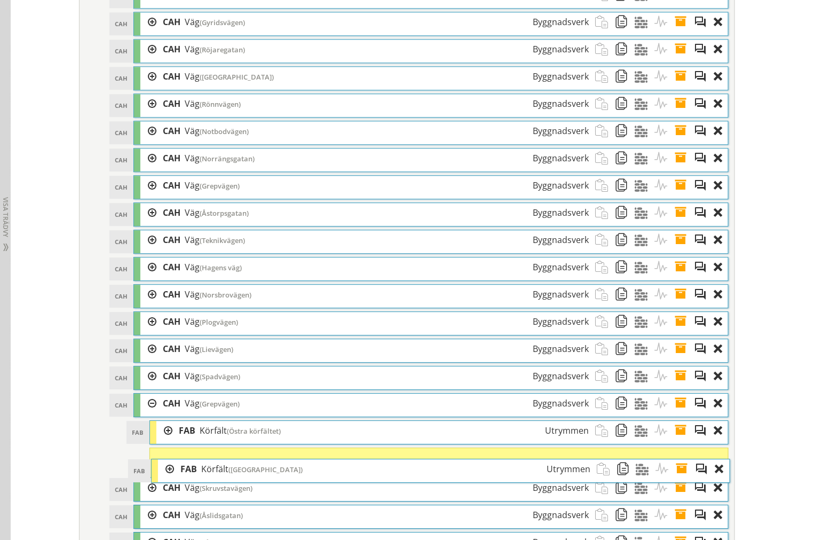
drag, startPoint x: 180, startPoint y: 455, endPoint x: 181, endPoint y: 493, distance: 37.9
click at [181, 474] on span "FAB" at bounding box center [188, 469] width 17 height 12
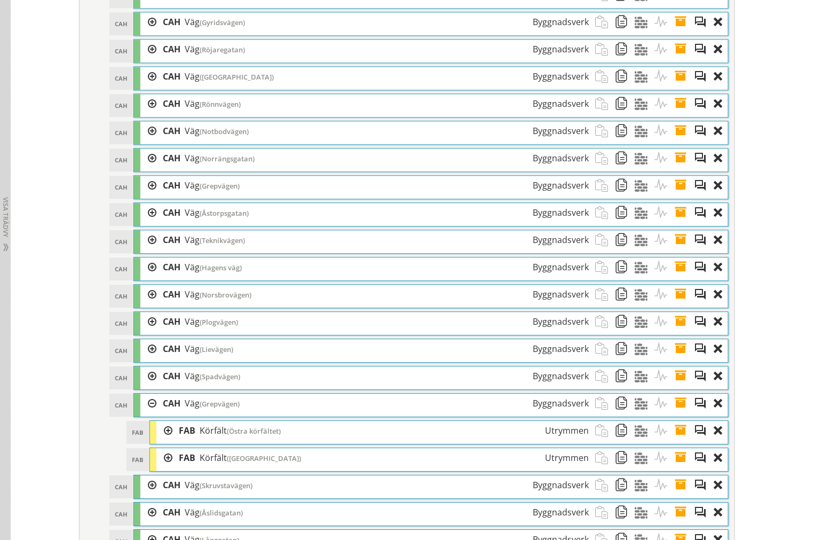
click at [140, 195] on div at bounding box center [148, 186] width 16 height 20
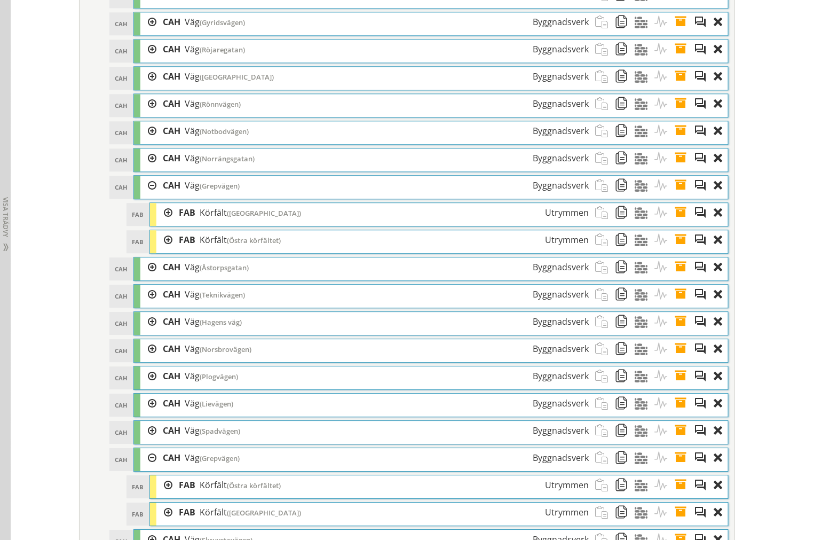
click at [163, 223] on div at bounding box center [164, 213] width 16 height 20
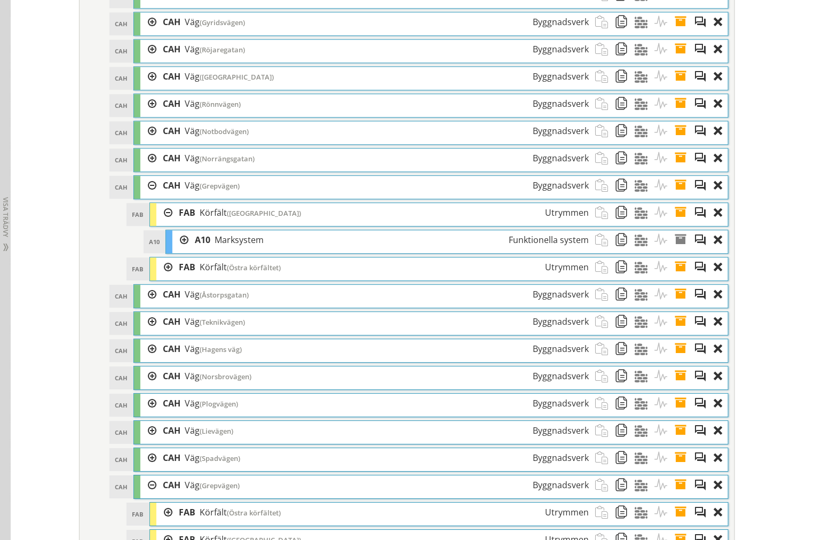
click at [162, 277] on div at bounding box center [164, 267] width 16 height 20
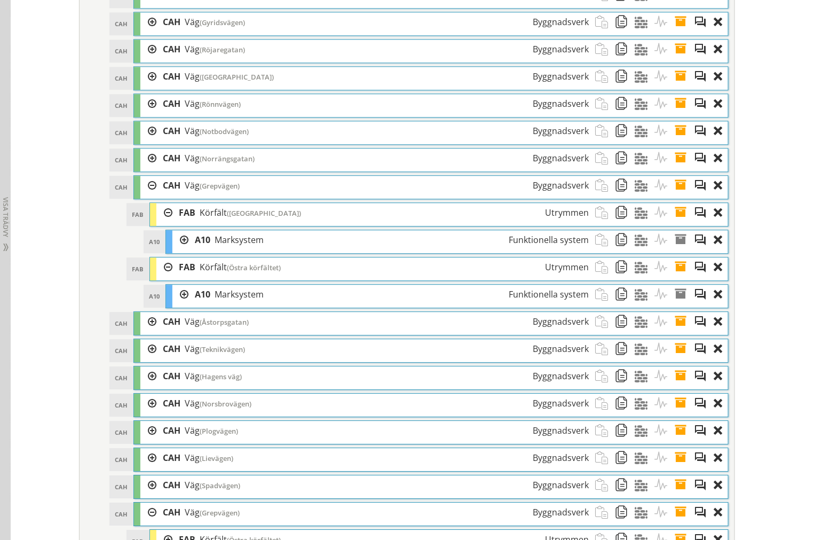
click at [161, 277] on div at bounding box center [164, 267] width 16 height 20
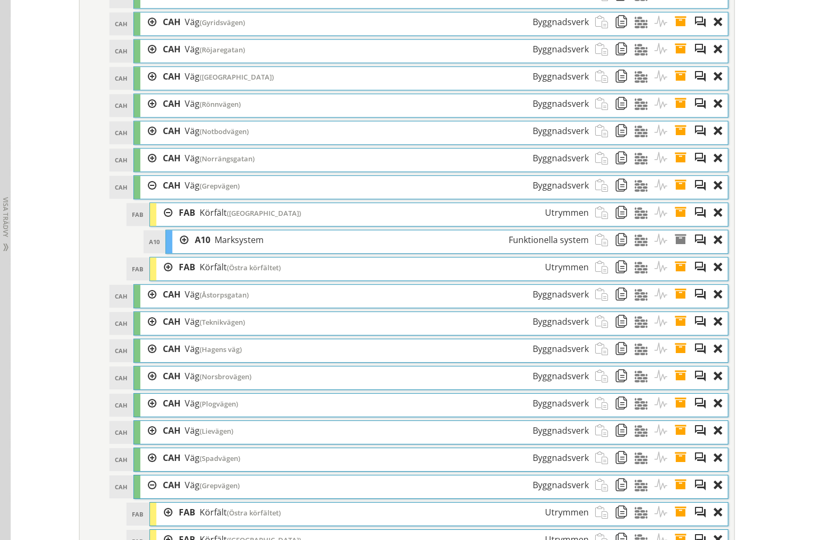
click at [159, 223] on div at bounding box center [164, 213] width 16 height 20
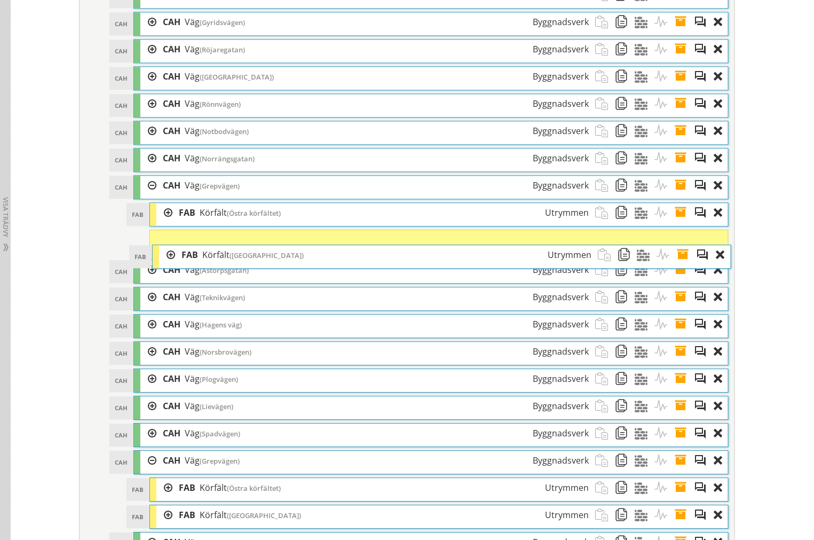
drag, startPoint x: 180, startPoint y: 249, endPoint x: 182, endPoint y: 282, distance: 33.1
click at [182, 260] on span "FAB" at bounding box center [189, 255] width 17 height 12
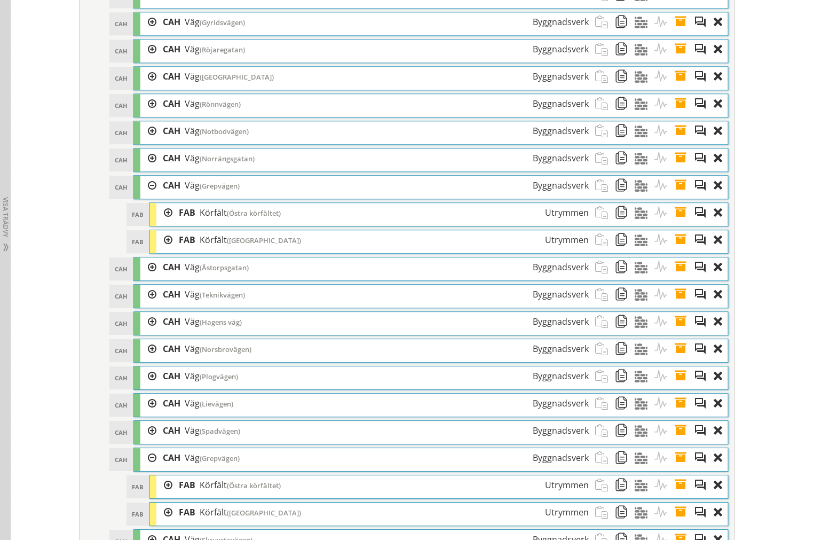
drag, startPoint x: 393, startPoint y: 14, endPoint x: 143, endPoint y: 210, distance: 317.5
click at [143, 195] on div at bounding box center [148, 186] width 16 height 20
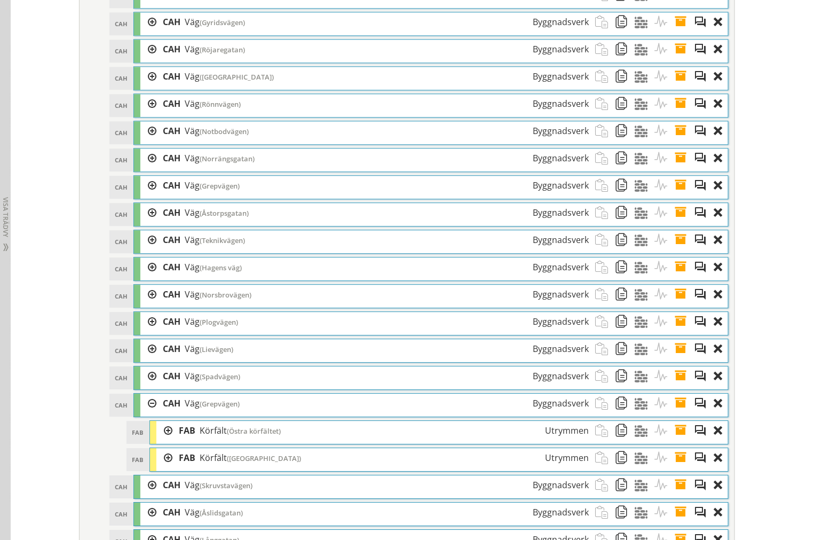
click at [146, 413] on div at bounding box center [148, 403] width 16 height 20
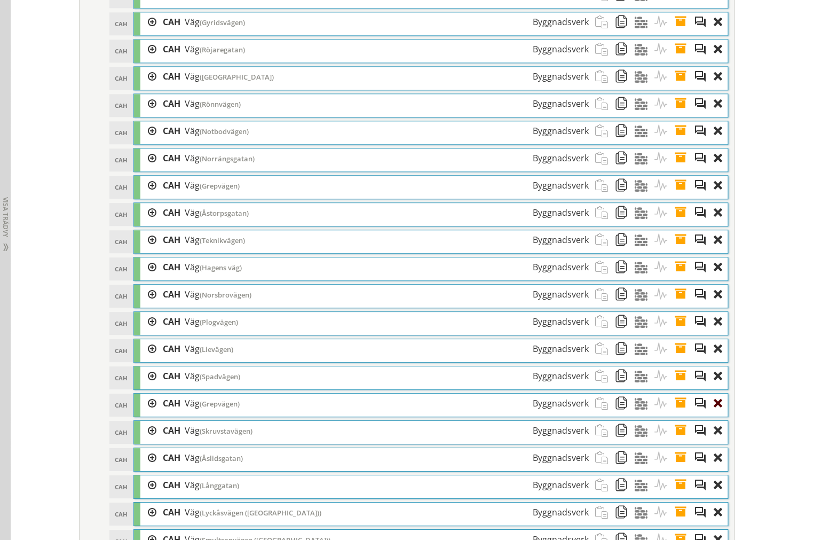
click at [714, 413] on div at bounding box center [721, 403] width 14 height 20
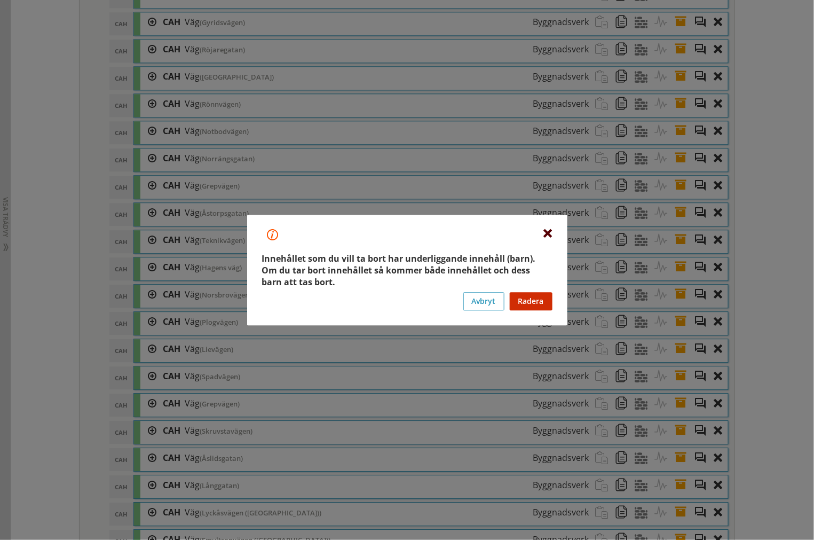
click at [545, 231] on div at bounding box center [548, 233] width 9 height 9
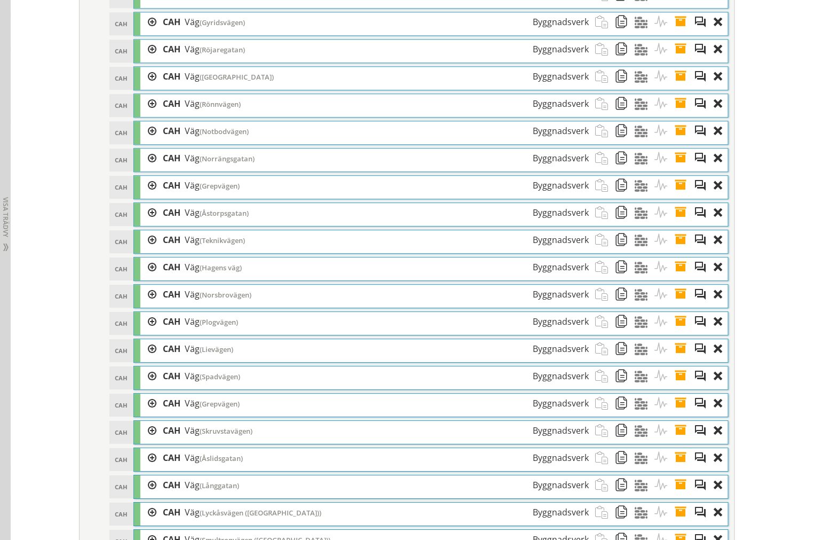
click at [148, 413] on div at bounding box center [148, 403] width 16 height 20
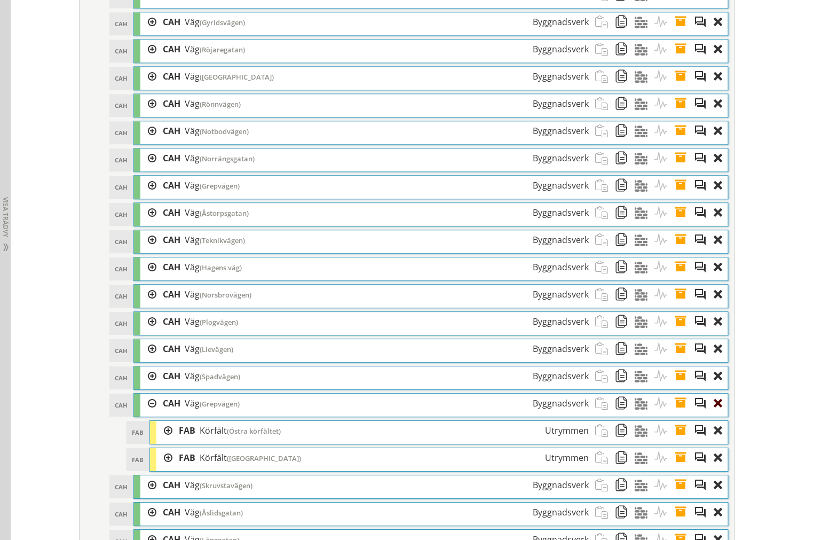
click at [716, 413] on div at bounding box center [721, 403] width 14 height 20
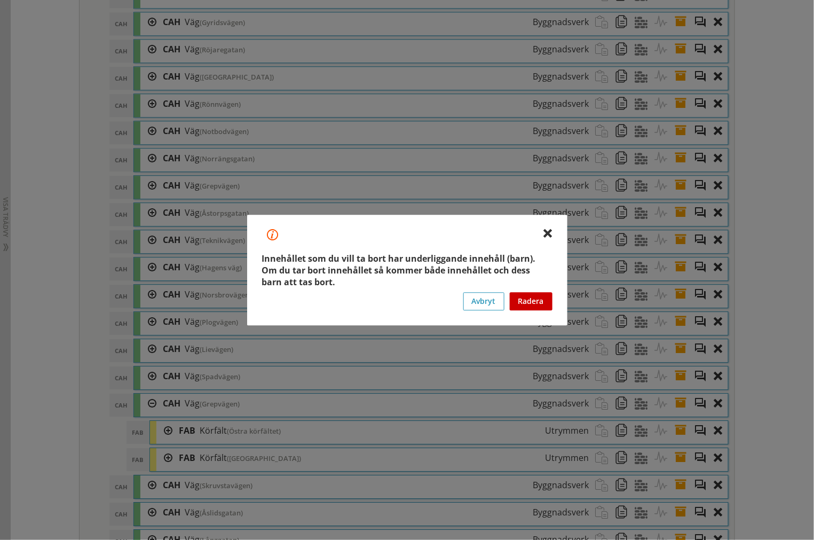
click at [529, 300] on button "Radera" at bounding box center [531, 301] width 43 height 18
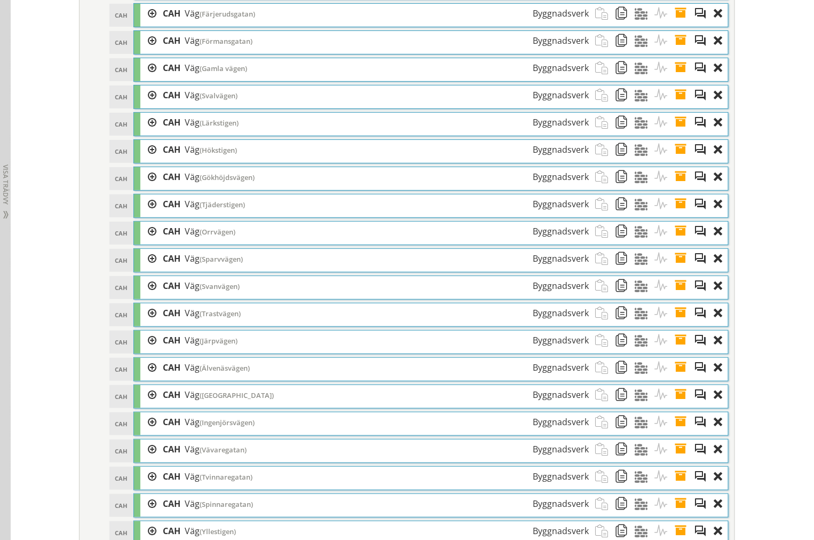
scroll to position [1555, 0]
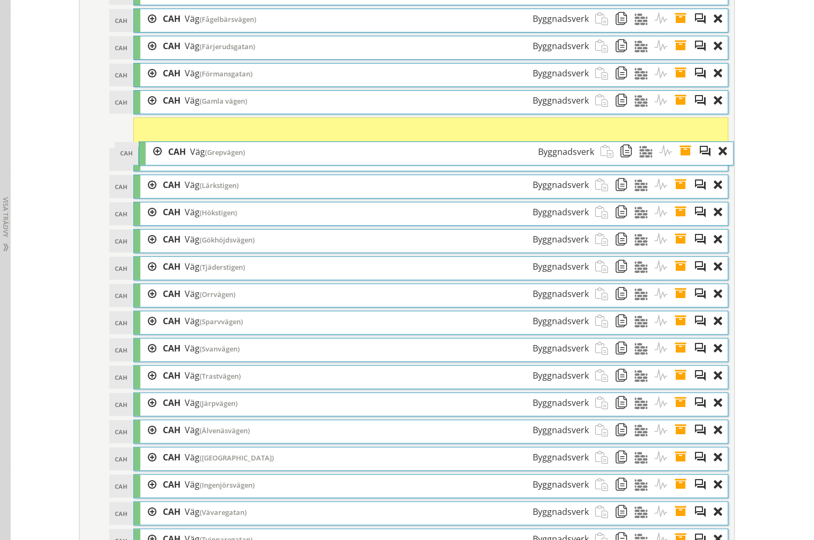
drag, startPoint x: 281, startPoint y: 269, endPoint x: 286, endPoint y: 157, distance: 111.7
click at [286, 157] on div "CAH Väg (Grepvägen) Byggnadsverk" at bounding box center [381, 152] width 439 height 20
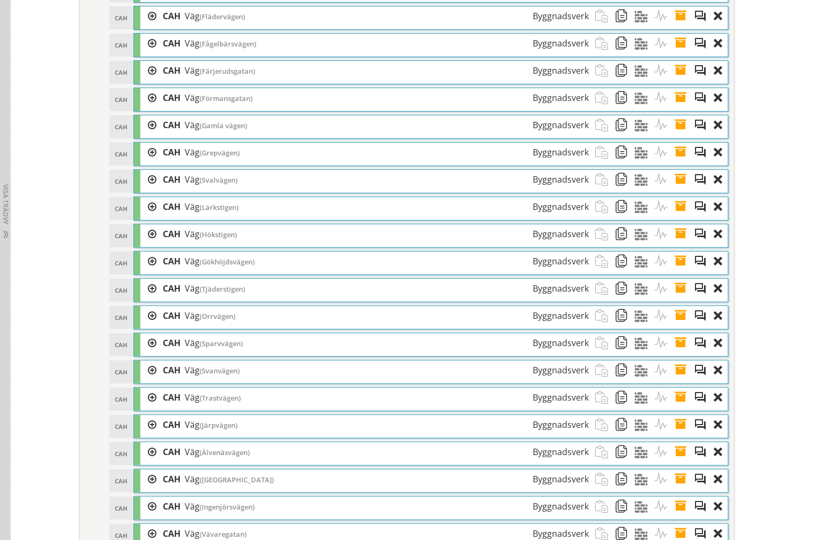
scroll to position [1507, 0]
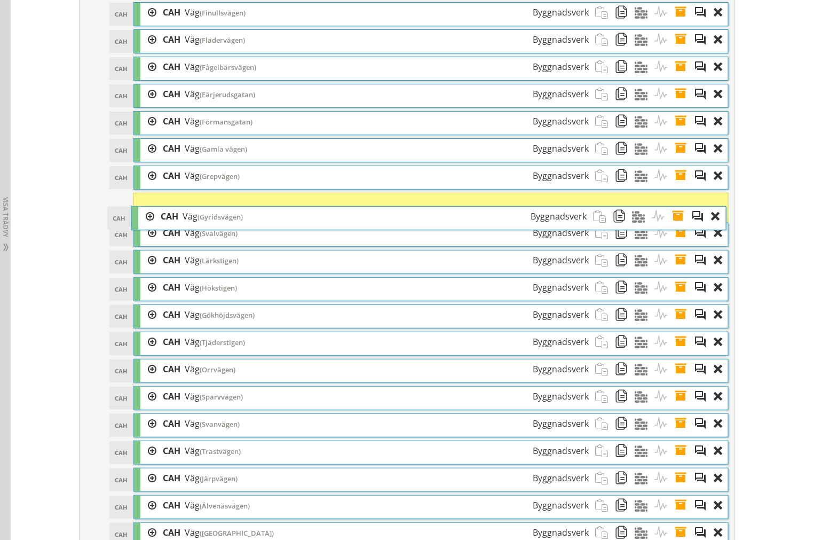
drag, startPoint x: 270, startPoint y: 276, endPoint x: 267, endPoint y: 230, distance: 45.9
click at [267, 226] on div "CAH Väg (Gyridsvägen) Byggnadsverk" at bounding box center [373, 217] width 439 height 20
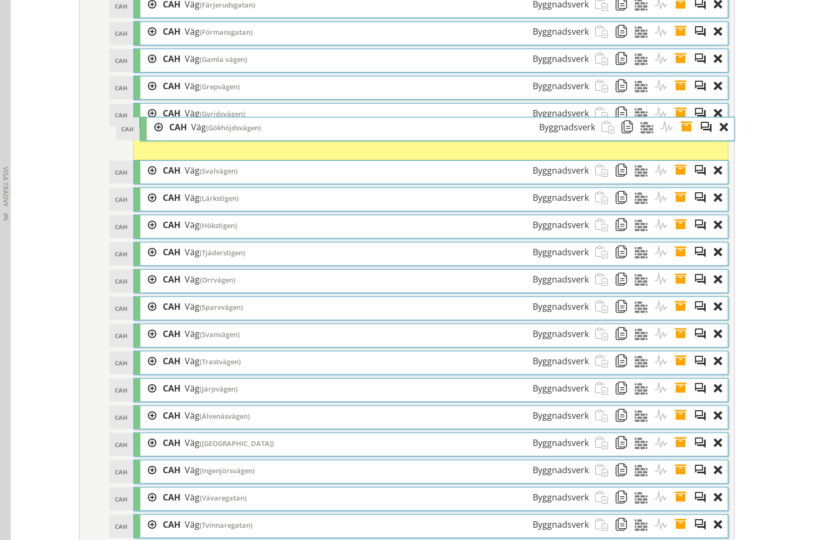
scroll to position [1566, 0]
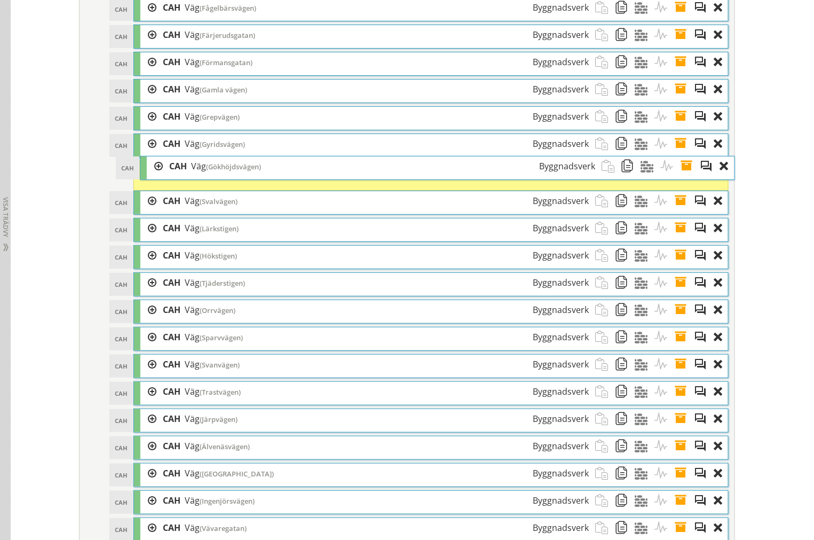
drag, startPoint x: 210, startPoint y: 265, endPoint x: 216, endPoint y: 174, distance: 91.5
click at [216, 171] on span "(Gökhöjdsvägen)" at bounding box center [233, 167] width 55 height 10
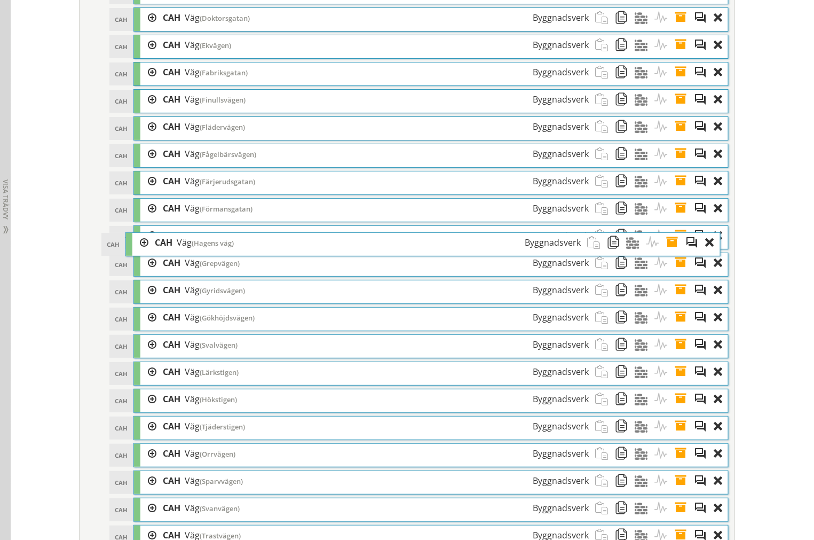
scroll to position [1429, 0]
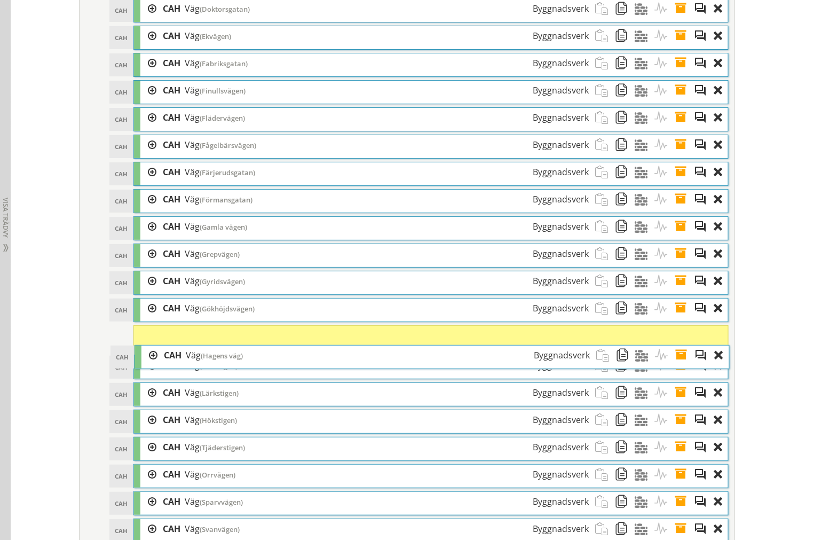
drag, startPoint x: 223, startPoint y: 271, endPoint x: 226, endPoint y: 363, distance: 92.4
click at [226, 360] on span "(Hagens väg)" at bounding box center [222, 356] width 42 height 10
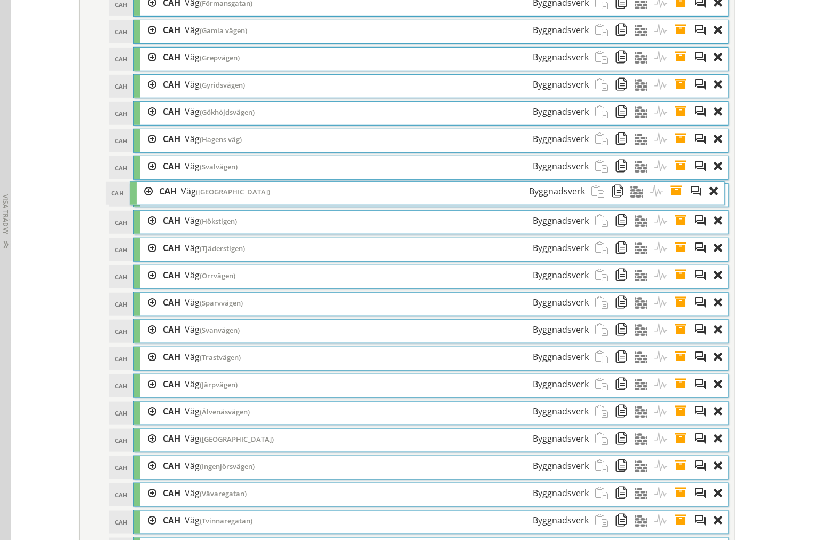
scroll to position [1653, 0]
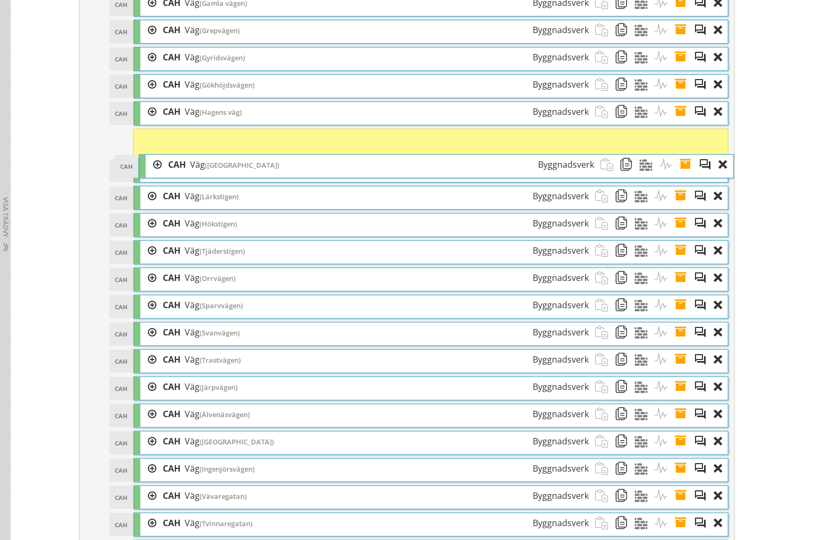
drag, startPoint x: 243, startPoint y: 331, endPoint x: 248, endPoint y: 173, distance: 158.1
click at [248, 170] on span "(Heleneborgsgatan)" at bounding box center [242, 165] width 74 height 10
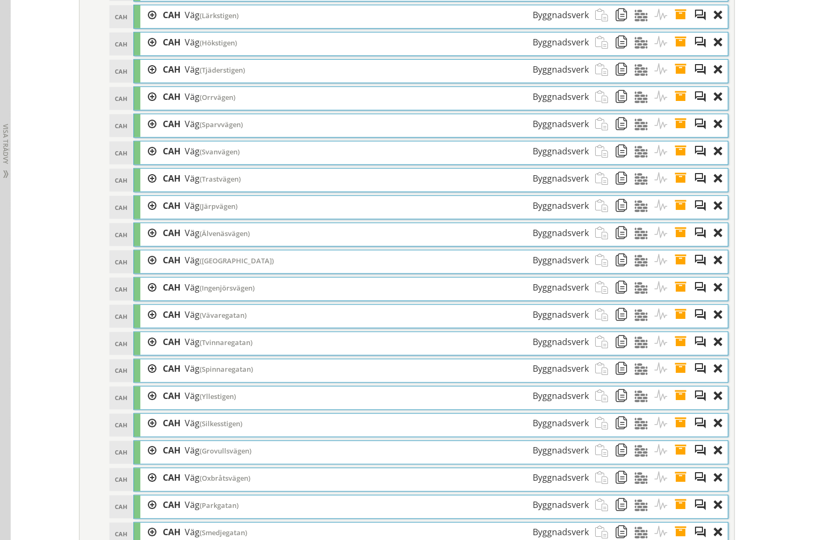
scroll to position [1703, 0]
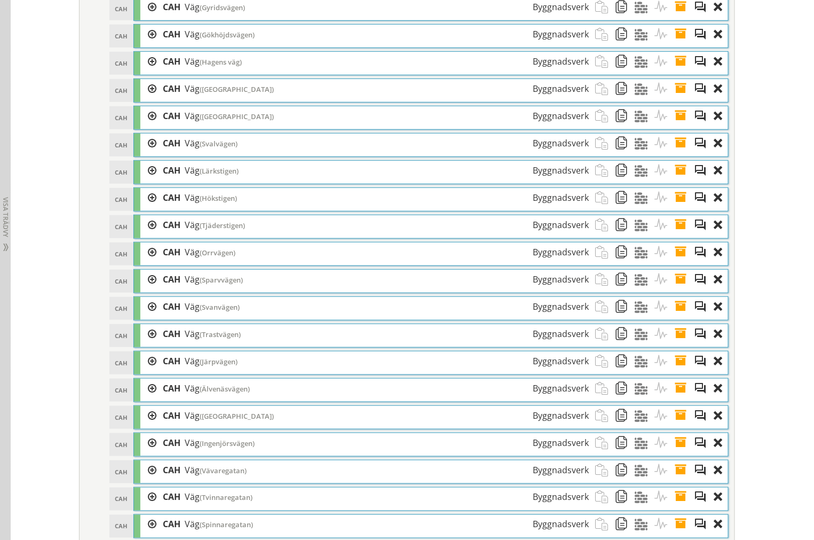
drag, startPoint x: 217, startPoint y: 145, endPoint x: 65, endPoint y: 158, distance: 152.7
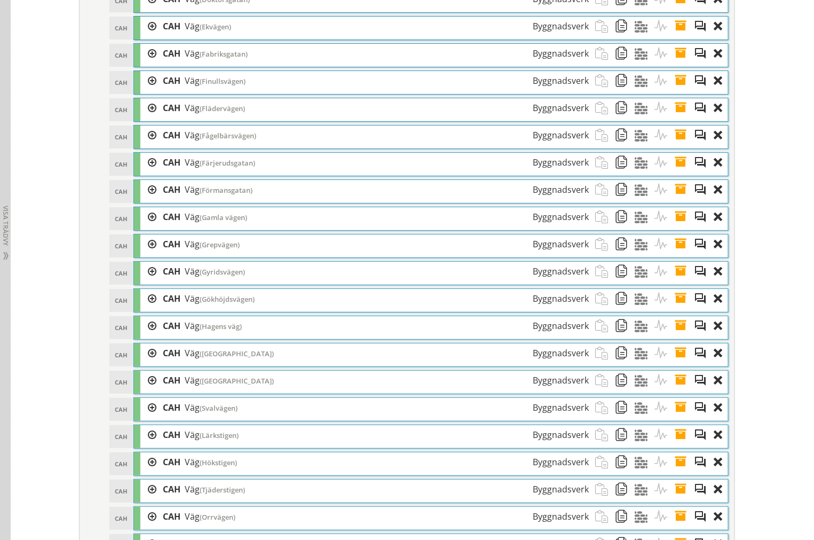
scroll to position [1447, 0]
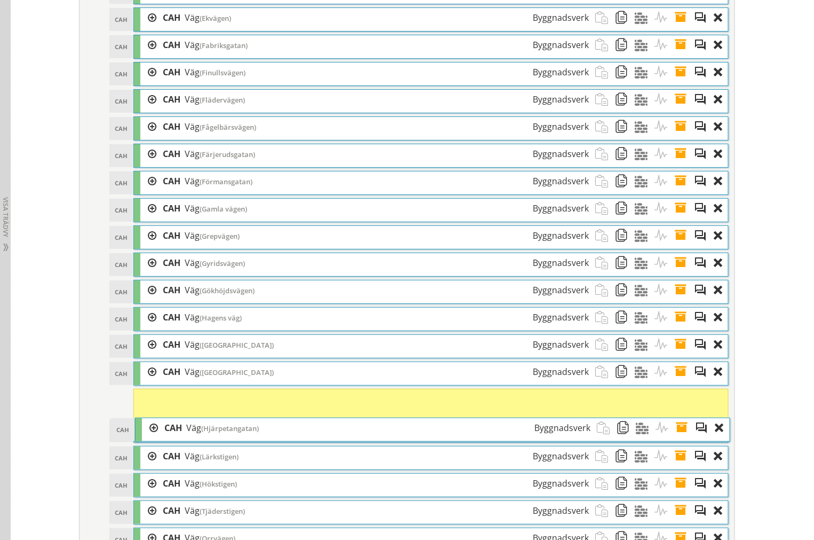
drag, startPoint x: 221, startPoint y: 266, endPoint x: 223, endPoint y: 431, distance: 164.9
click at [223, 431] on span "(Hjärpetangatan)" at bounding box center [230, 428] width 58 height 10
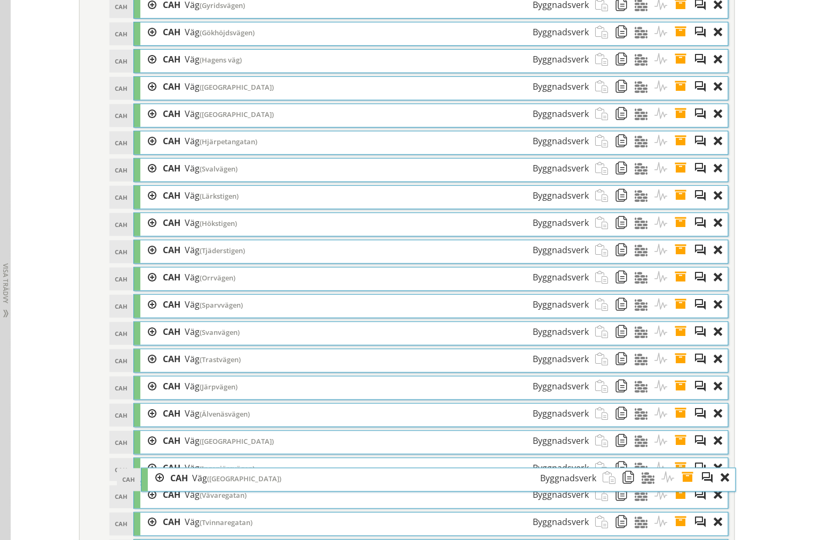
scroll to position [1534, 0]
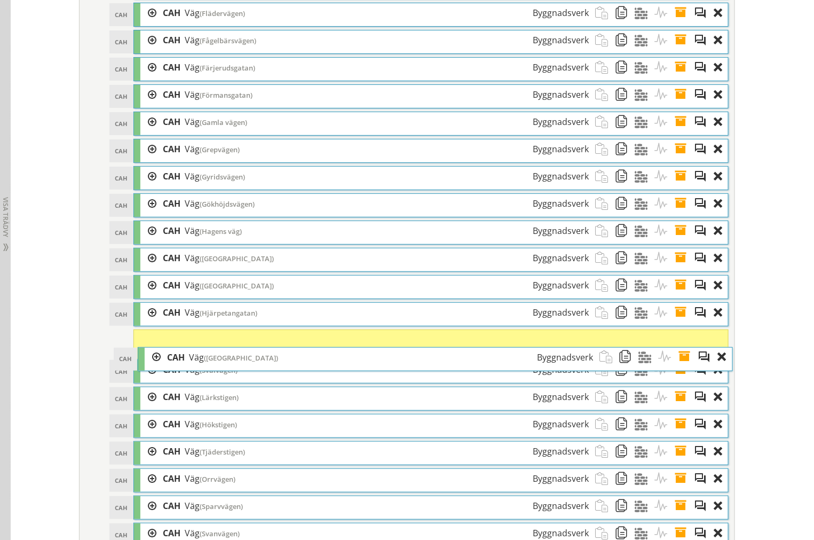
drag, startPoint x: 234, startPoint y: 329, endPoint x: 238, endPoint y: 364, distance: 35.5
click at [238, 362] on span "(Holmvägen)" at bounding box center [241, 358] width 74 height 10
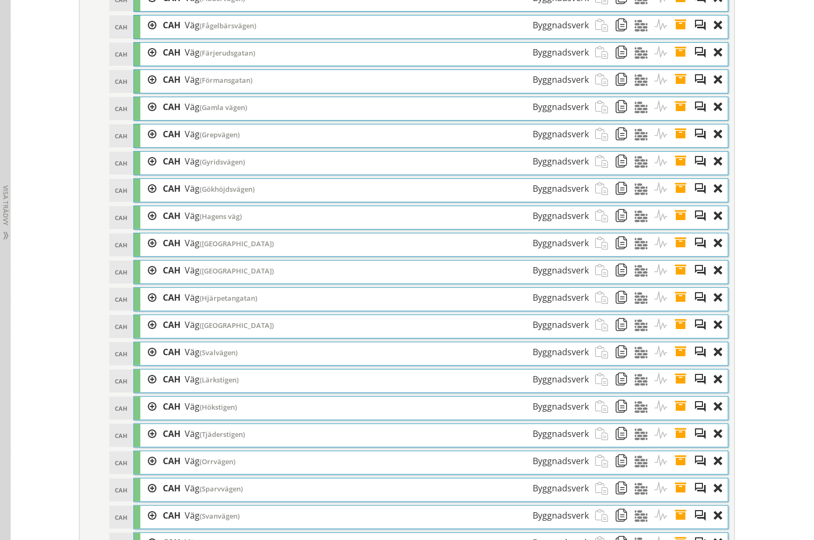
scroll to position [1563, 0]
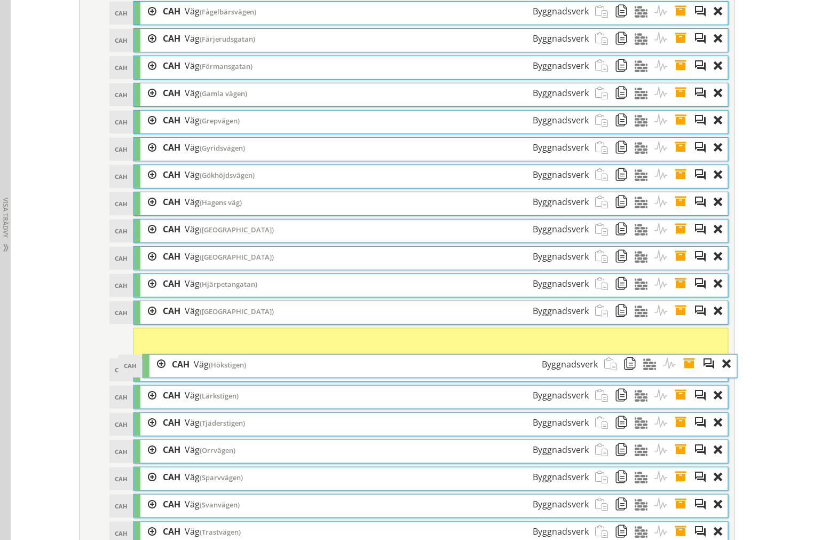
drag, startPoint x: 230, startPoint y: 398, endPoint x: 239, endPoint y: 373, distance: 26.7
click at [239, 369] on span "(Hökstigen)" at bounding box center [227, 365] width 37 height 10
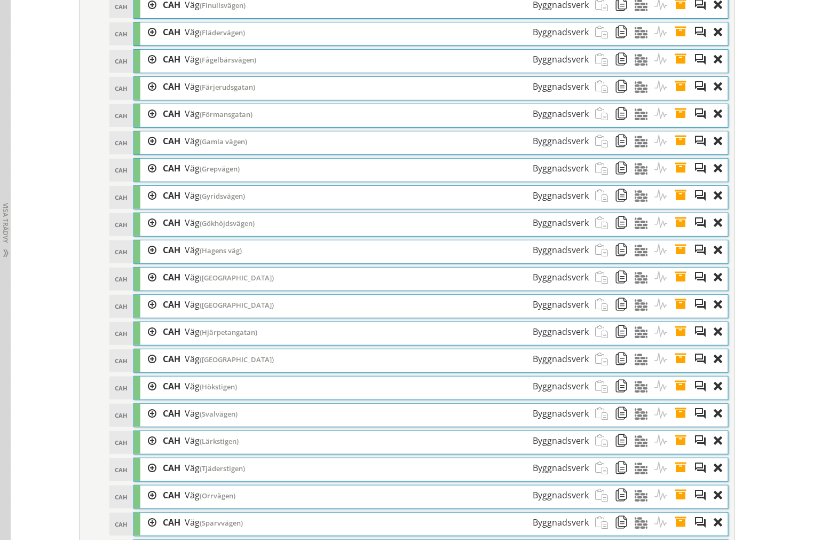
scroll to position [1514, 0]
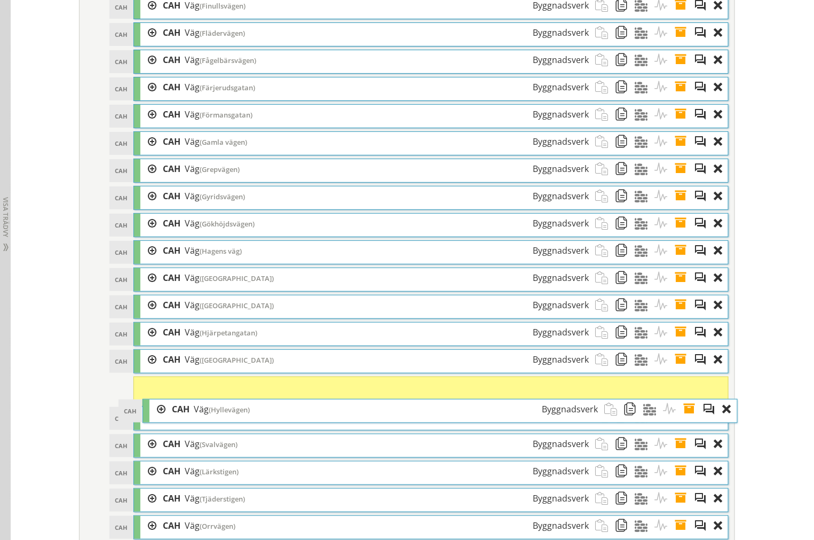
drag, startPoint x: 259, startPoint y: 179, endPoint x: 268, endPoint y: 417, distance: 238.7
click at [268, 417] on div "CAH Väg (Hyllevägen) Byggnadsverk" at bounding box center [384, 409] width 439 height 20
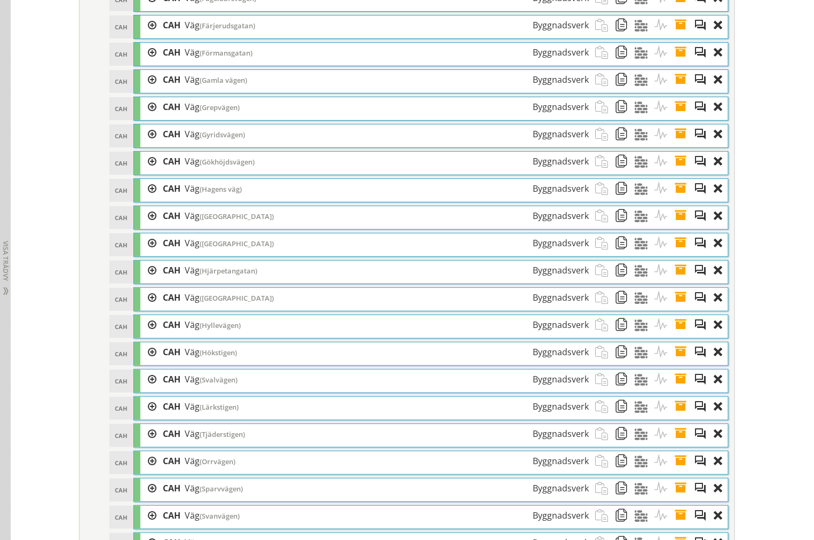
scroll to position [1573, 0]
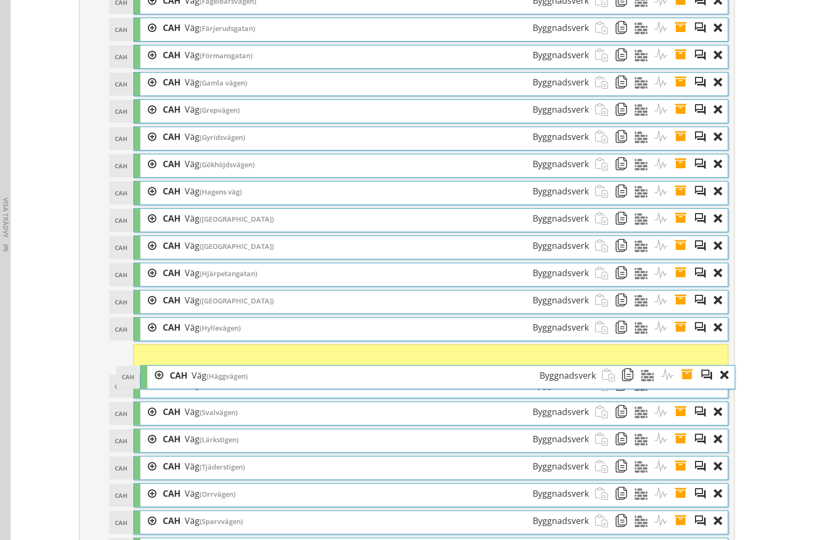
drag, startPoint x: 236, startPoint y: 284, endPoint x: 243, endPoint y: 386, distance: 101.6
click at [243, 381] on span "(Häggvägen)" at bounding box center [227, 376] width 41 height 10
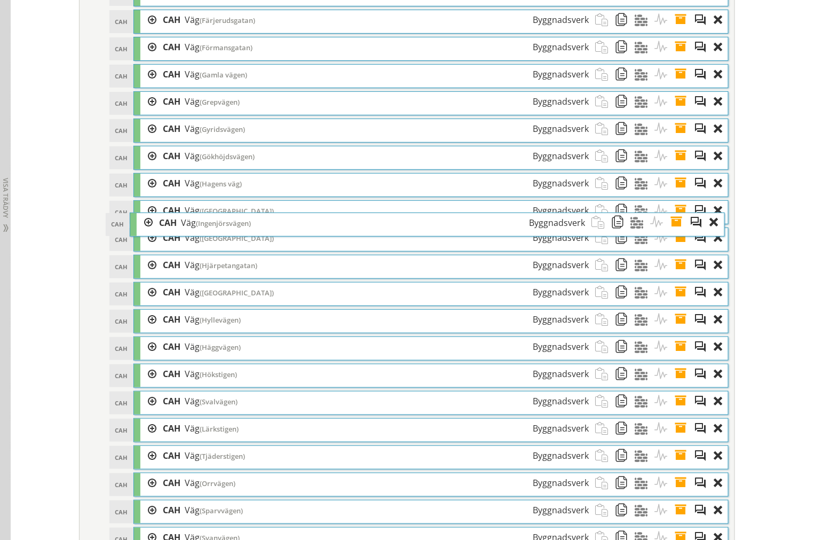
scroll to position [1583, 0]
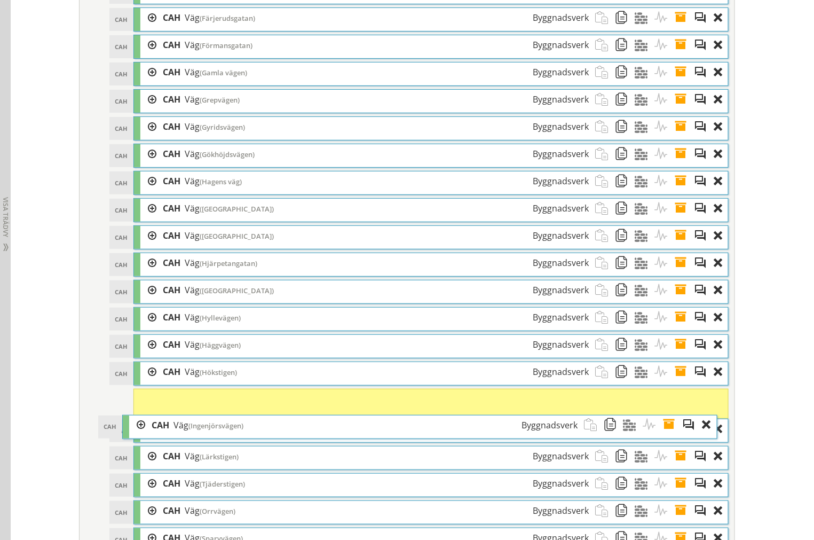
drag, startPoint x: 284, startPoint y: 274, endPoint x: 273, endPoint y: 435, distance: 161.6
click at [273, 435] on div "CAH Väg (Ingenjörsvägen) Byggnadsverk" at bounding box center [364, 425] width 439 height 20
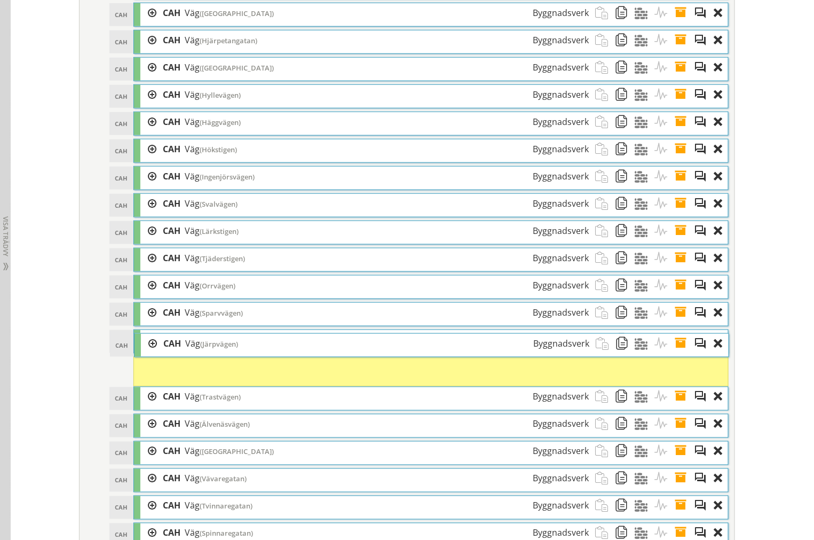
scroll to position [1826, 0]
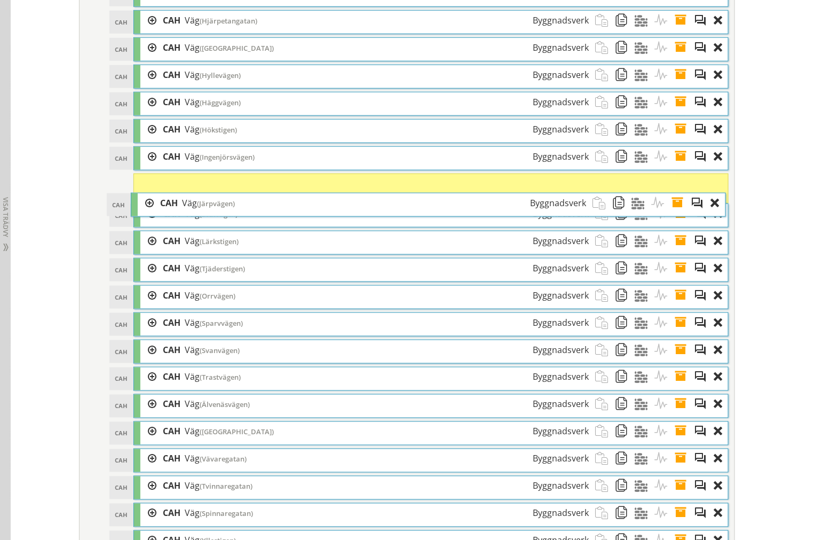
drag, startPoint x: 318, startPoint y: 271, endPoint x: 315, endPoint y: 212, distance: 59.3
click at [315, 212] on div "CAH Väg (Järpvägen) Byggnadsverk" at bounding box center [373, 203] width 439 height 20
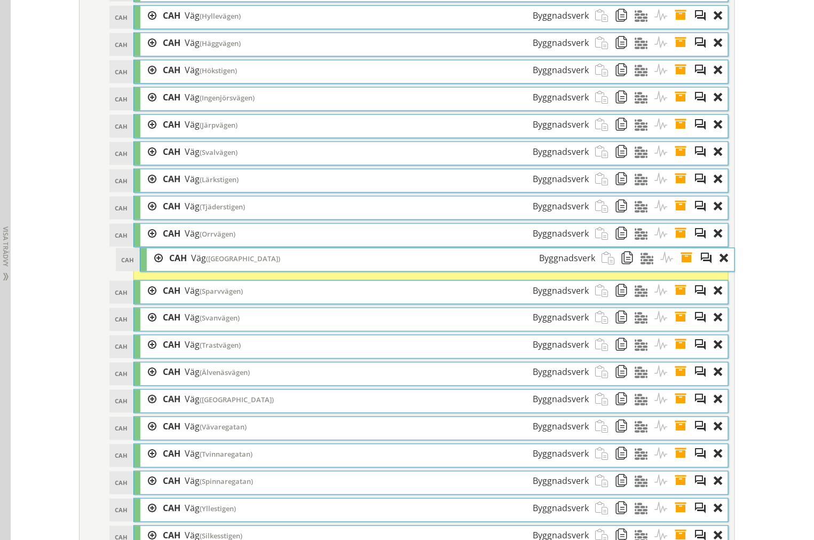
scroll to position [1914, 0]
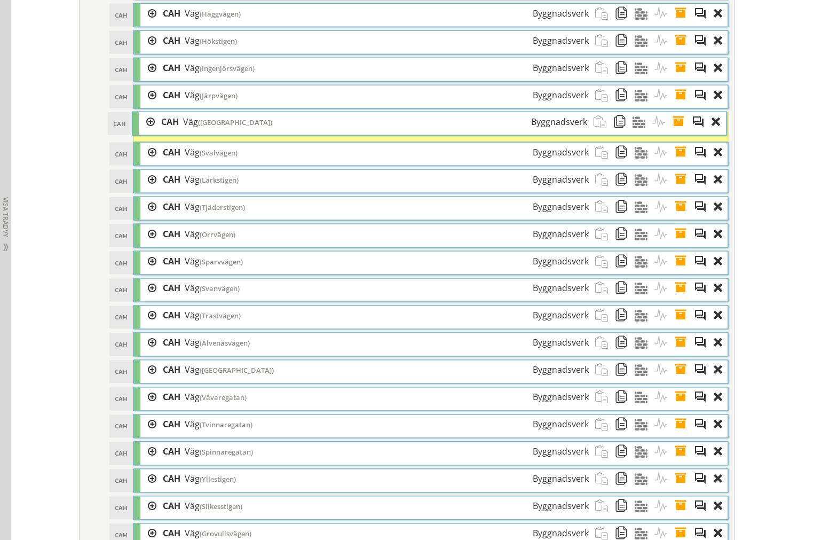
drag, startPoint x: 228, startPoint y: 292, endPoint x: 227, endPoint y: 128, distance: 163.9
click at [227, 127] on span "(Krongatan)" at bounding box center [235, 122] width 74 height 10
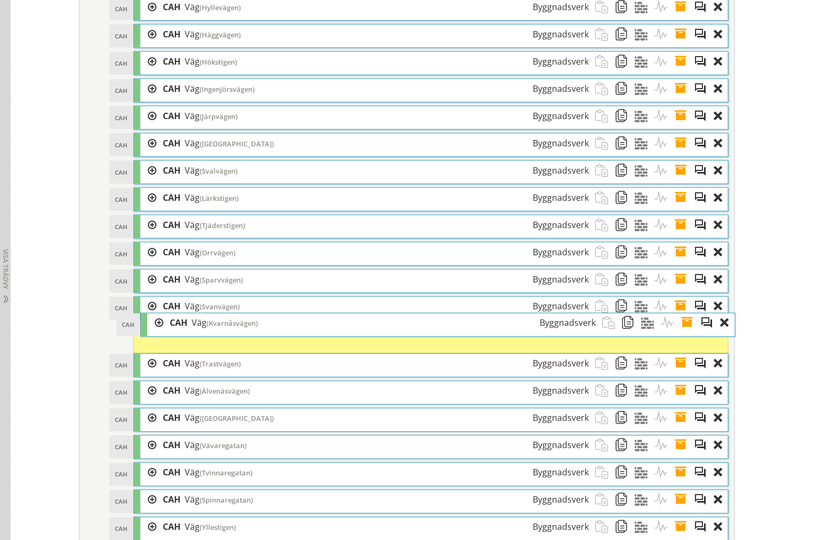
scroll to position [1883, 0]
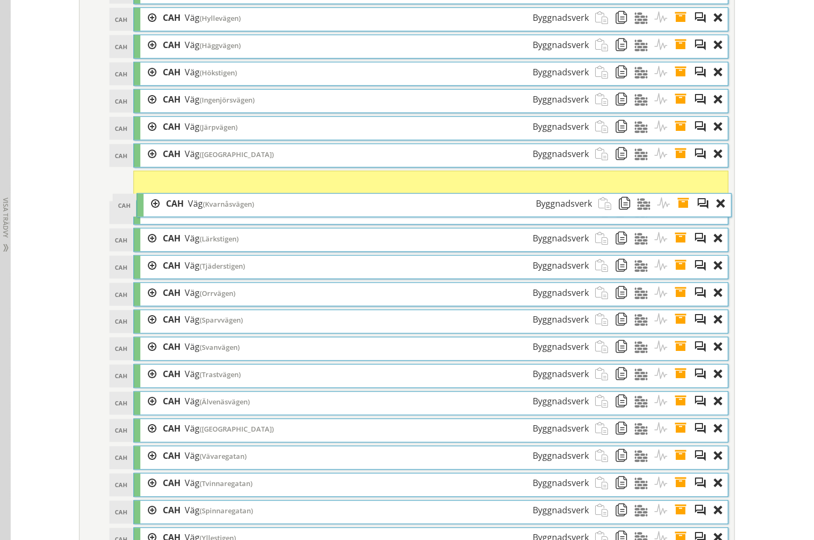
drag, startPoint x: 226, startPoint y: 242, endPoint x: 229, endPoint y: 209, distance: 32.7
click at [229, 209] on span "(Kvarnåsvägen)" at bounding box center [228, 204] width 51 height 10
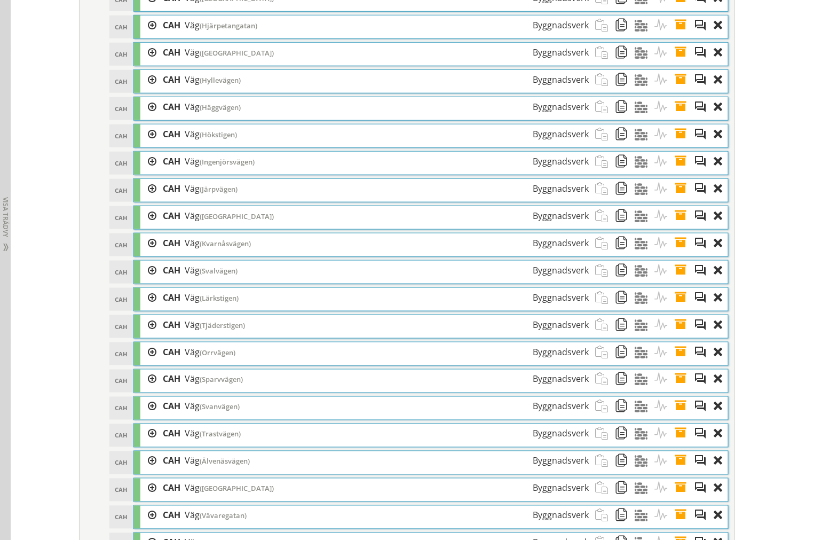
scroll to position [1848, 0]
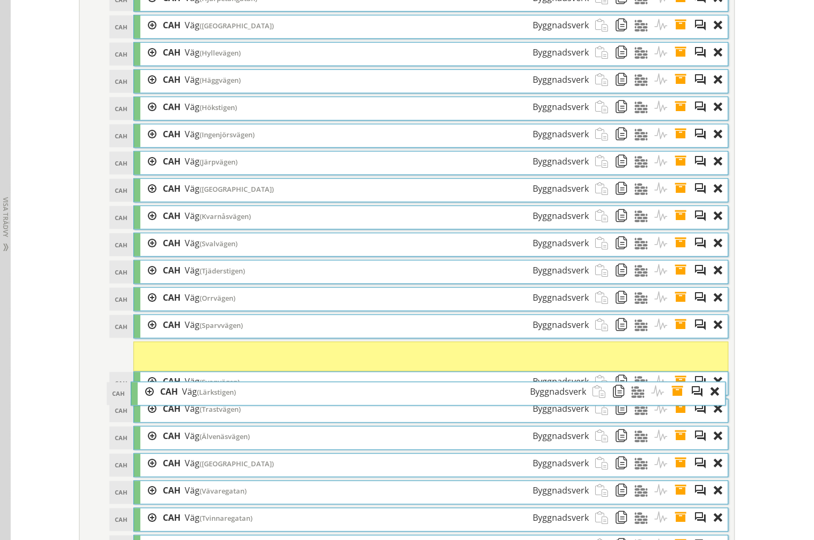
drag, startPoint x: 220, startPoint y: 306, endPoint x: 217, endPoint y: 393, distance: 87.6
click at [217, 393] on span "(Lärkstigen)" at bounding box center [216, 392] width 39 height 10
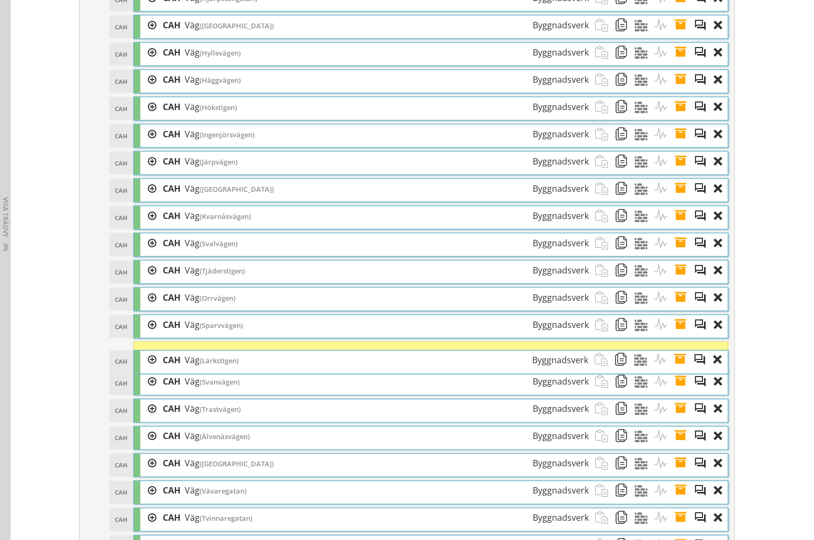
scroll to position [1845, 0]
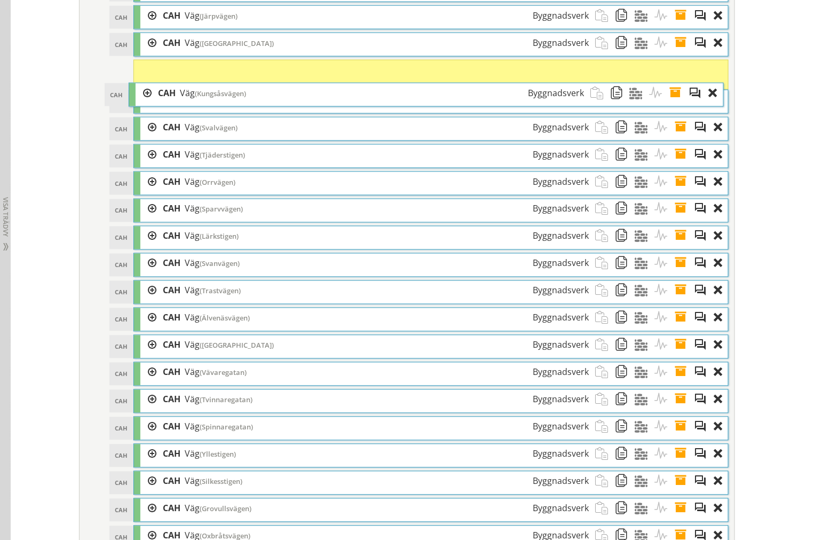
drag, startPoint x: 228, startPoint y: 280, endPoint x: 223, endPoint y: 102, distance: 177.8
click at [223, 98] on span "(Kungsåsvägen)" at bounding box center [220, 94] width 51 height 10
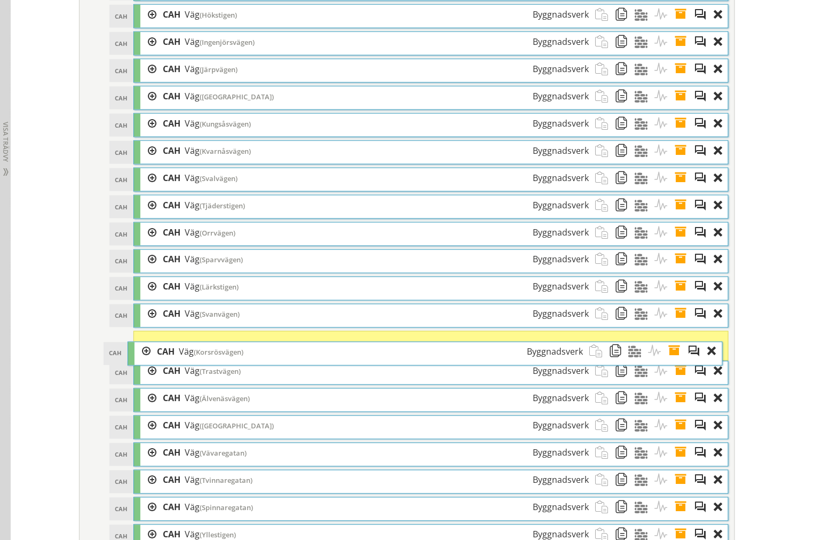
scroll to position [1843, 0]
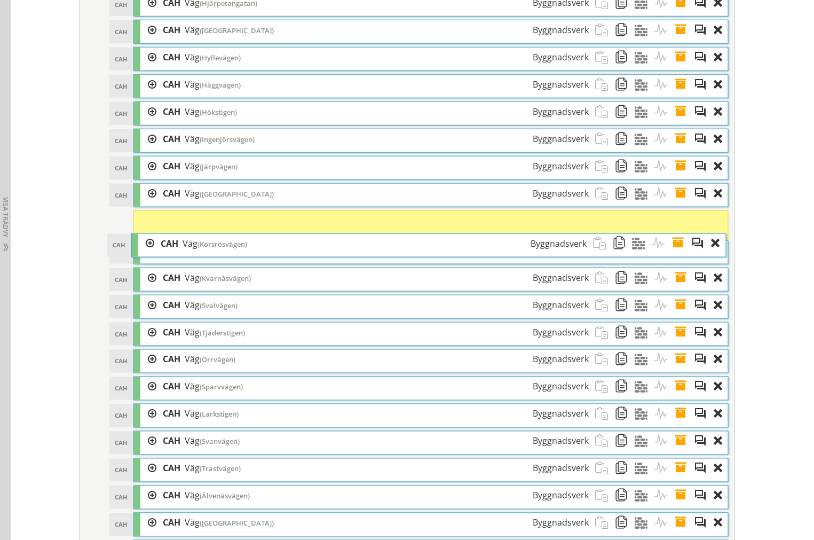
drag, startPoint x: 220, startPoint y: 358, endPoint x: 218, endPoint y: 248, distance: 110.0
click at [218, 248] on span "(Korsrösvägen)" at bounding box center [222, 244] width 50 height 10
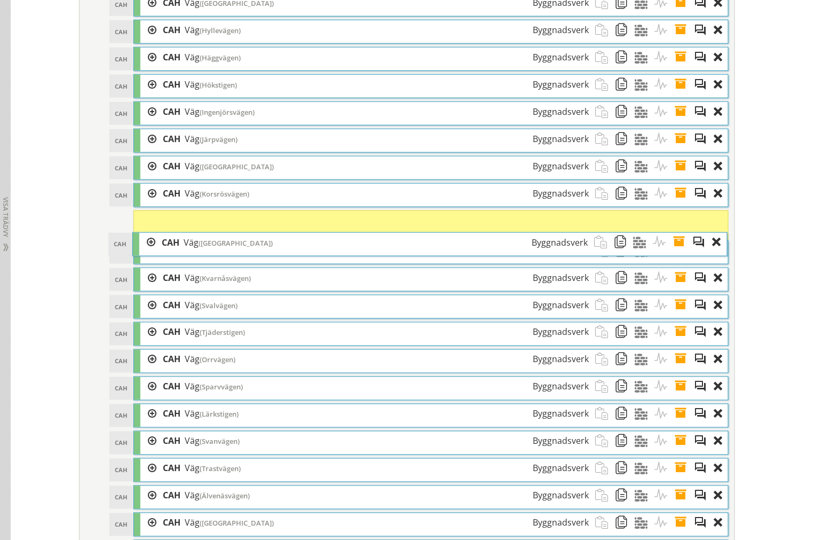
drag, startPoint x: 204, startPoint y: 285, endPoint x: 203, endPoint y: 247, distance: 37.9
click at [203, 247] on span "(Kastanjevägen)" at bounding box center [236, 243] width 74 height 10
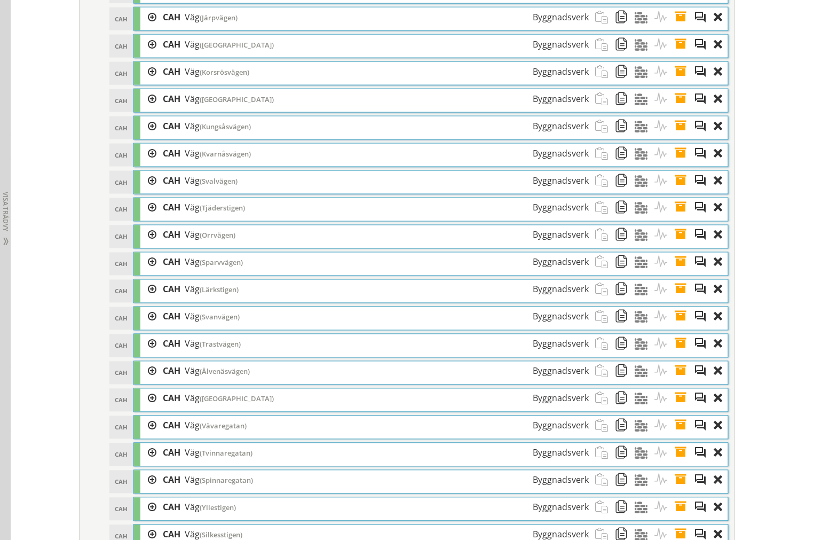
scroll to position [2016, 0]
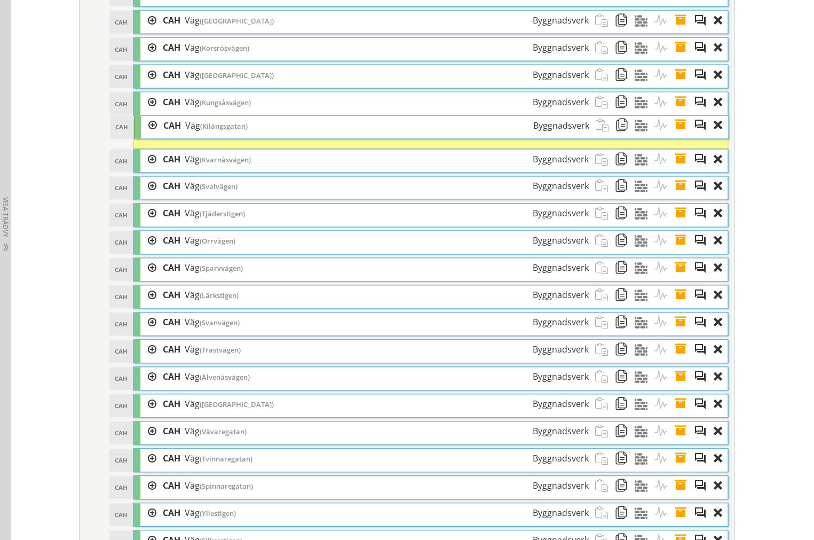
drag, startPoint x: 208, startPoint y: 268, endPoint x: 209, endPoint y: 126, distance: 141.4
click at [209, 126] on span "(Kilängsgatan)" at bounding box center [223, 126] width 47 height 10
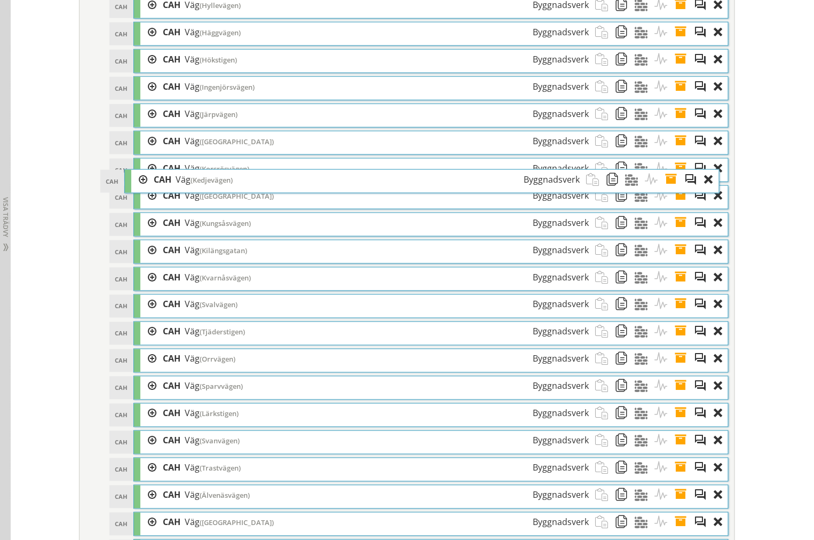
scroll to position [1925, 0]
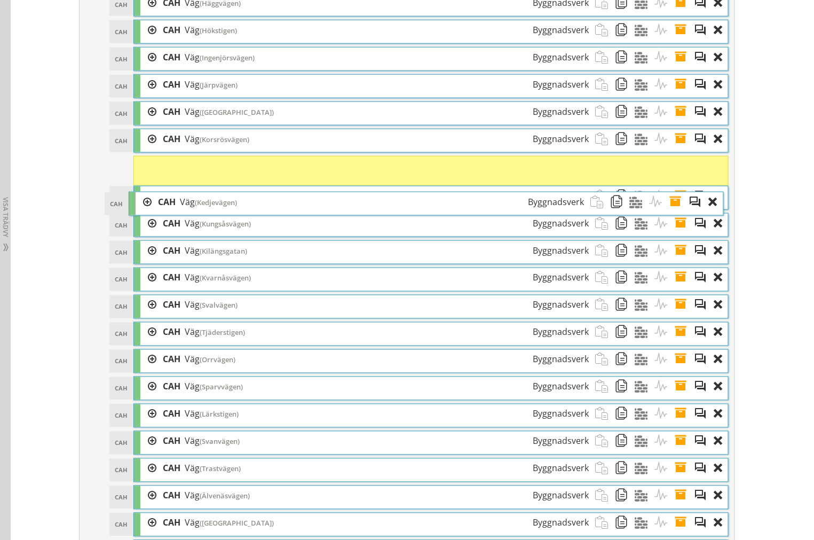
drag, startPoint x: 211, startPoint y: 75, endPoint x: 206, endPoint y: 210, distance: 135.6
click at [206, 207] on span "(Kedjevägen)" at bounding box center [216, 202] width 42 height 10
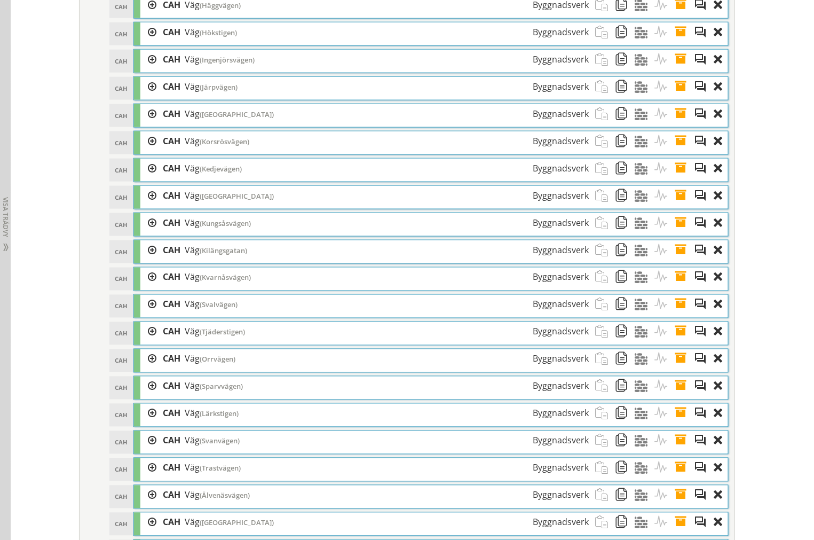
scroll to position [1950, 0]
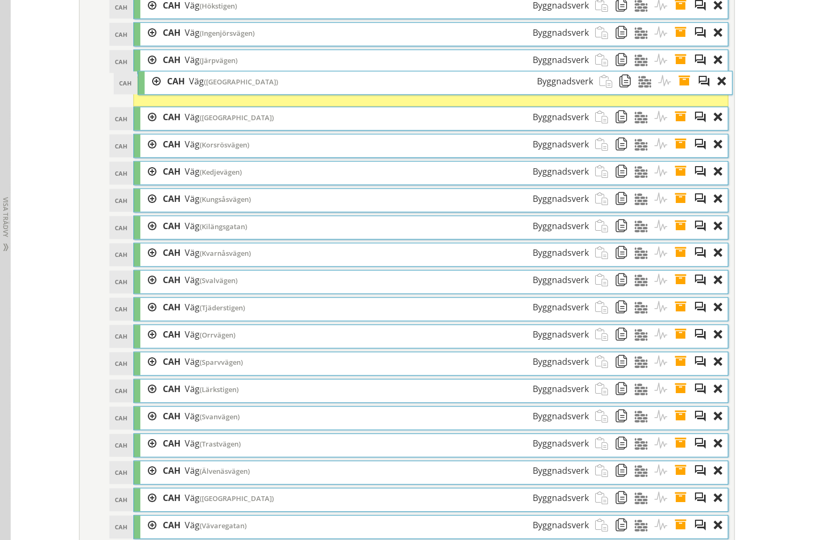
drag, startPoint x: 247, startPoint y: 197, endPoint x: 251, endPoint y: 90, distance: 107.9
click at [251, 86] on span "(Kastanjevägen)" at bounding box center [241, 82] width 74 height 10
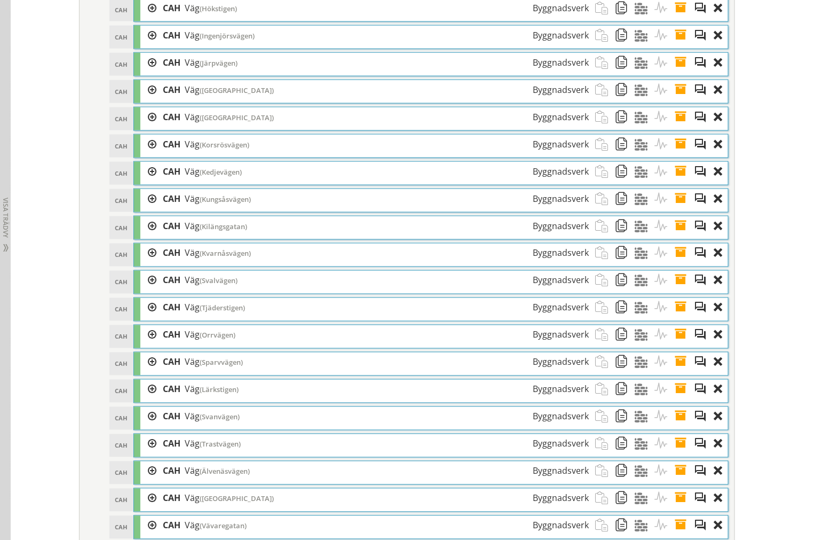
scroll to position [1974, 0]
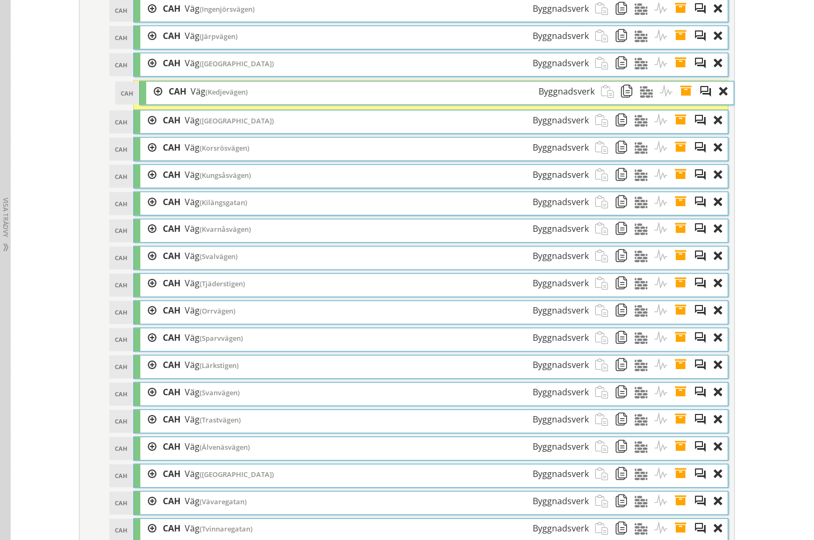
drag, startPoint x: 219, startPoint y: 183, endPoint x: 225, endPoint y: 97, distance: 86.7
click at [225, 97] on span "(Kedjevägen)" at bounding box center [226, 92] width 42 height 10
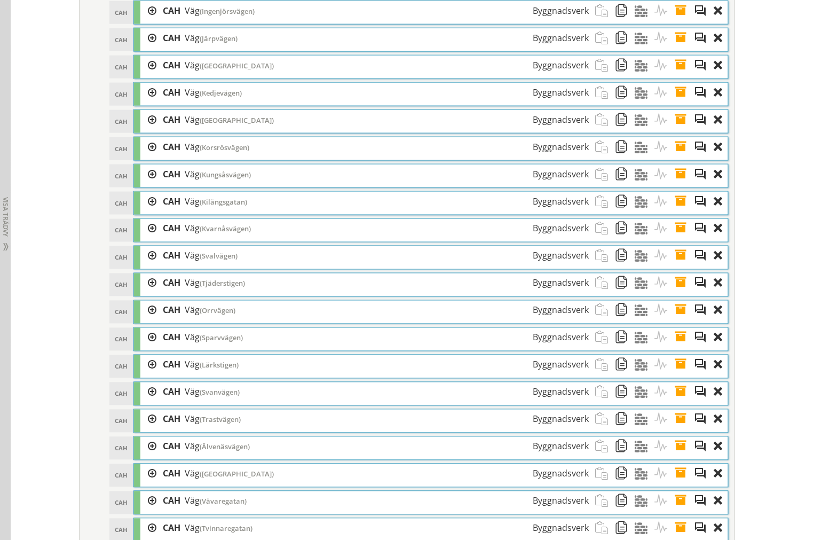
scroll to position [1998, 0]
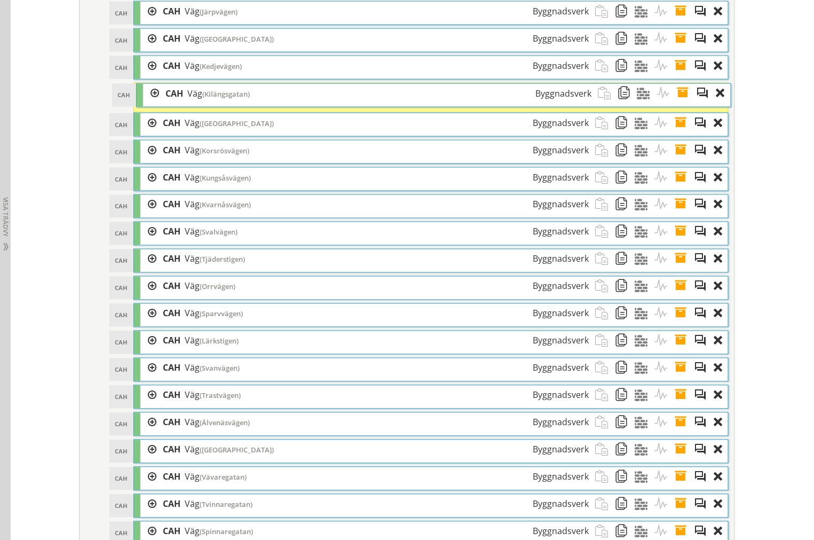
drag, startPoint x: 239, startPoint y: 211, endPoint x: 242, endPoint y: 97, distance: 114.2
click at [242, 97] on span "(Kilängsgatan)" at bounding box center [225, 94] width 47 height 10
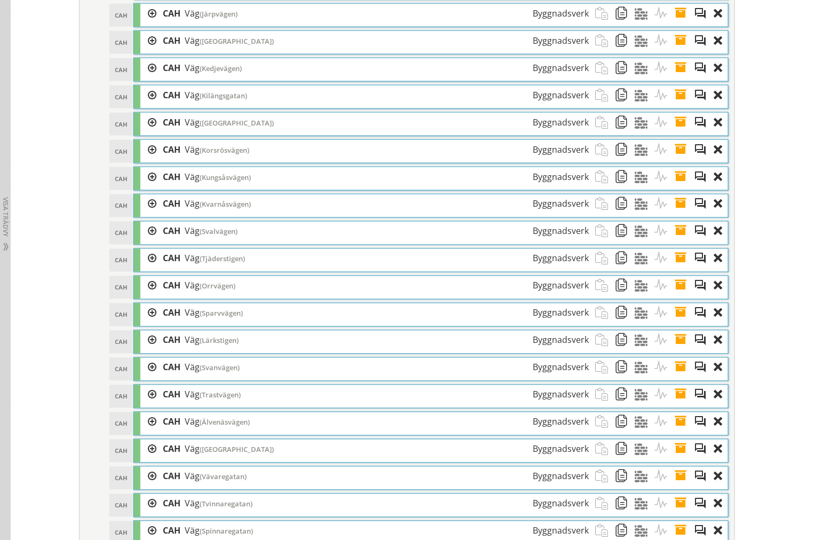
scroll to position [2023, 0]
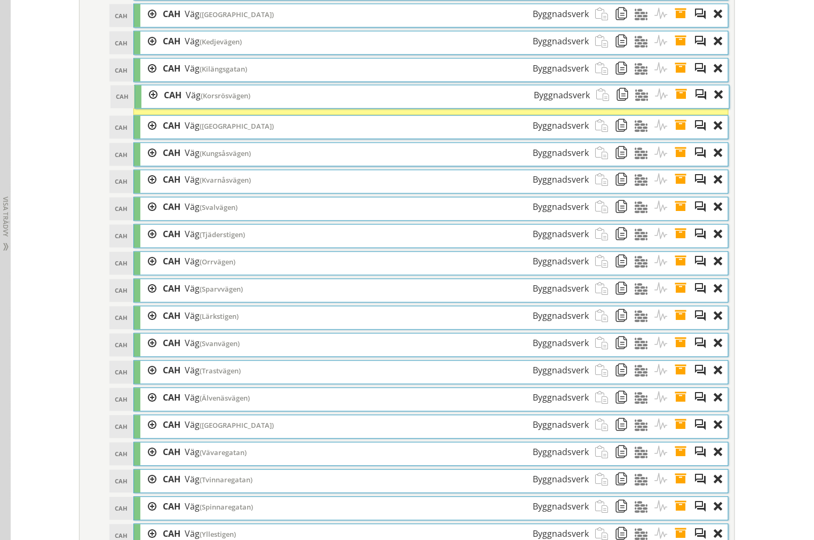
drag, startPoint x: 231, startPoint y: 164, endPoint x: 232, endPoint y: 102, distance: 61.4
click at [232, 100] on span "(Korsrösvägen)" at bounding box center [226, 96] width 50 height 10
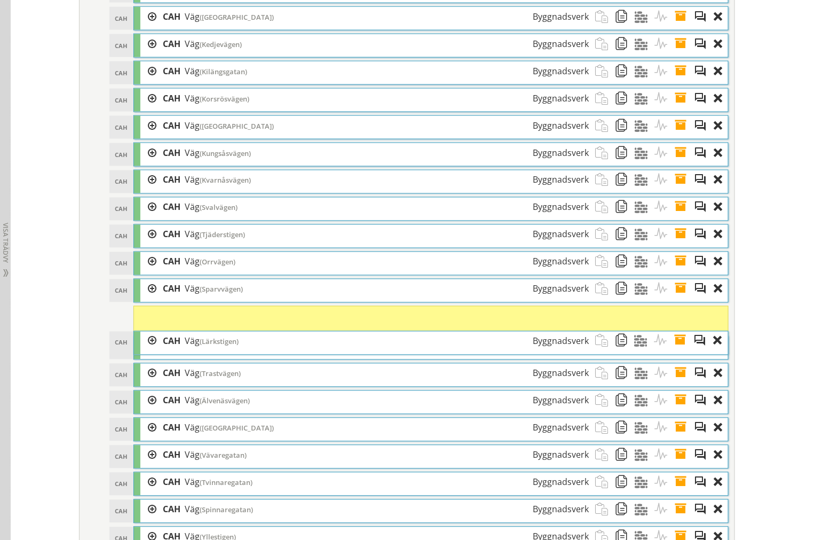
scroll to position [2046, 0]
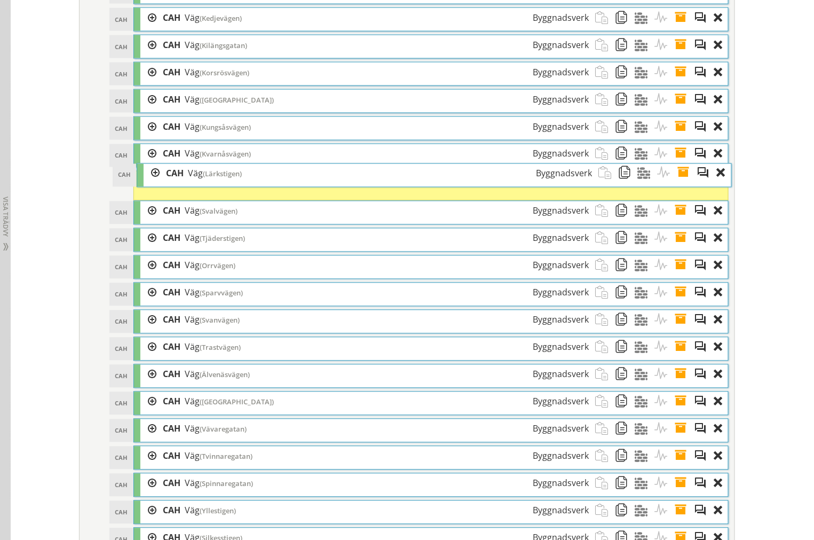
drag, startPoint x: 249, startPoint y: 335, endPoint x: 252, endPoint y: 185, distance: 150.5
click at [252, 184] on div "CAH Väg (Lärkstigen) Byggnadsverk" at bounding box center [379, 174] width 439 height 20
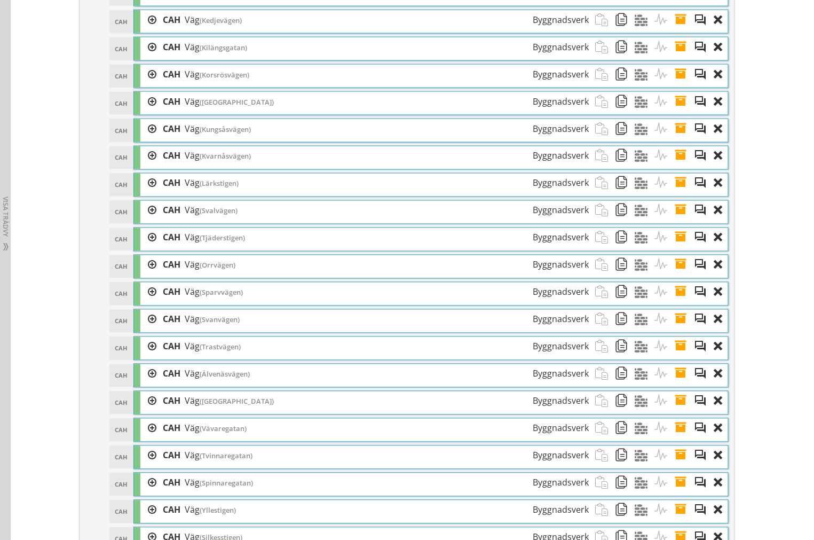
scroll to position [2070, 0]
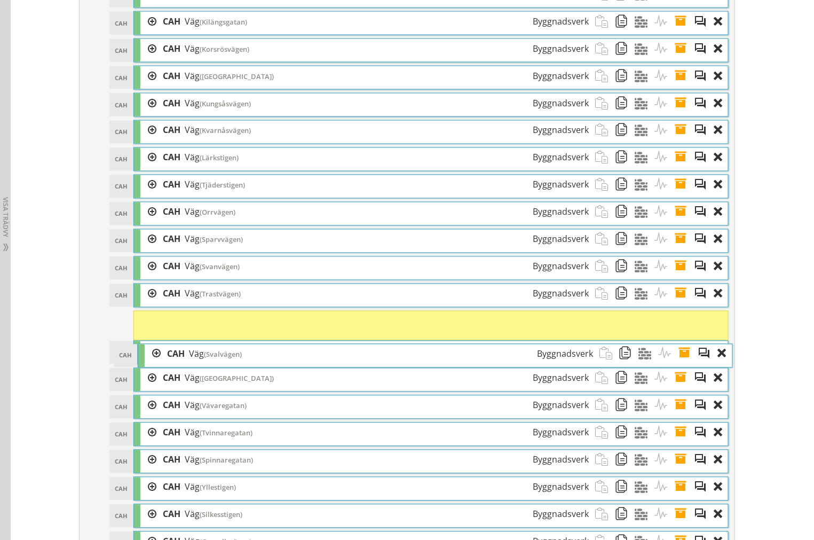
drag, startPoint x: 232, startPoint y: 224, endPoint x: 233, endPoint y: 355, distance: 131.3
click at [233, 356] on span "(Svalvägen)" at bounding box center [223, 355] width 38 height 10
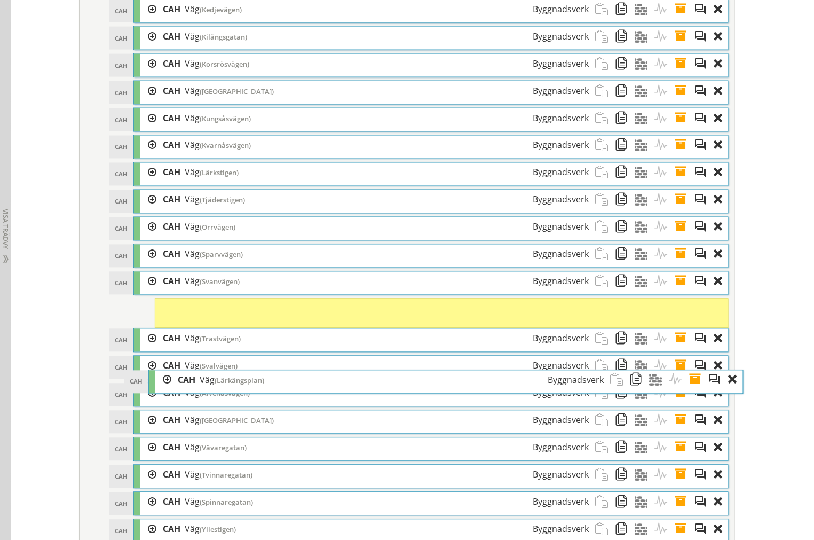
scroll to position [2038, 0]
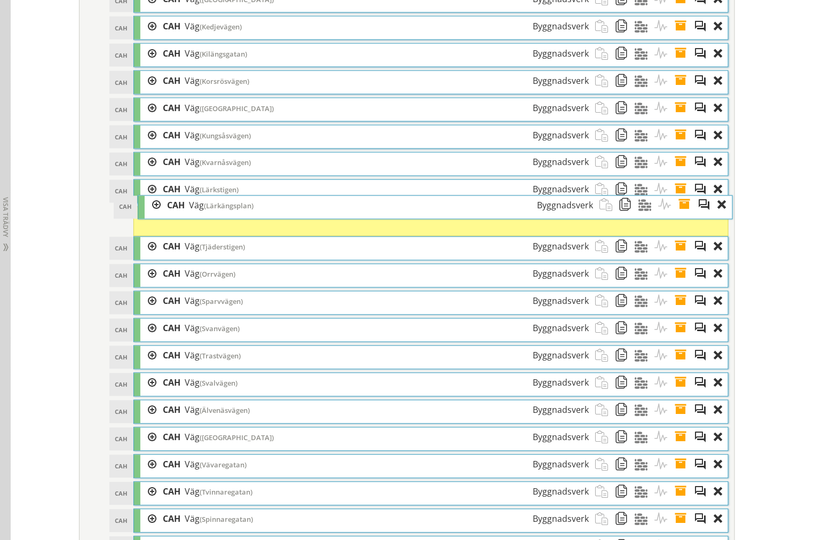
drag, startPoint x: 258, startPoint y: 179, endPoint x: 262, endPoint y: 212, distance: 33.8
click at [262, 212] on div "CAH Väg (Lärkängsplan) Byggnadsverk" at bounding box center [380, 206] width 439 height 20
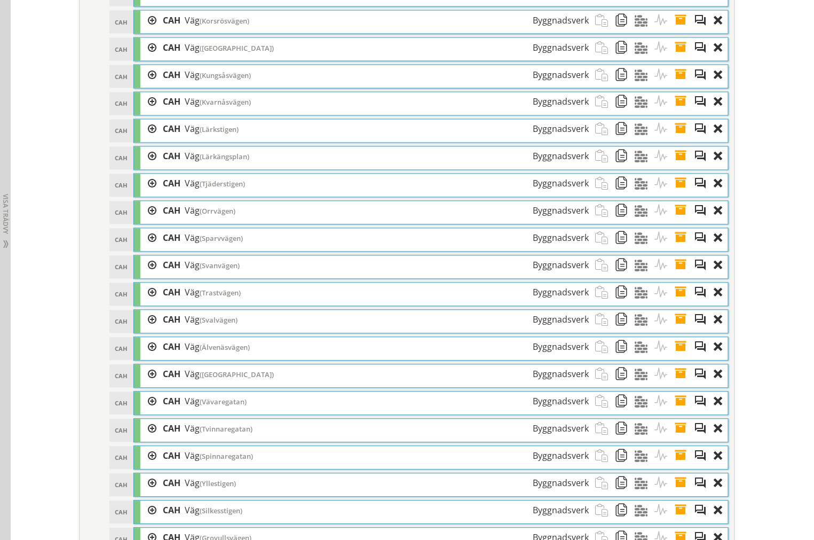
scroll to position [2126, 0]
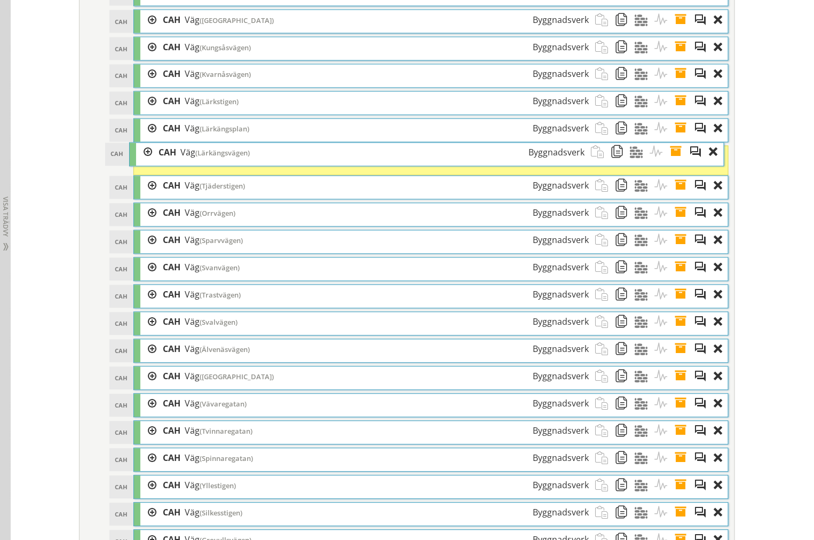
drag, startPoint x: 248, startPoint y: 374, endPoint x: 243, endPoint y: 158, distance: 215.7
click at [243, 158] on span "(Lärkängsvägen)" at bounding box center [222, 153] width 54 height 10
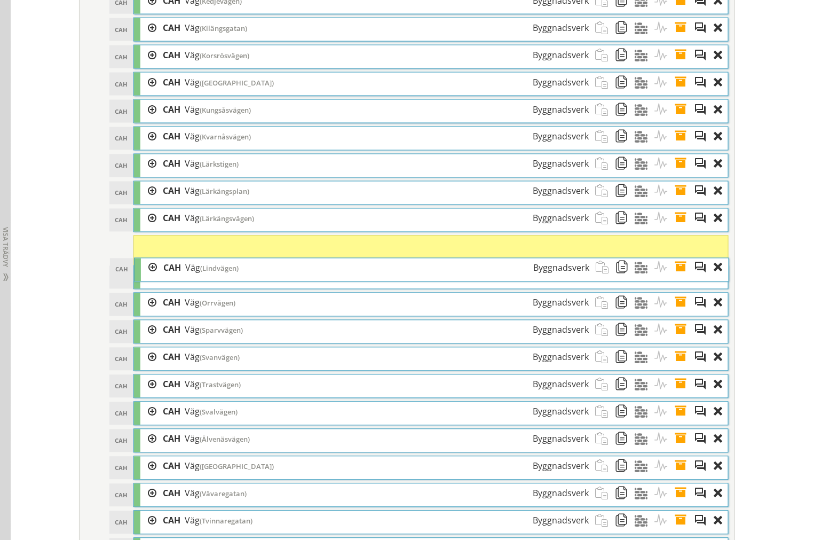
scroll to position [2094, 0]
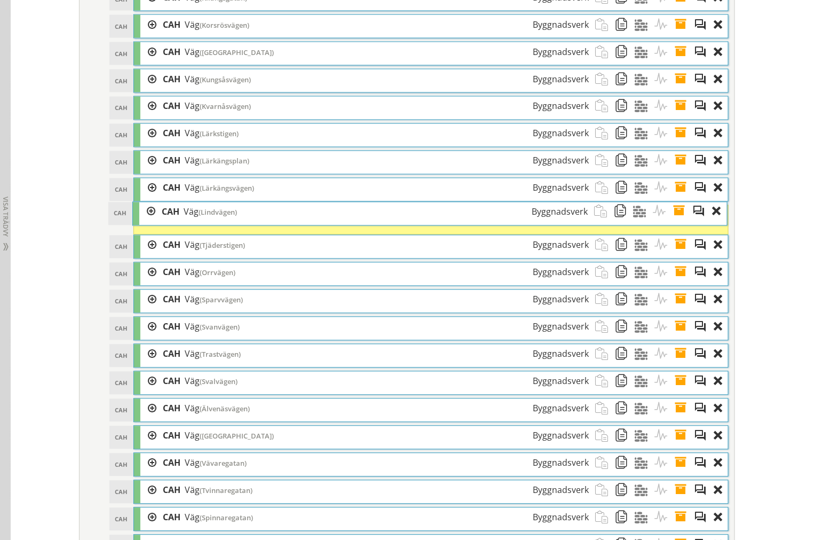
drag, startPoint x: 242, startPoint y: 266, endPoint x: 241, endPoint y: 220, distance: 45.9
click at [241, 220] on div "CAH Väg (Lindvägen) Byggnadsverk" at bounding box center [374, 212] width 439 height 20
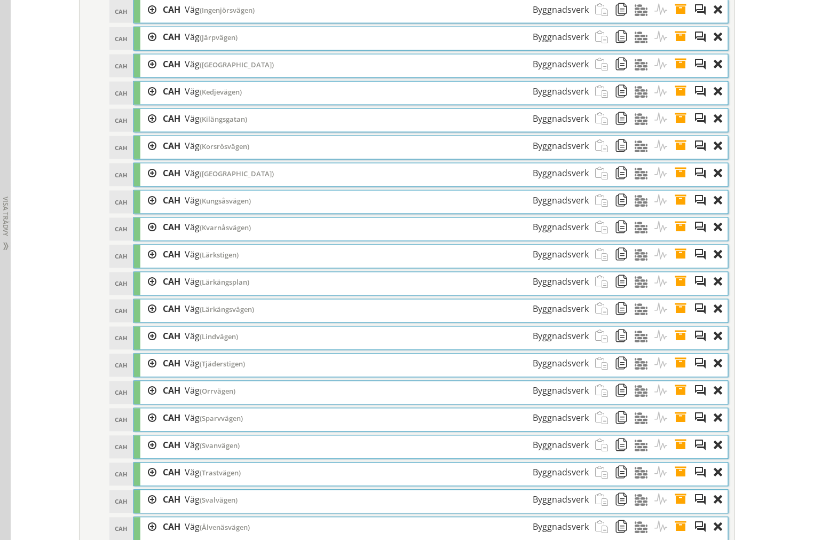
scroll to position [1972, 0]
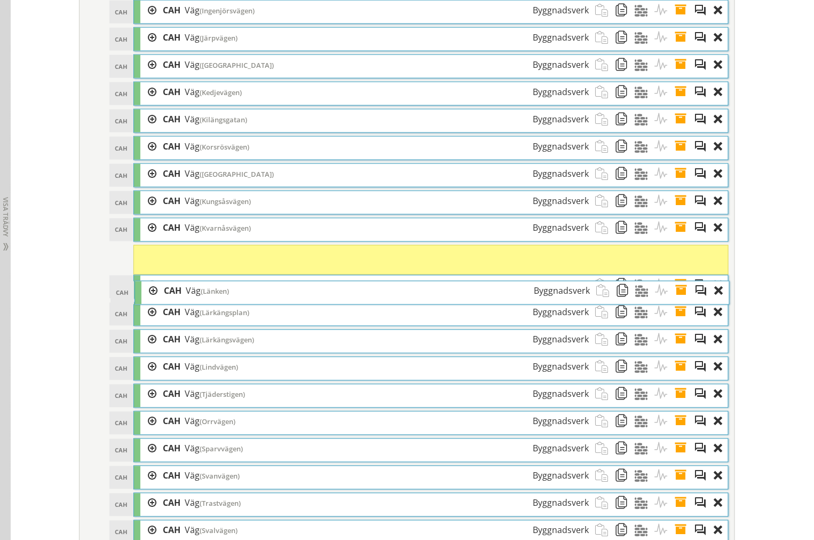
drag, startPoint x: 231, startPoint y: 291, endPoint x: 232, endPoint y: 297, distance: 5.4
click at [232, 297] on div "CAH Väg (Länken) Byggnadsverk" at bounding box center [376, 291] width 439 height 20
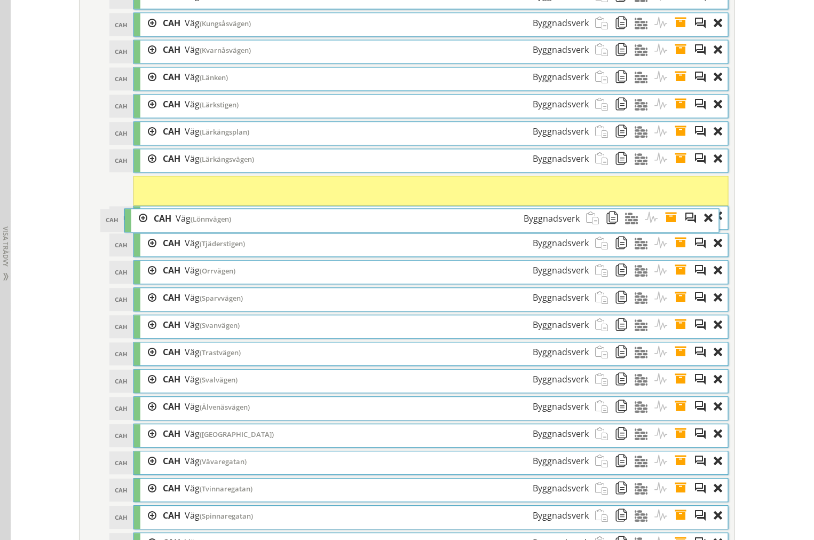
scroll to position [2180, 0]
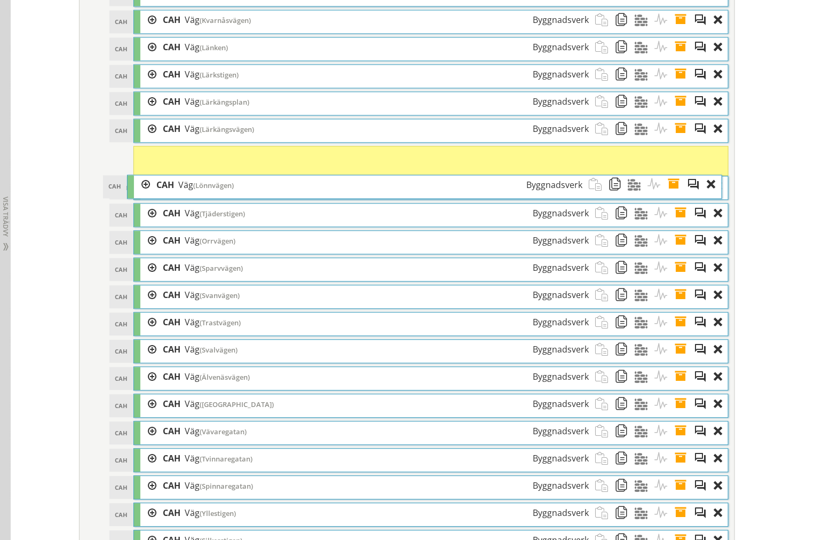
drag, startPoint x: 216, startPoint y: 244, endPoint x: 210, endPoint y: 185, distance: 59.6
click at [210, 185] on div "CAH Väg (Lönnvägen) Byggnadsverk" at bounding box center [369, 186] width 439 height 20
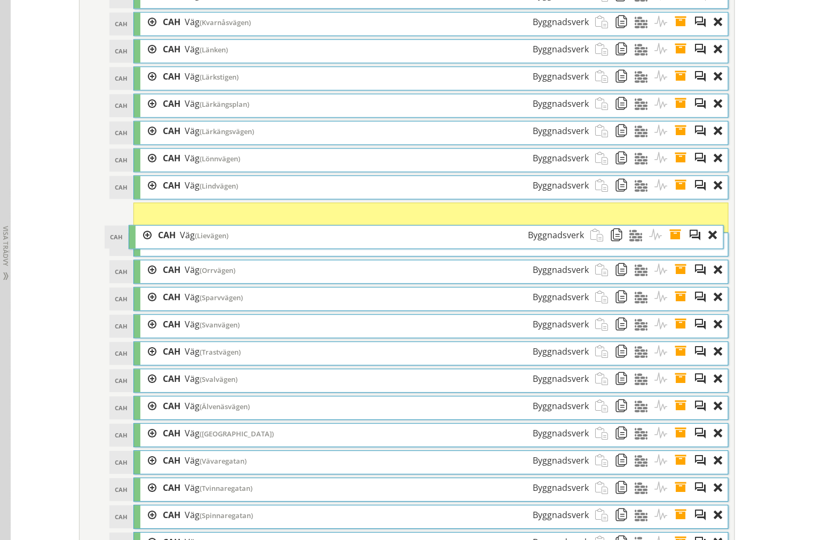
scroll to position [2207, 0]
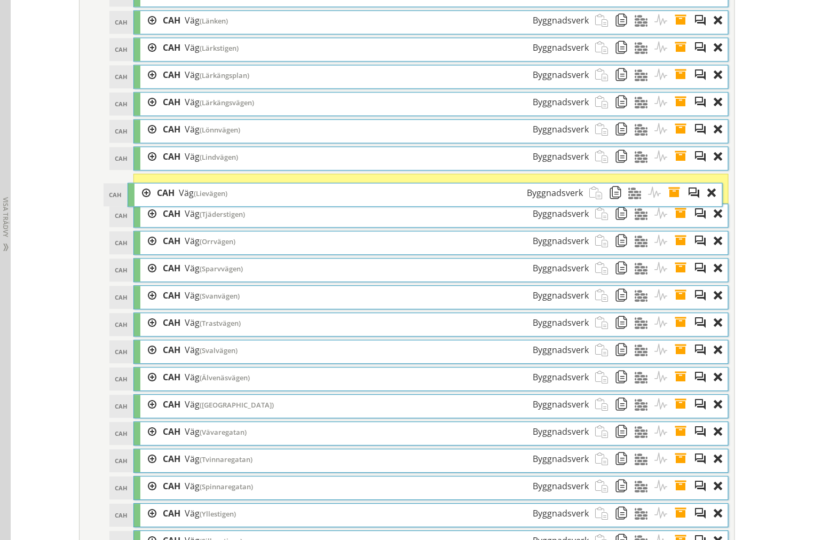
drag, startPoint x: 227, startPoint y: 255, endPoint x: 222, endPoint y: 196, distance: 58.4
click at [222, 196] on span "(Lievägen)" at bounding box center [211, 193] width 34 height 10
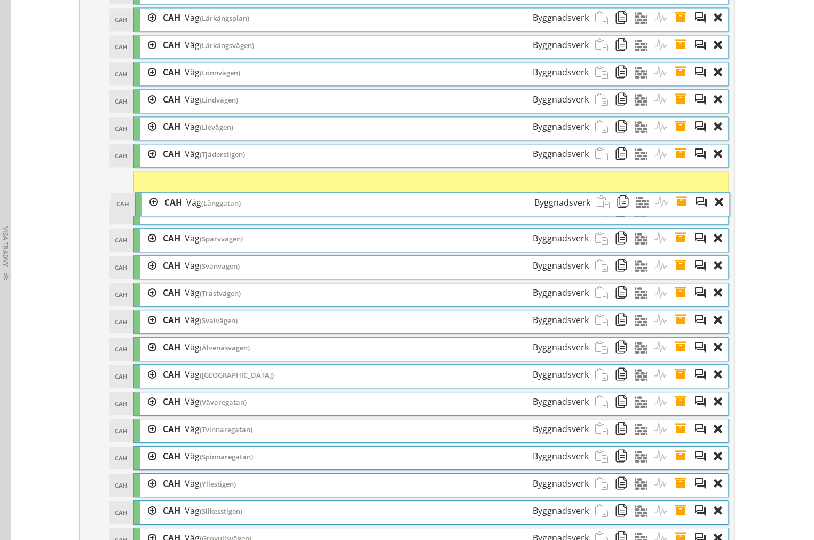
scroll to position [2293, 0]
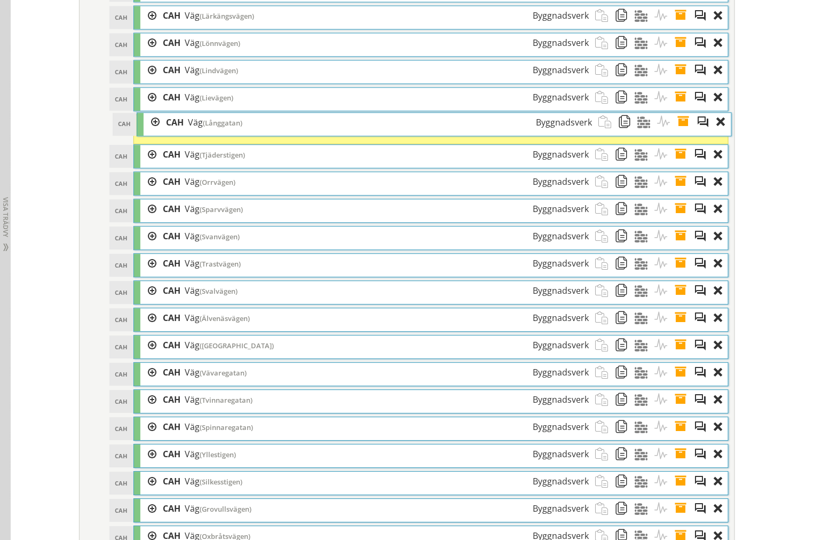
drag, startPoint x: 219, startPoint y: 220, endPoint x: 223, endPoint y: 129, distance: 91.3
click at [223, 128] on span "(Långgatan)" at bounding box center [222, 123] width 39 height 10
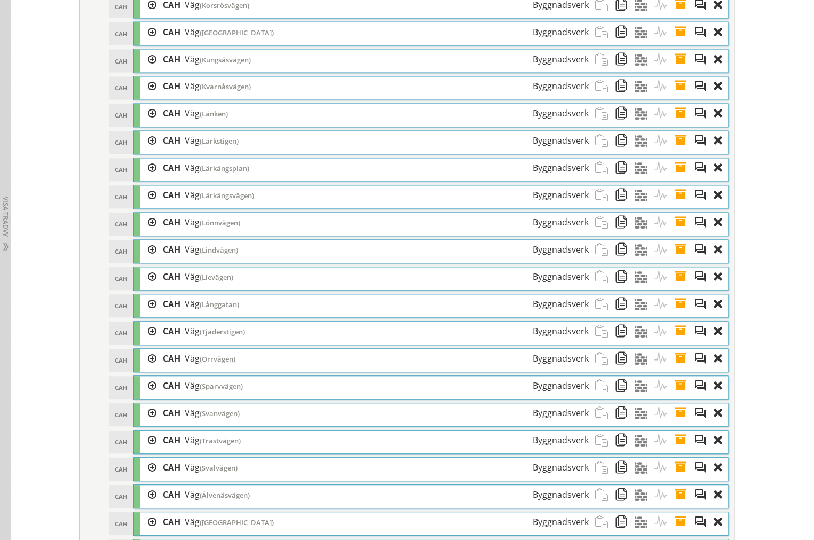
scroll to position [2140, 0]
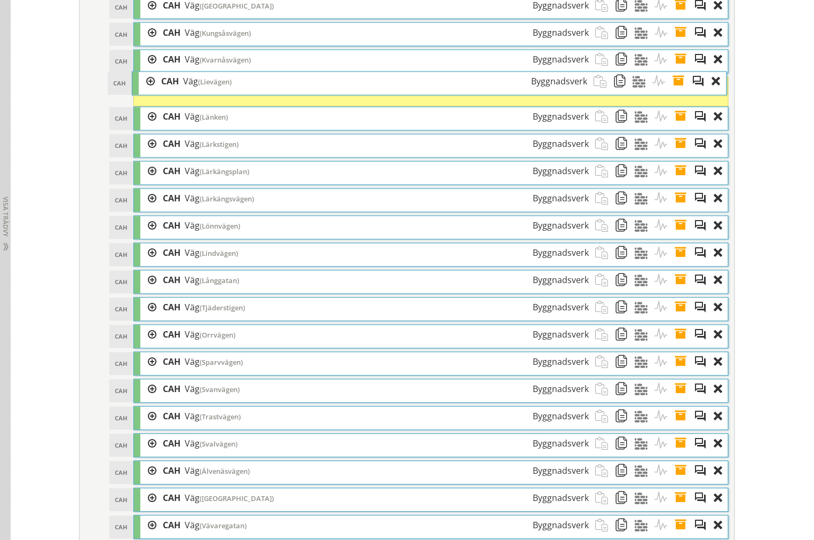
drag, startPoint x: 211, startPoint y: 263, endPoint x: 210, endPoint y: 89, distance: 174.0
click at [210, 87] on span "(Lievägen)" at bounding box center [215, 82] width 34 height 10
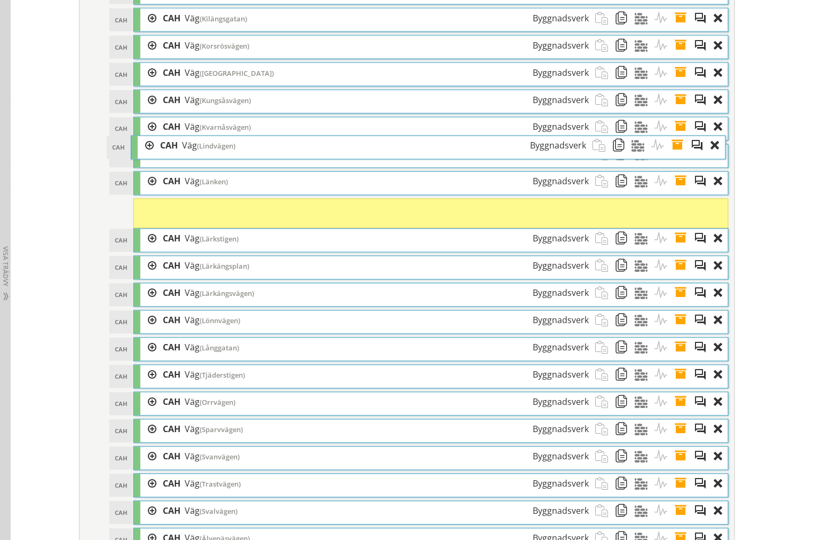
scroll to position [2046, 0]
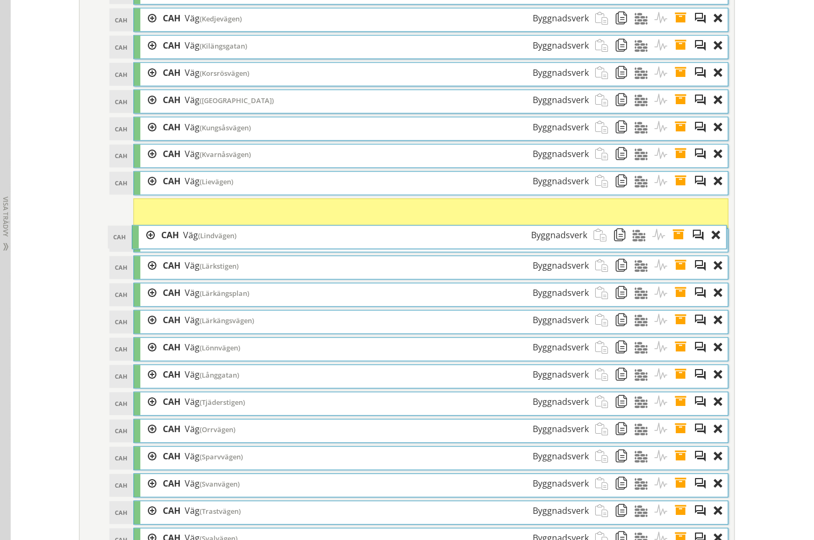
drag, startPoint x: 217, startPoint y: 263, endPoint x: 216, endPoint y: 239, distance: 24.1
click at [216, 239] on span "(Lindvägen)" at bounding box center [217, 236] width 38 height 10
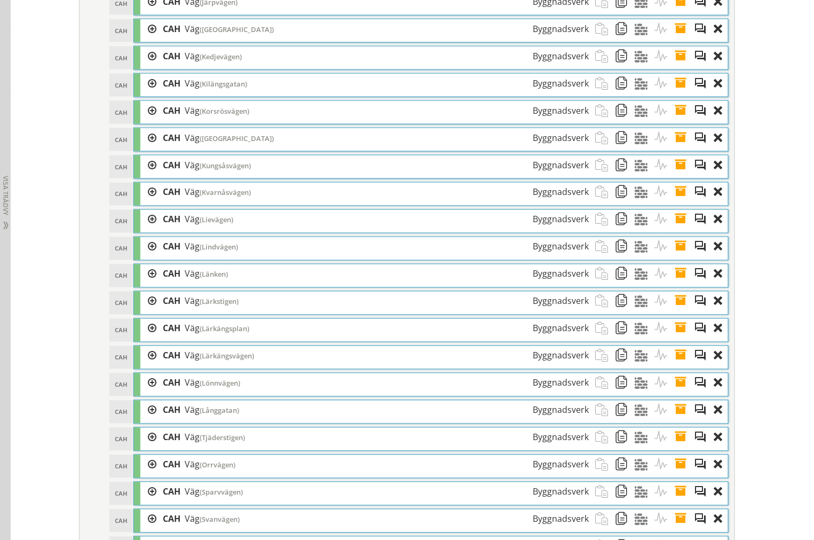
scroll to position [1986, 0]
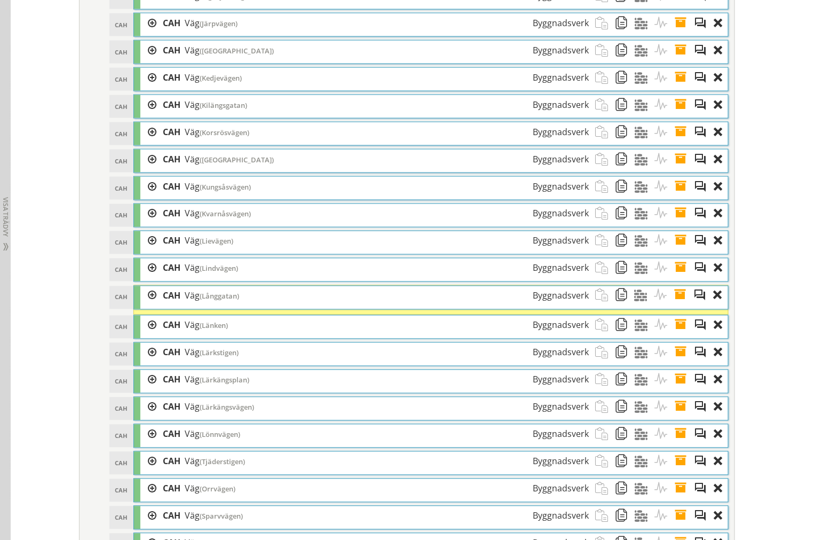
drag, startPoint x: 226, startPoint y: 441, endPoint x: 226, endPoint y: 297, distance: 144.1
click at [226, 297] on span "(Långgatan)" at bounding box center [219, 296] width 39 height 10
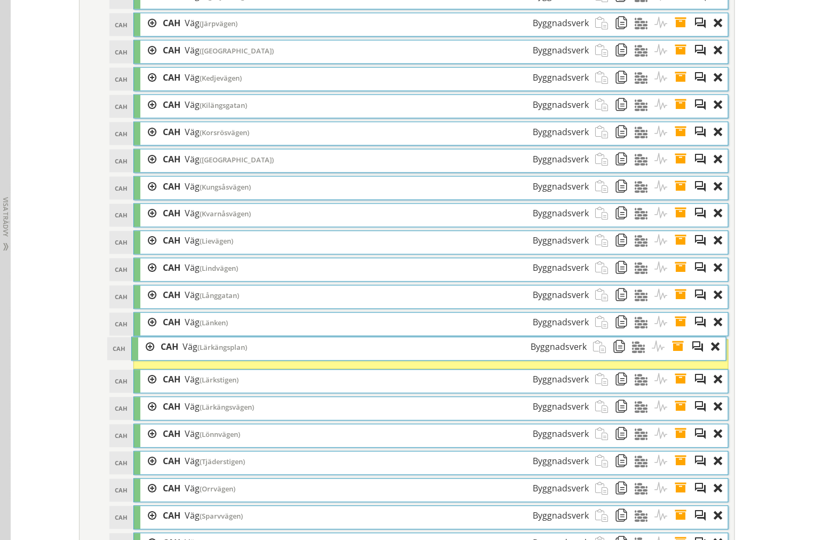
drag, startPoint x: 232, startPoint y: 393, endPoint x: 229, endPoint y: 355, distance: 38.0
click at [229, 352] on span "(Lärkängsplan)" at bounding box center [222, 348] width 50 height 10
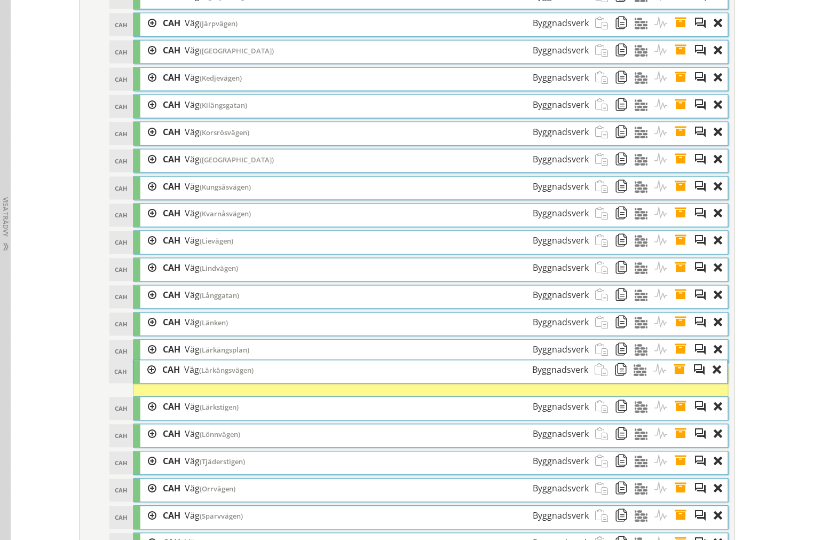
drag, startPoint x: 236, startPoint y: 418, endPoint x: 235, endPoint y: 376, distance: 42.2
click at [235, 375] on span "(Lärkängsvägen)" at bounding box center [226, 371] width 54 height 10
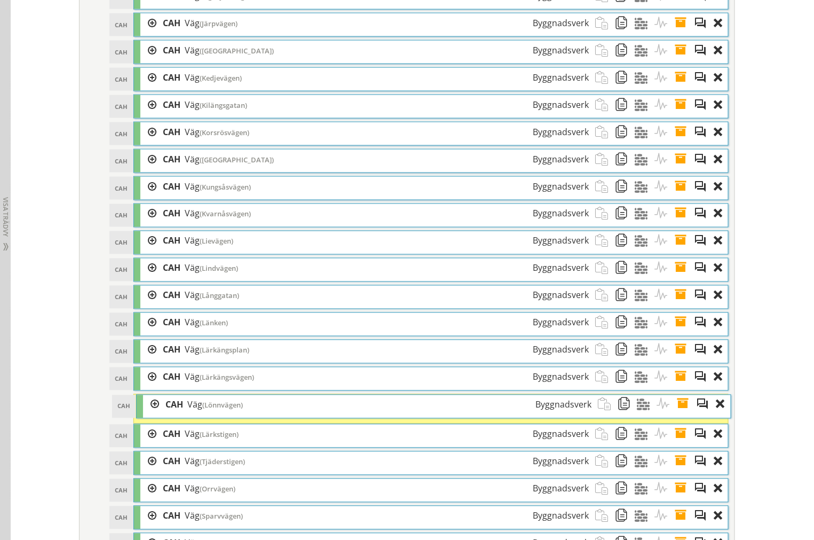
drag, startPoint x: 240, startPoint y: 444, endPoint x: 241, endPoint y: 412, distance: 31.5
click at [241, 412] on div "CAH Väg (Lönnvägen) Byggnadsverk" at bounding box center [378, 405] width 439 height 20
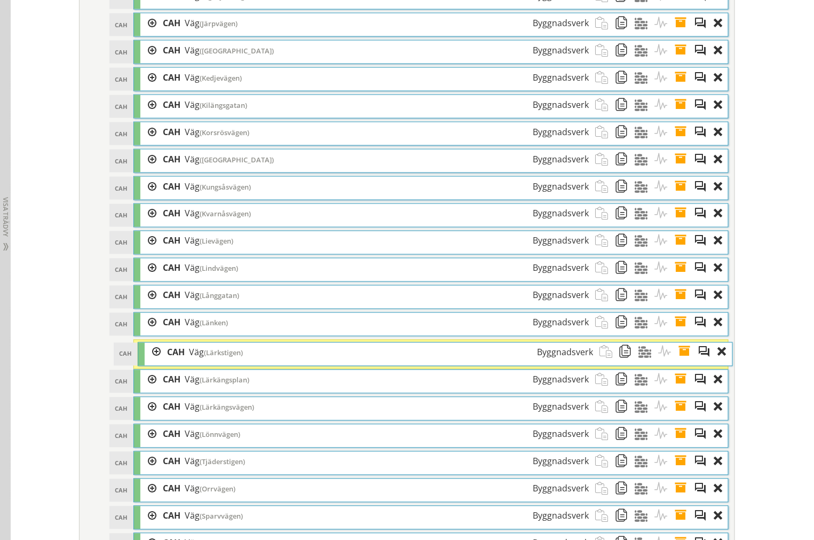
drag, startPoint x: 252, startPoint y: 444, endPoint x: 257, endPoint y: 356, distance: 88.2
click at [257, 356] on div "CAH Väg (Lärkstigen) Byggnadsverk" at bounding box center [380, 353] width 439 height 20
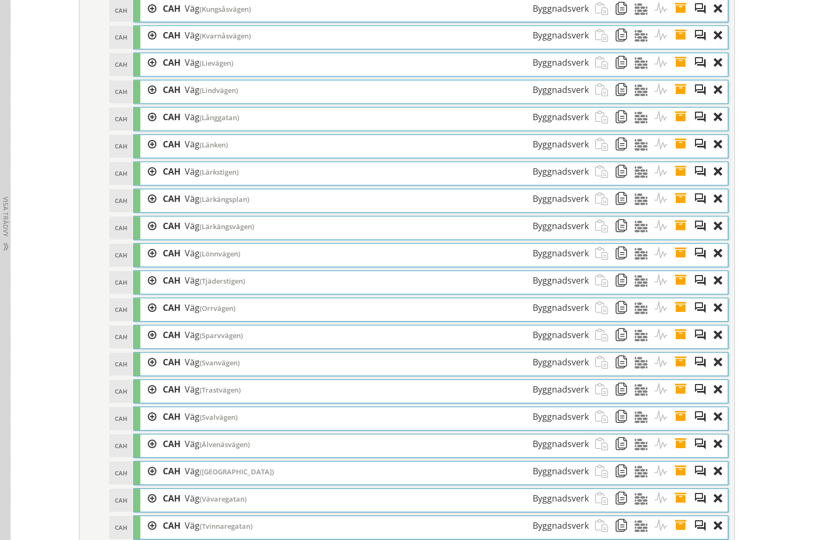
scroll to position [2628, 0]
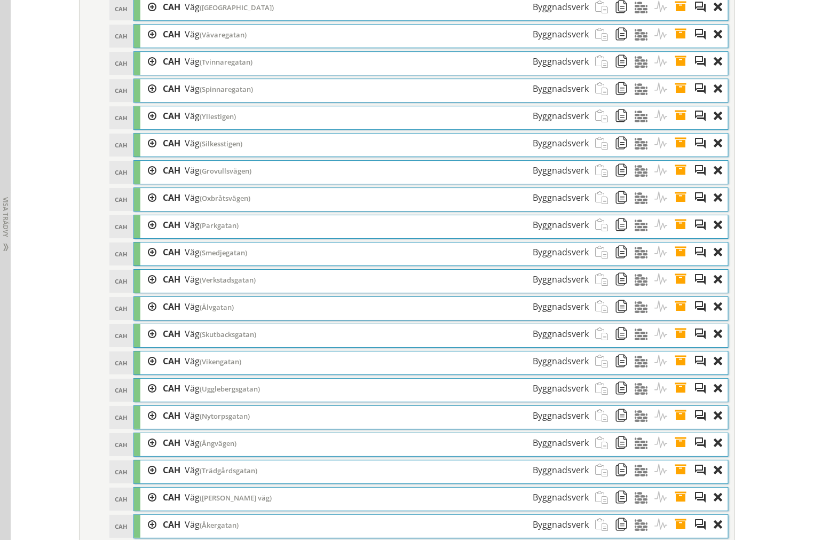
drag, startPoint x: 755, startPoint y: 6, endPoint x: 738, endPoint y: 7, distance: 17.1
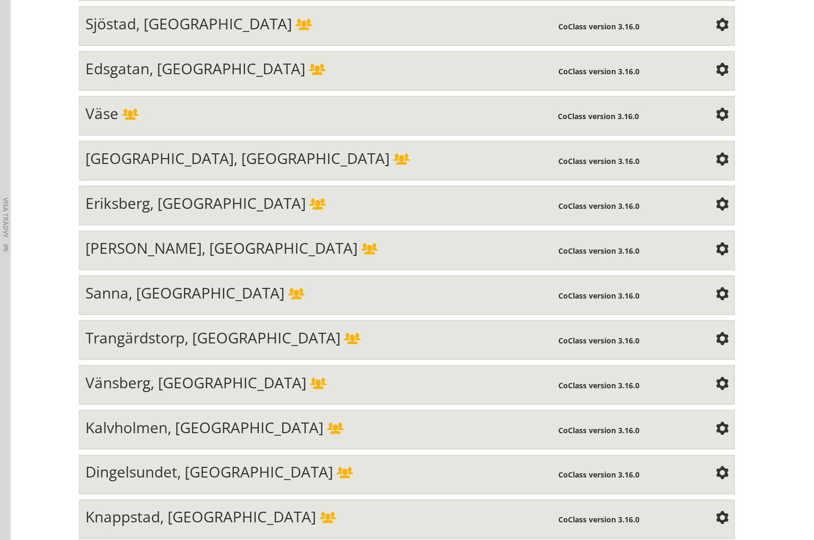
scroll to position [0, 0]
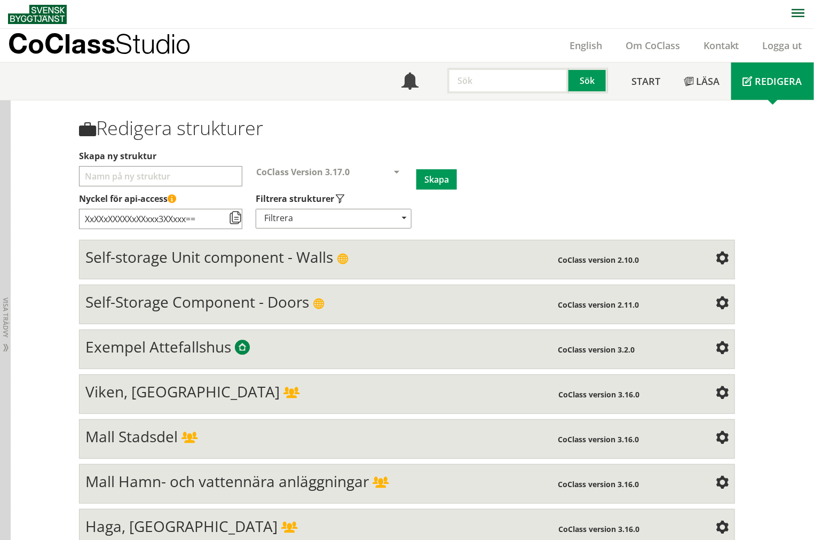
drag, startPoint x: 630, startPoint y: 28, endPoint x: 489, endPoint y: 137, distance: 178.1
click at [489, 138] on h1 "Redigera strukturer" at bounding box center [407, 128] width 656 height 22
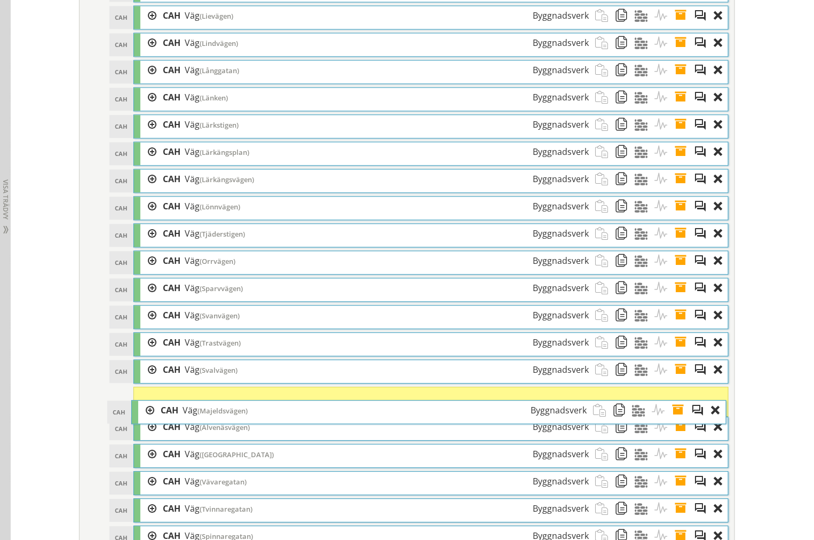
scroll to position [2194, 0]
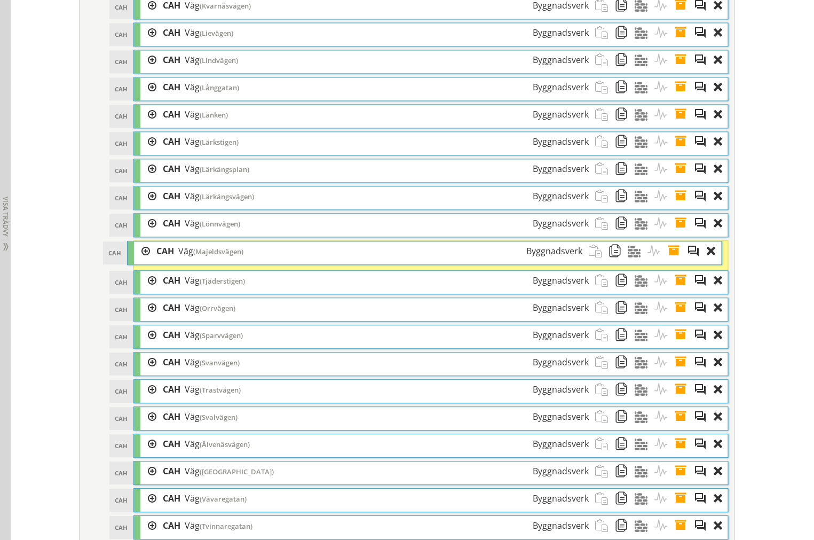
drag, startPoint x: 312, startPoint y: 318, endPoint x: 305, endPoint y: 252, distance: 65.4
click at [305, 252] on div "CAH Väg (Majeldsvägen) Byggnadsverk" at bounding box center [369, 252] width 439 height 20
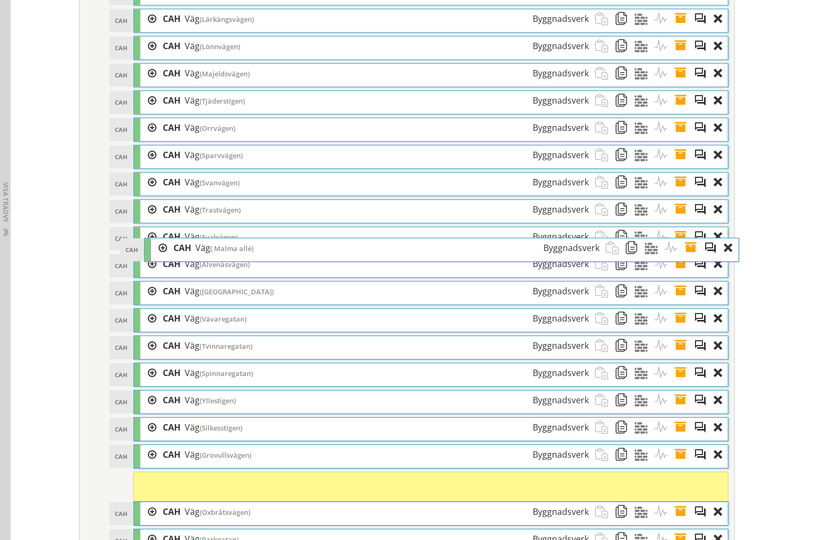
scroll to position [2253, 0]
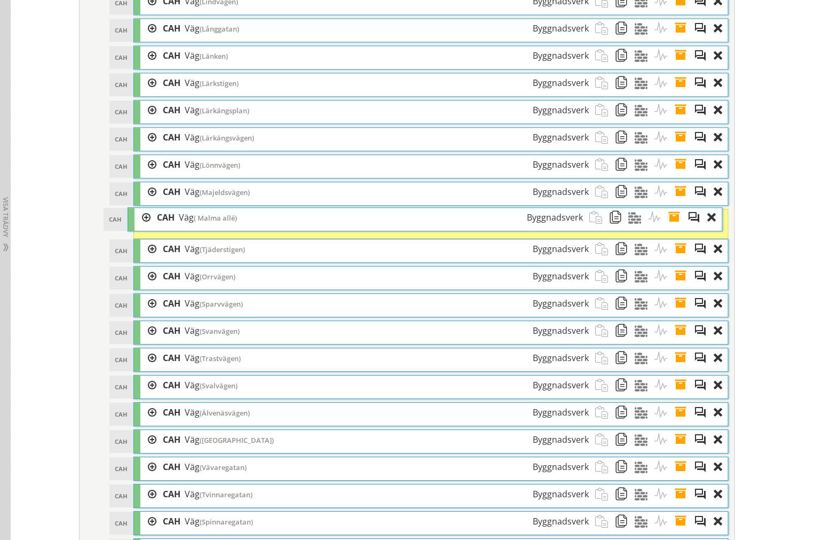
drag, startPoint x: 233, startPoint y: 123, endPoint x: 227, endPoint y: 227, distance: 103.7
click at [227, 223] on span "( Malma allé)" at bounding box center [215, 218] width 43 height 10
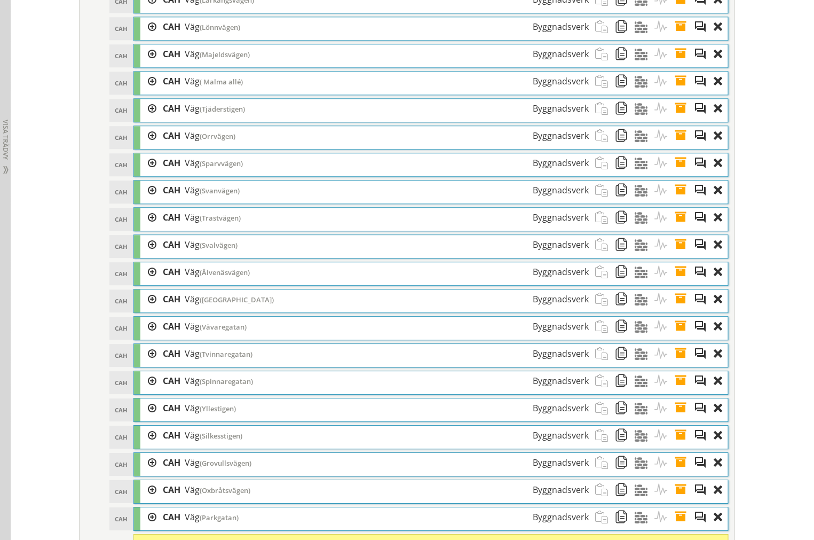
scroll to position [2313, 0]
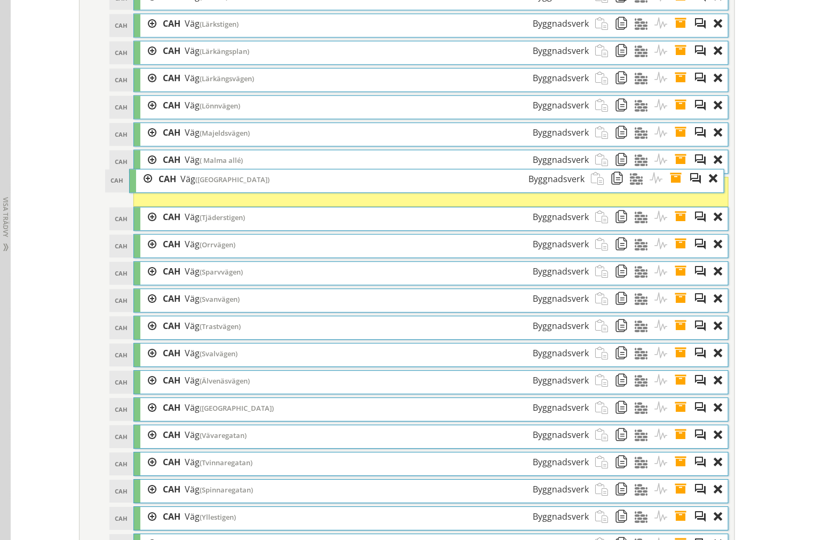
drag, startPoint x: 243, startPoint y: 258, endPoint x: 239, endPoint y: 190, distance: 68.4
click at [239, 189] on div "CAH Väg (Malmåsvägen) Byggnadsverk" at bounding box center [371, 179] width 439 height 20
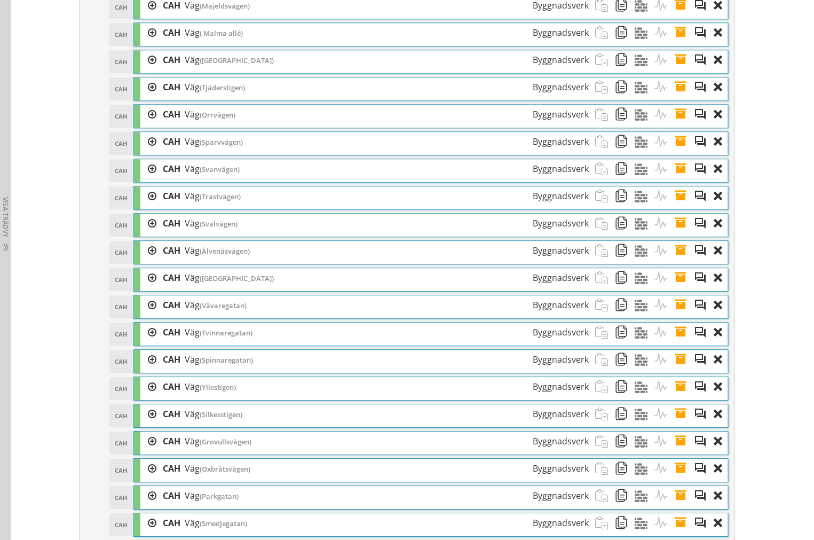
scroll to position [2372, 0]
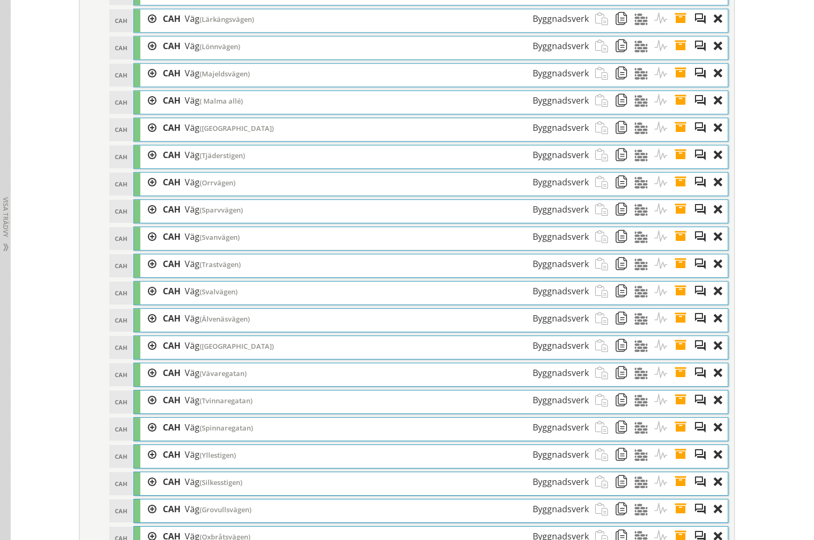
click at [678, 110] on span at bounding box center [684, 101] width 20 height 20
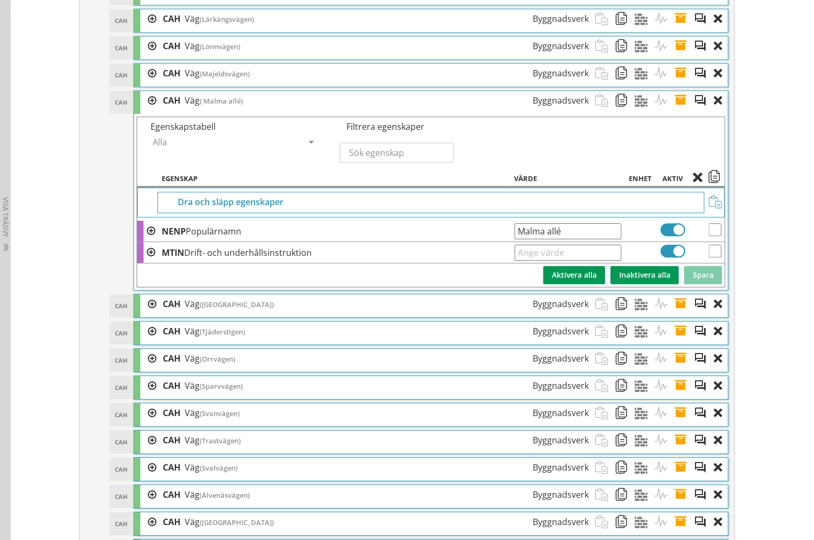
click at [515, 239] on input "Malma allé" at bounding box center [567, 231] width 107 height 16
type input "Malma allé"
click at [704, 284] on button "Spara" at bounding box center [703, 275] width 38 height 18
click at [675, 110] on span at bounding box center [684, 101] width 20 height 20
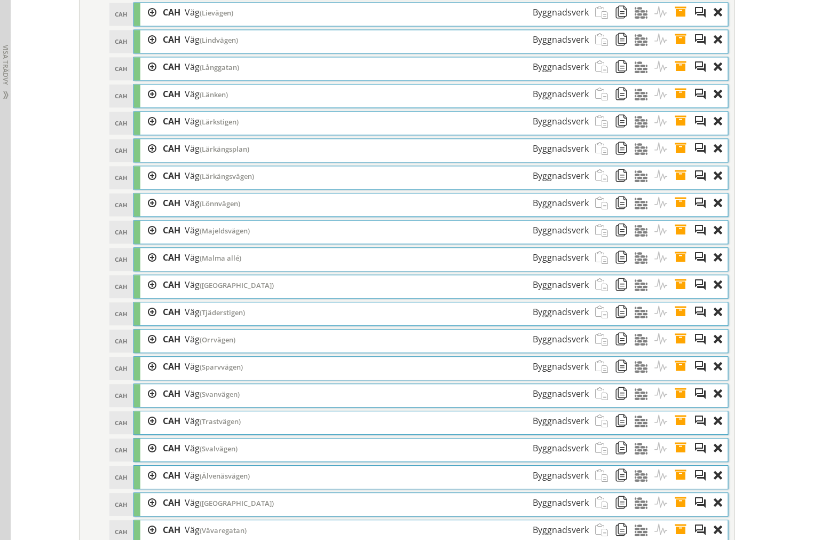
scroll to position [2313, 0]
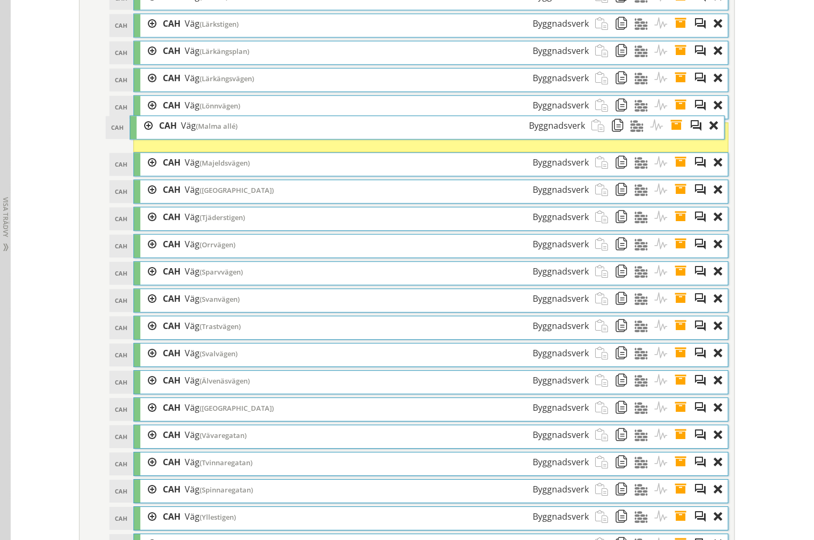
drag, startPoint x: 255, startPoint y: 175, endPoint x: 251, endPoint y: 132, distance: 42.9
click at [251, 132] on div "CAH Väg (Malma allé) Byggnadsverk" at bounding box center [372, 126] width 439 height 20
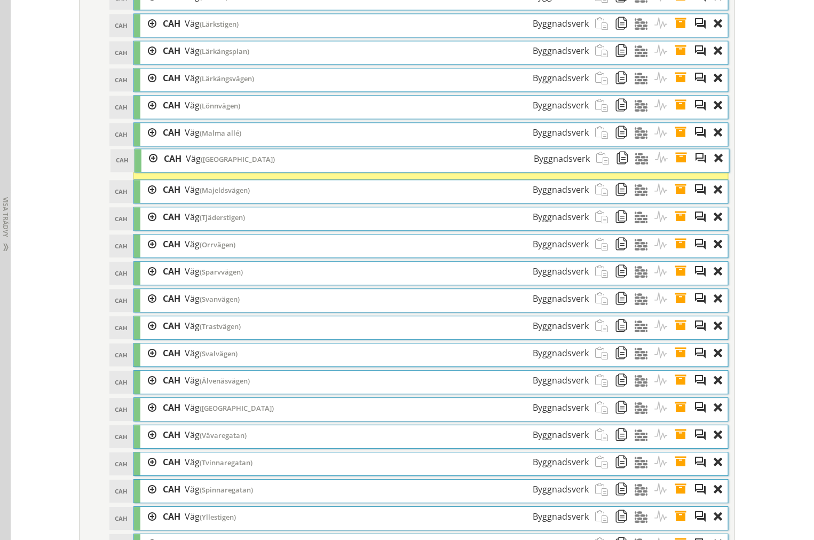
drag, startPoint x: 232, startPoint y: 196, endPoint x: 233, endPoint y: 159, distance: 37.4
click at [233, 159] on div "CAH Väg (Malmåsvägen) Byggnadsverk" at bounding box center [376, 159] width 439 height 20
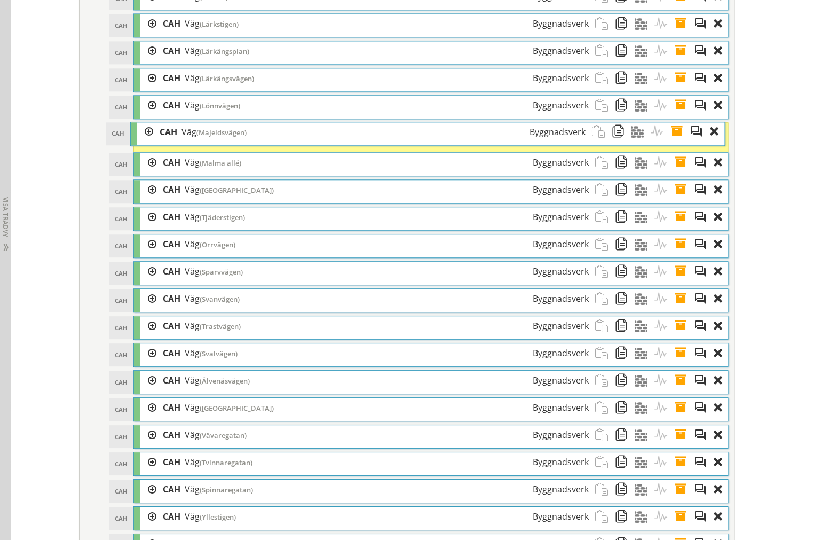
drag, startPoint x: 242, startPoint y: 198, endPoint x: 239, endPoint y: 134, distance: 63.6
click at [239, 134] on span "(Majeldsvägen)" at bounding box center [221, 133] width 50 height 10
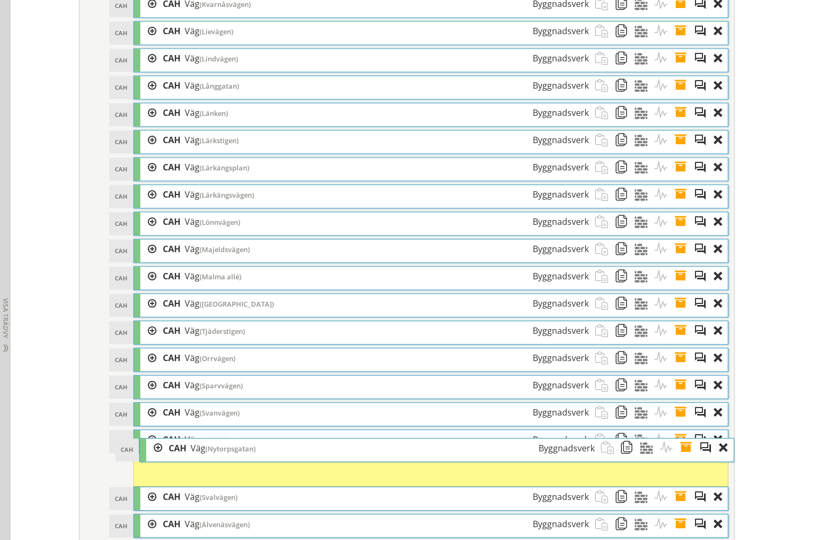
scroll to position [2194, 0]
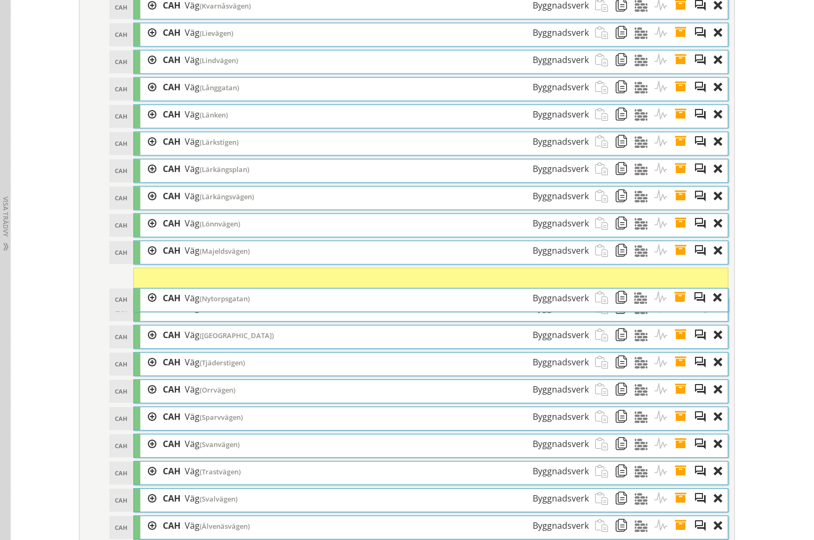
drag, startPoint x: 236, startPoint y: 420, endPoint x: 241, endPoint y: 294, distance: 126.0
click at [241, 295] on span "(Nytorpsgatan)" at bounding box center [225, 299] width 50 height 10
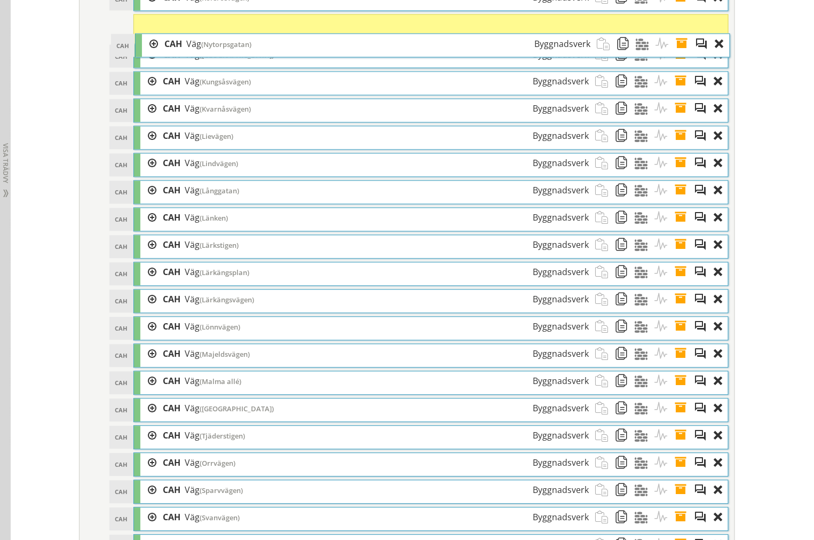
scroll to position [2135, 0]
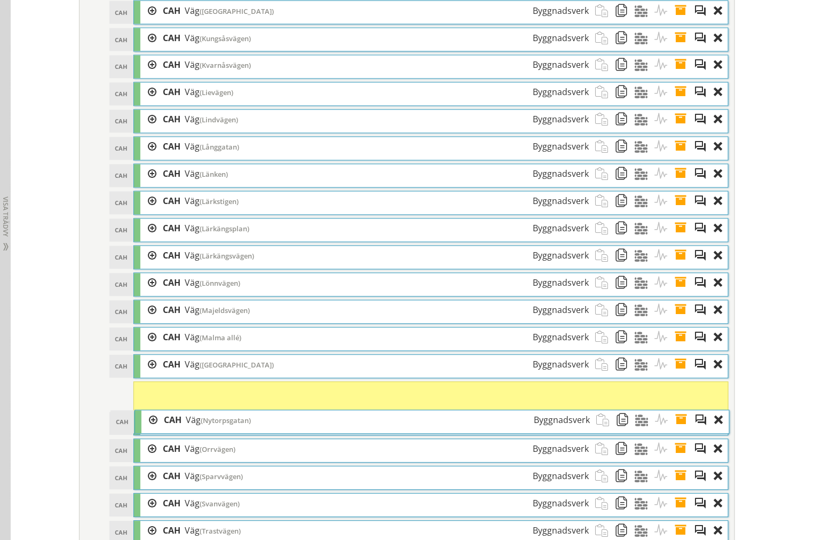
drag, startPoint x: 230, startPoint y: 295, endPoint x: 231, endPoint y: 428, distance: 133.4
click at [231, 425] on span "(Nytorpsgatan)" at bounding box center [226, 421] width 50 height 10
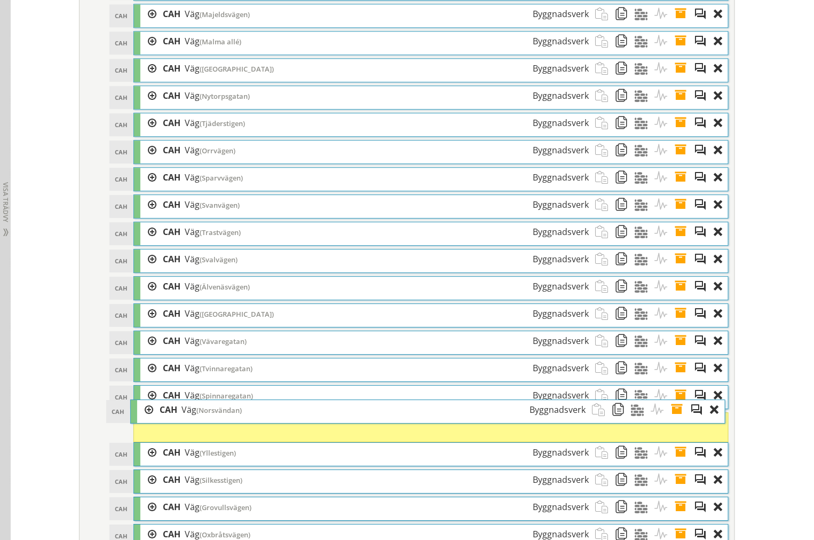
scroll to position [2313, 0]
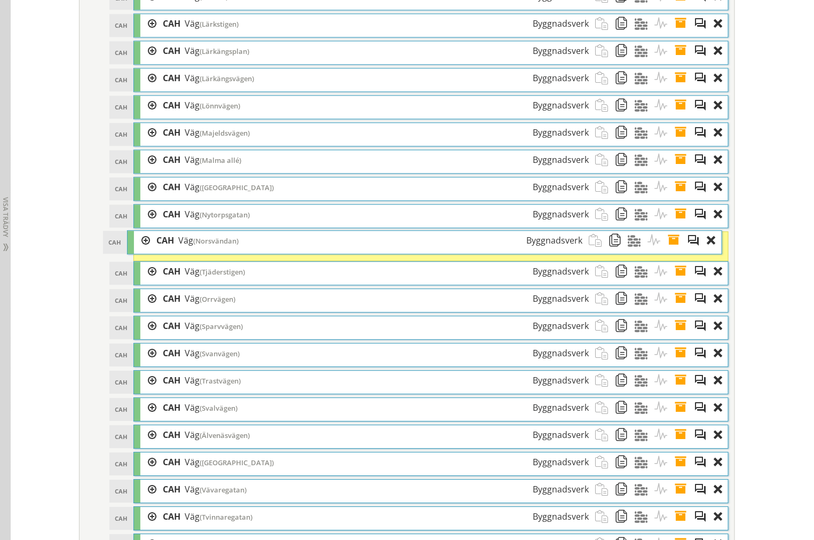
drag, startPoint x: 232, startPoint y: 366, endPoint x: 225, endPoint y: 247, distance: 119.7
click at [225, 246] on span "(Norsvändan)" at bounding box center [215, 241] width 45 height 10
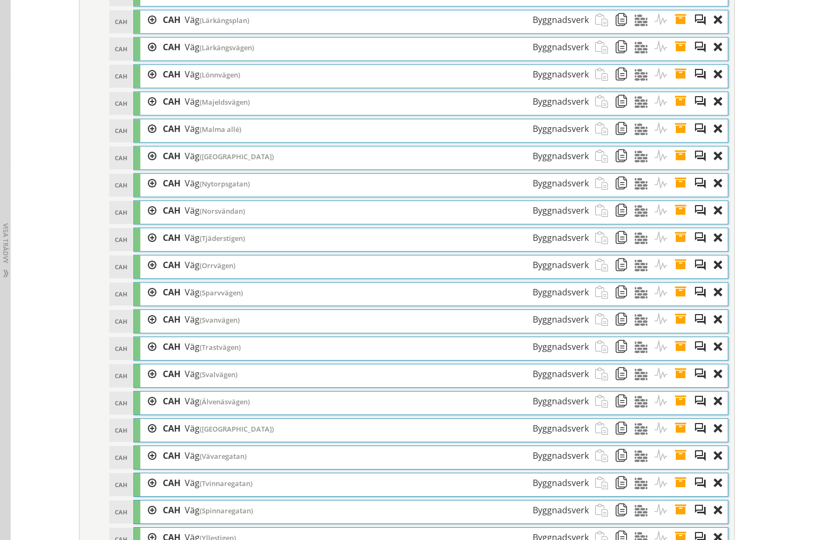
scroll to position [2372, 0]
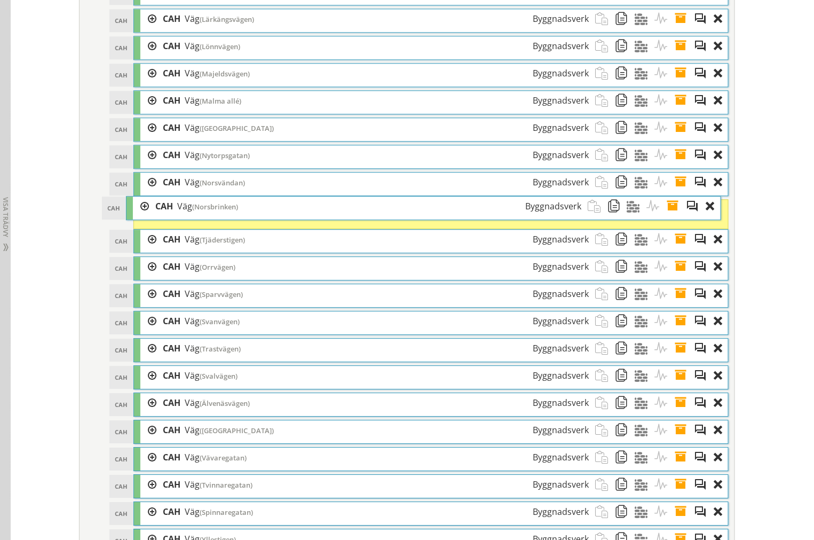
drag, startPoint x: 233, startPoint y: 324, endPoint x: 226, endPoint y: 206, distance: 118.2
click at [226, 206] on div "CAH Väg (Norsbrinken) Byggnadsverk" at bounding box center [368, 206] width 439 height 20
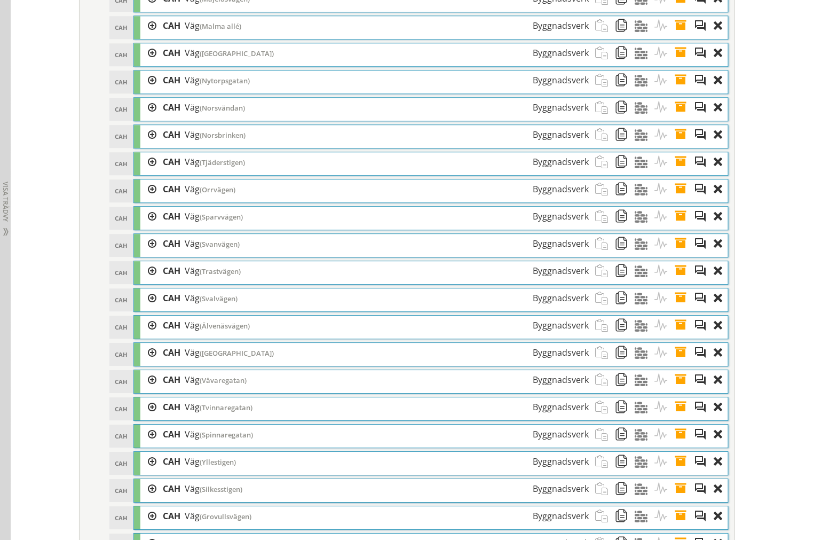
scroll to position [2431, 0]
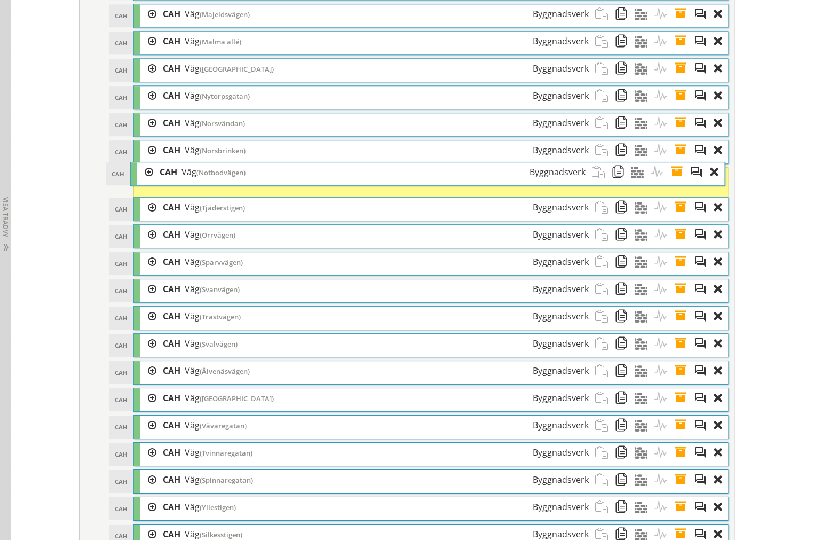
drag, startPoint x: 225, startPoint y: 255, endPoint x: 221, endPoint y: 185, distance: 70.0
click at [221, 182] on div "CAH Väg (Notbodvägen) Byggnadsverk" at bounding box center [372, 172] width 439 height 20
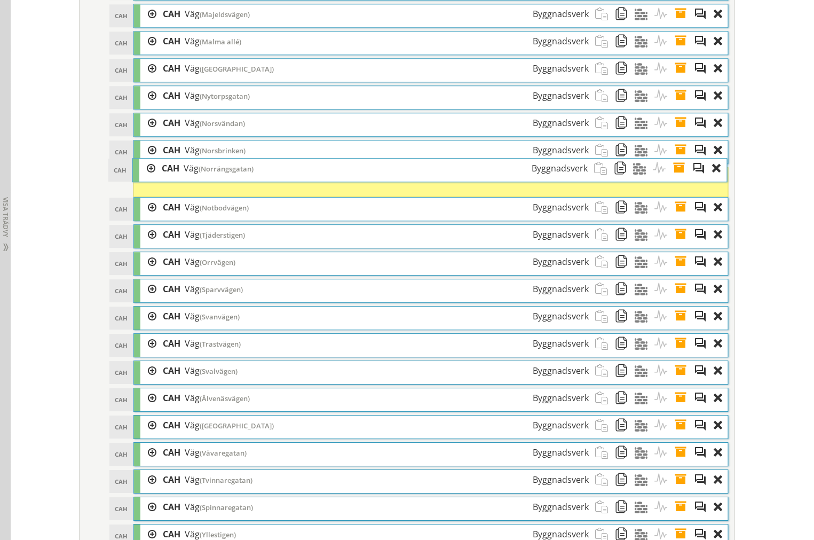
drag, startPoint x: 221, startPoint y: 161, endPoint x: 220, endPoint y: 178, distance: 17.1
click at [220, 173] on span "(Norrängsgatan)" at bounding box center [226, 169] width 55 height 10
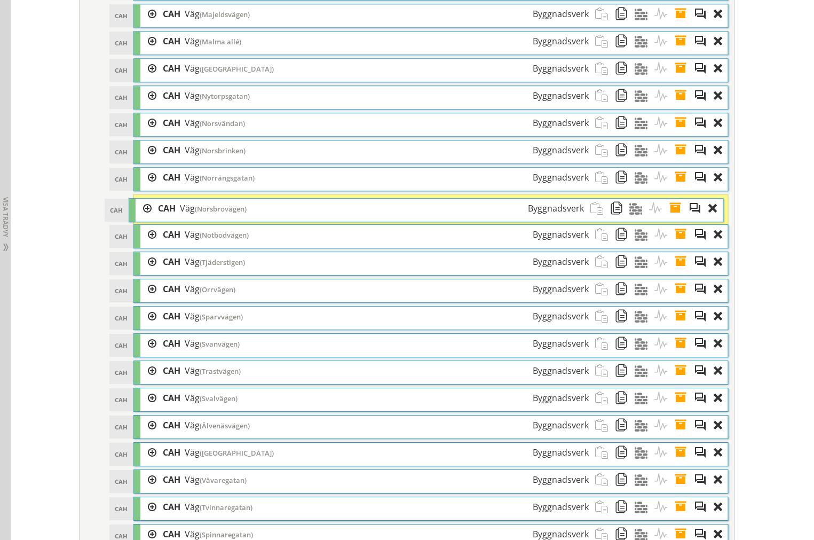
drag, startPoint x: 227, startPoint y: 185, endPoint x: 222, endPoint y: 220, distance: 35.6
click at [222, 218] on div "CAH Väg (Norsbrovägen) Byggnadsverk" at bounding box center [371, 209] width 439 height 20
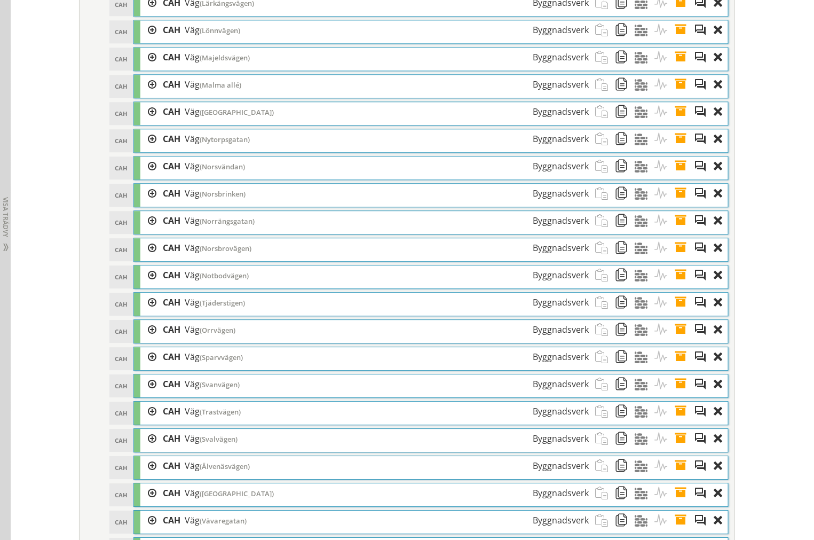
scroll to position [2372, 0]
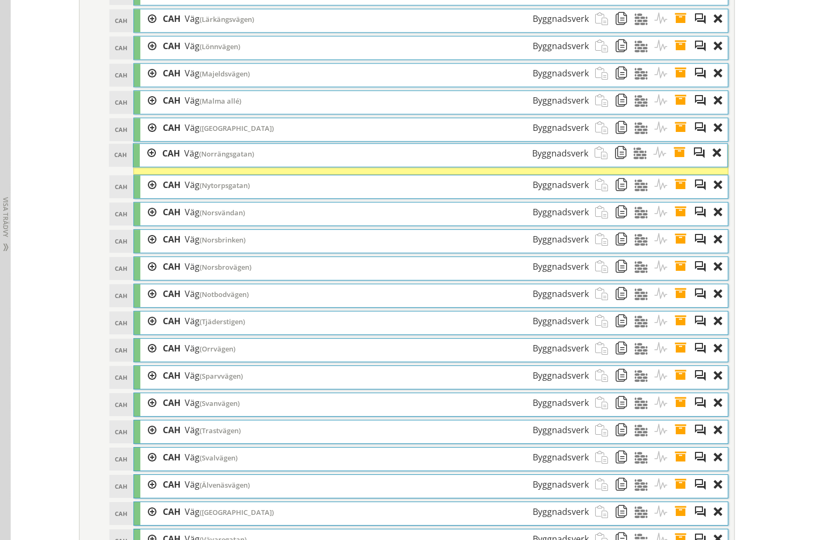
drag, startPoint x: 255, startPoint y: 254, endPoint x: 254, endPoint y: 163, distance: 91.3
click at [254, 163] on div "CAH Väg (Norrängsgatan) Byggnadsverk" at bounding box center [375, 154] width 439 height 20
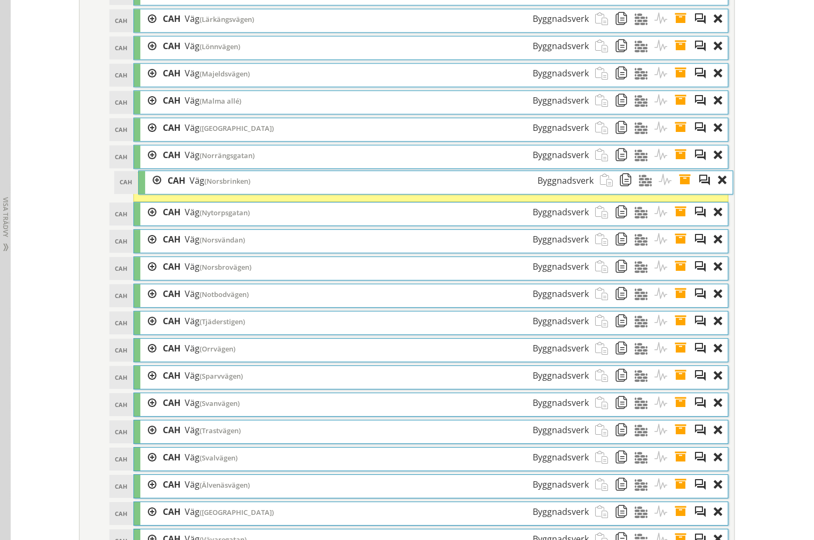
drag, startPoint x: 241, startPoint y: 253, endPoint x: 246, endPoint y: 187, distance: 65.8
click at [246, 186] on span "(Norsbrinken)" at bounding box center [227, 181] width 46 height 10
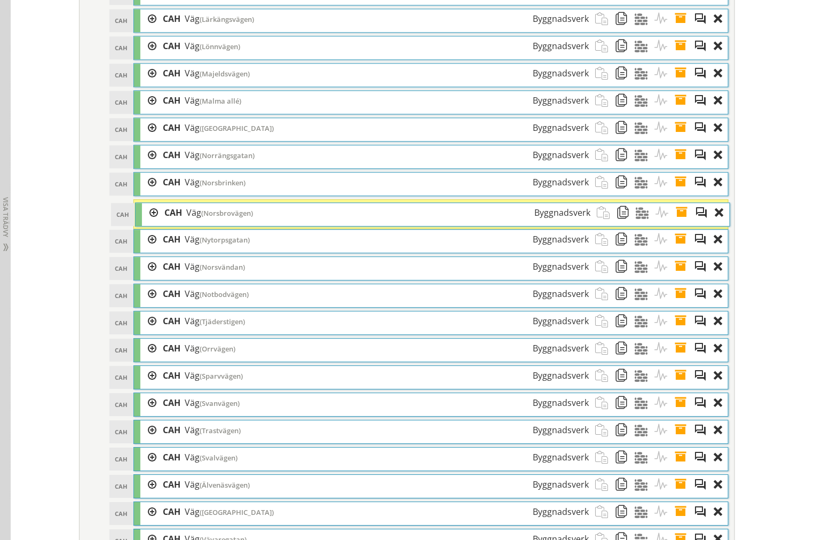
drag, startPoint x: 239, startPoint y: 278, endPoint x: 240, endPoint y: 217, distance: 61.4
click at [240, 217] on span "(Norsbrovägen)" at bounding box center [227, 213] width 52 height 10
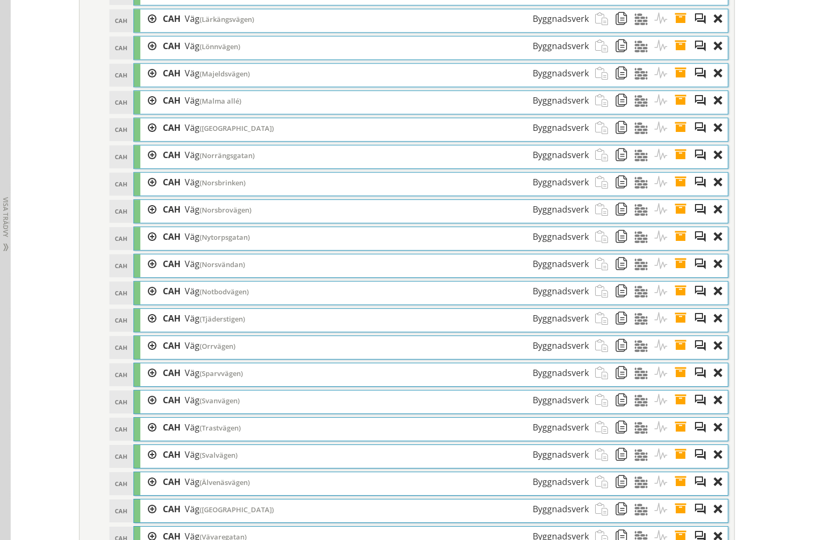
click at [618, 219] on span at bounding box center [625, 210] width 20 height 20
click at [595, 219] on span at bounding box center [605, 210] width 20 height 20
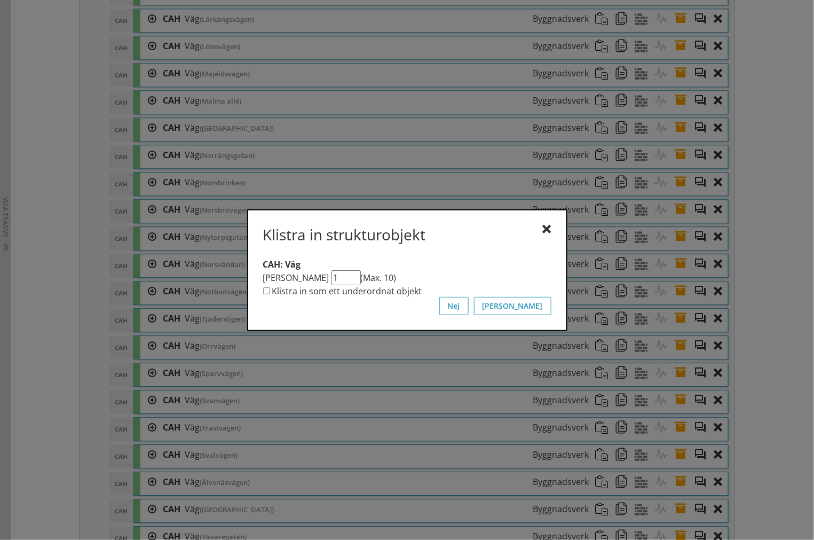
click at [365, 292] on label "Klistra in som ett underordnat objekt" at bounding box center [347, 291] width 150 height 12
click at [270, 292] on input "Klistra in som ett underordnat objekt" at bounding box center [266, 290] width 7 height 7
checkbox input "true"
click at [541, 299] on button "[PERSON_NAME]" at bounding box center [512, 306] width 77 height 18
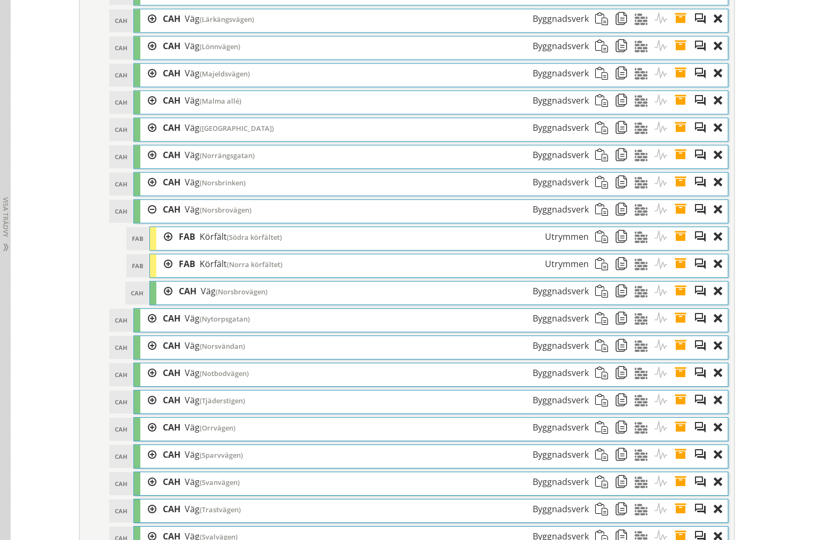
click at [680, 301] on span at bounding box center [684, 291] width 20 height 20
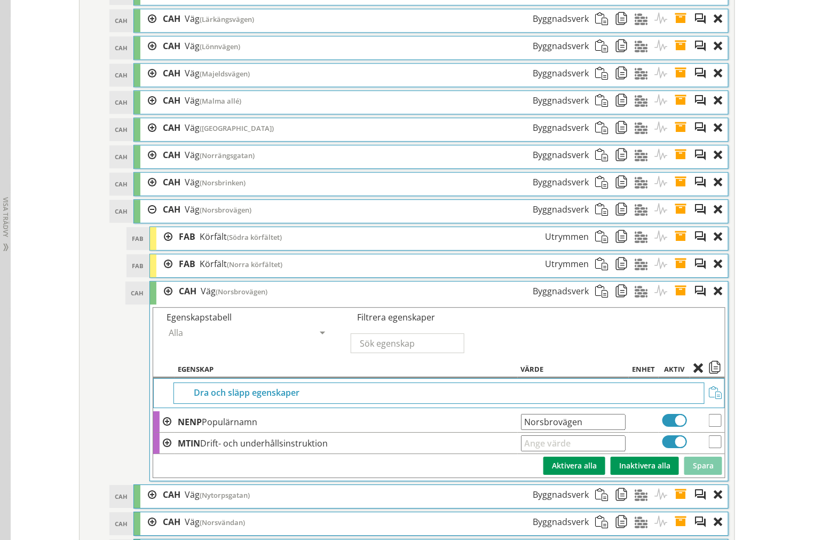
drag, startPoint x: 583, startPoint y: 446, endPoint x: 415, endPoint y: 436, distance: 169.0
click at [424, 432] on tr "NENP Populärnamn Norsbrovägen Ange giltig String." at bounding box center [439, 421] width 572 height 21
type input "Norsplan"
click at [700, 473] on button "Spara" at bounding box center [703, 465] width 38 height 18
click at [674, 301] on span at bounding box center [684, 291] width 20 height 20
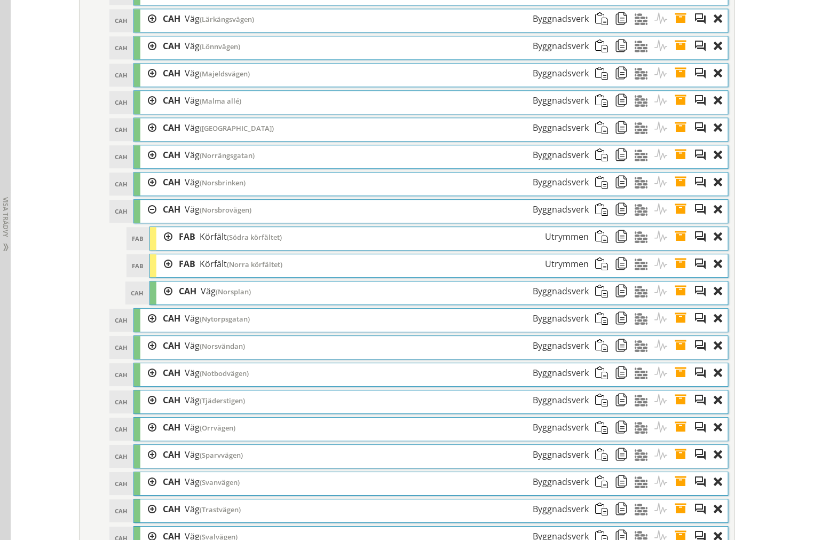
click at [164, 301] on div at bounding box center [164, 291] width 16 height 20
click at [676, 328] on span at bounding box center [684, 318] width 20 height 20
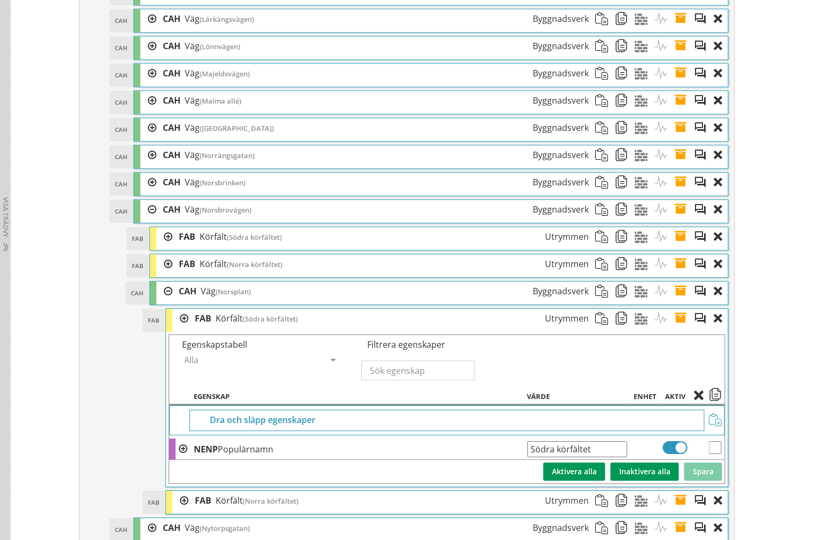
drag, startPoint x: 591, startPoint y: 465, endPoint x: 441, endPoint y: 465, distance: 150.5
click at [440, 460] on tr "NENP Populärnamn Södra körfältet Ange giltig String." at bounding box center [447, 448] width 556 height 21
paste input "Öst"
type input "Östra körfältet"
click at [708, 480] on button "Spara" at bounding box center [703, 471] width 38 height 18
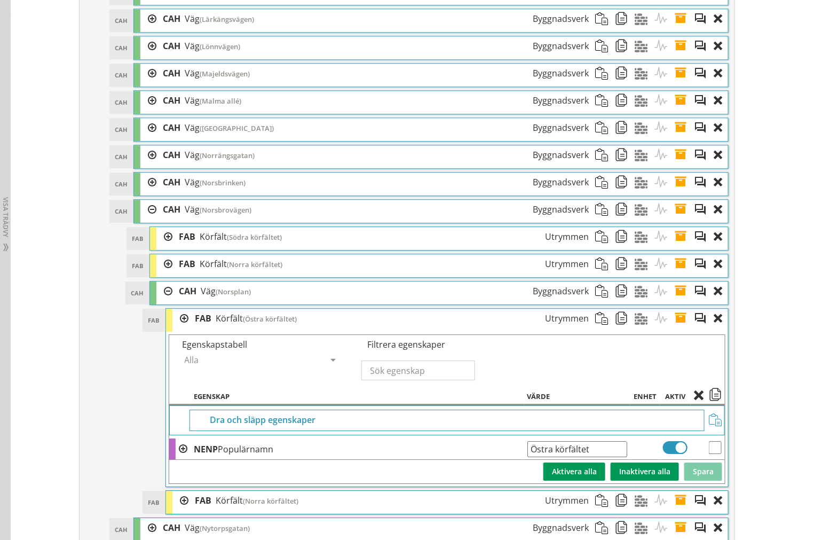
click at [674, 328] on span at bounding box center [684, 318] width 20 height 20
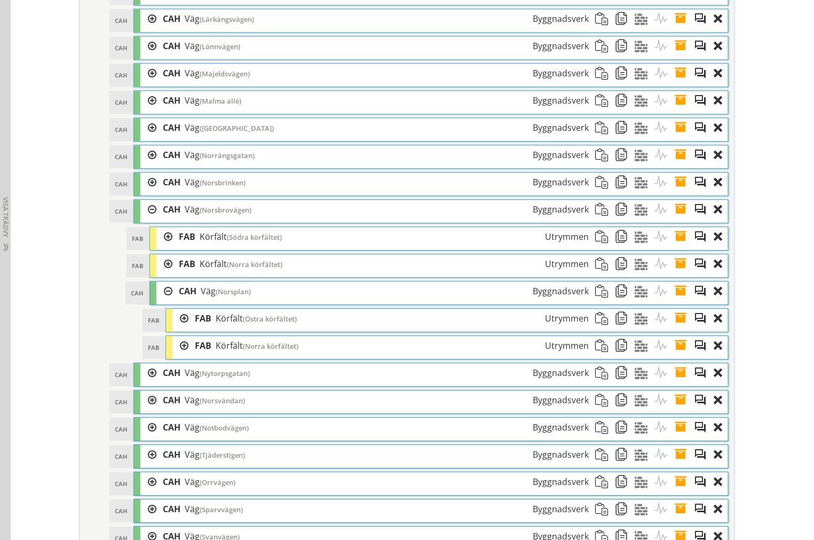
click at [674, 355] on span at bounding box center [684, 346] width 20 height 20
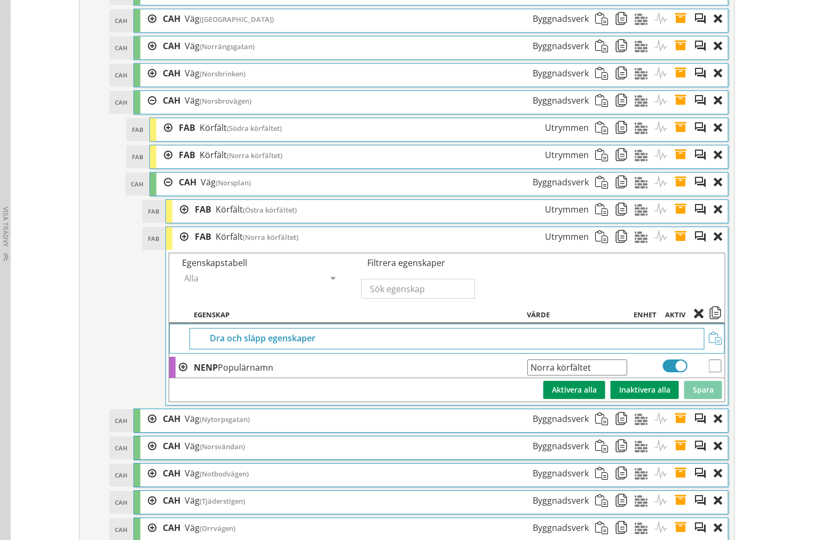
scroll to position [2490, 0]
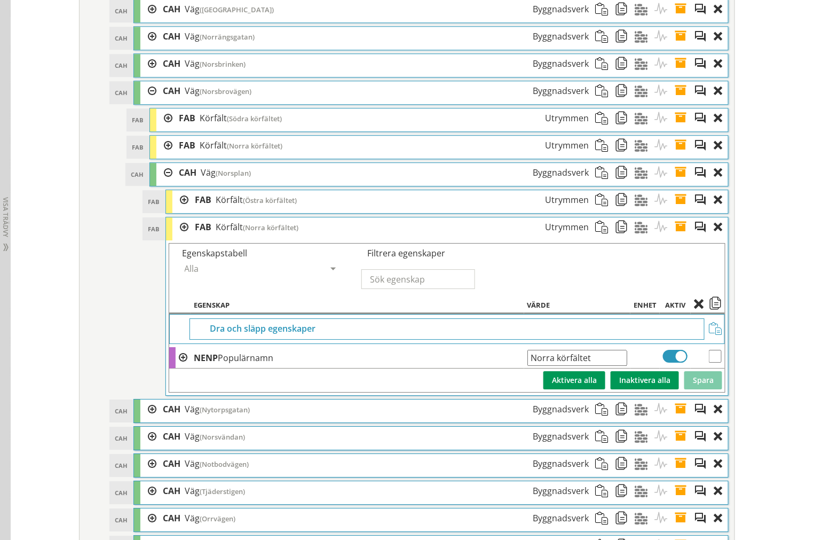
drag, startPoint x: 588, startPoint y: 372, endPoint x: 459, endPoint y: 363, distance: 129.5
click at [459, 363] on tbody "Dra och släpp egenskaper NENP Populärnamn Norra körfältet Ange giltig String. S…" at bounding box center [447, 353] width 556 height 78
paste input "Väst"
type input "Västra körfältet"
drag, startPoint x: 707, startPoint y: 399, endPoint x: 700, endPoint y: 381, distance: 19.2
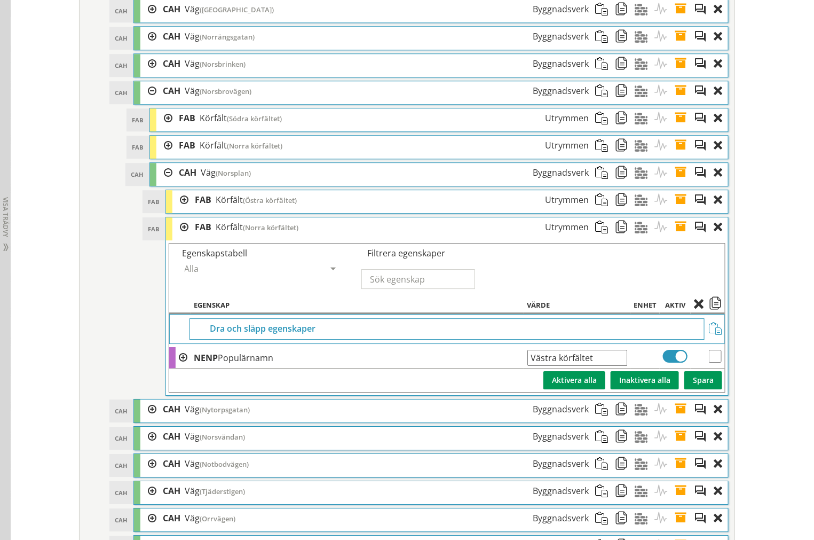
click at [707, 389] on button "Spara" at bounding box center [703, 380] width 38 height 18
click at [674, 237] on span at bounding box center [684, 227] width 20 height 20
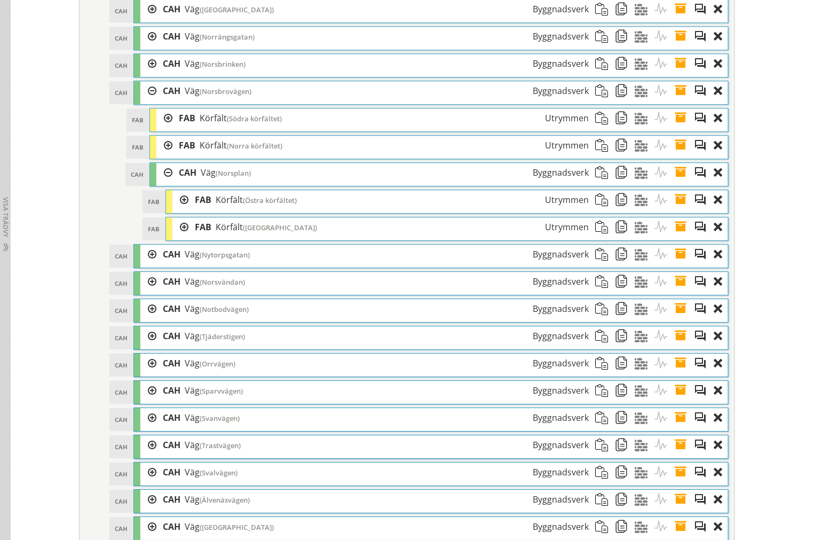
click at [162, 183] on div at bounding box center [164, 173] width 16 height 20
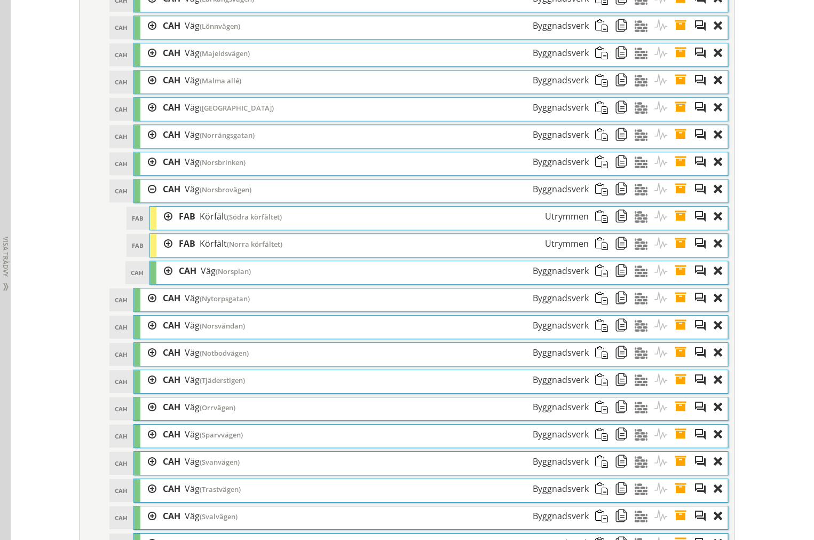
scroll to position [2372, 0]
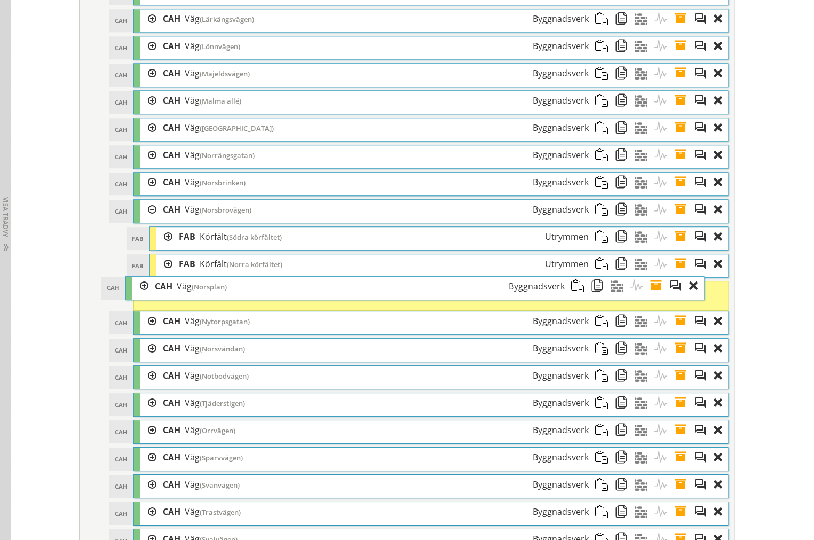
drag, startPoint x: 284, startPoint y: 305, endPoint x: 260, endPoint y: 300, distance: 24.6
click at [260, 296] on div "CAH Väg (Norsplan) Byggnadsverk" at bounding box center [359, 286] width 423 height 20
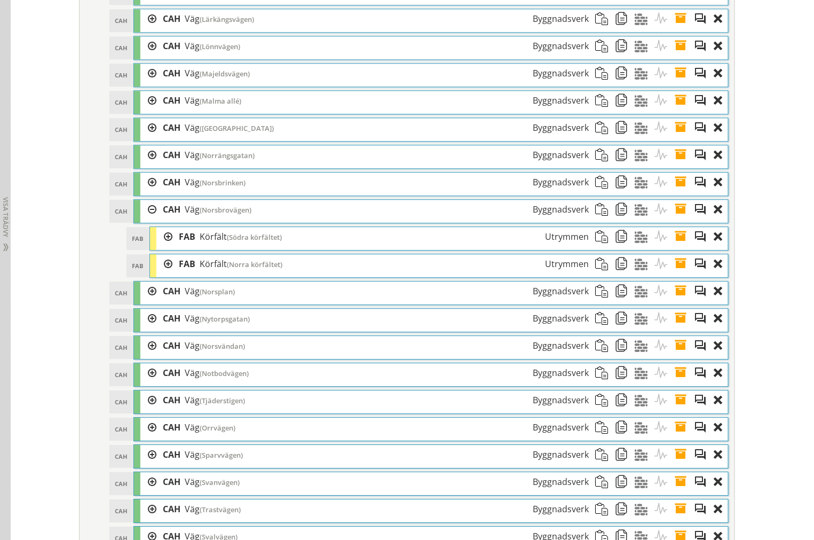
click at [146, 219] on div at bounding box center [148, 210] width 16 height 20
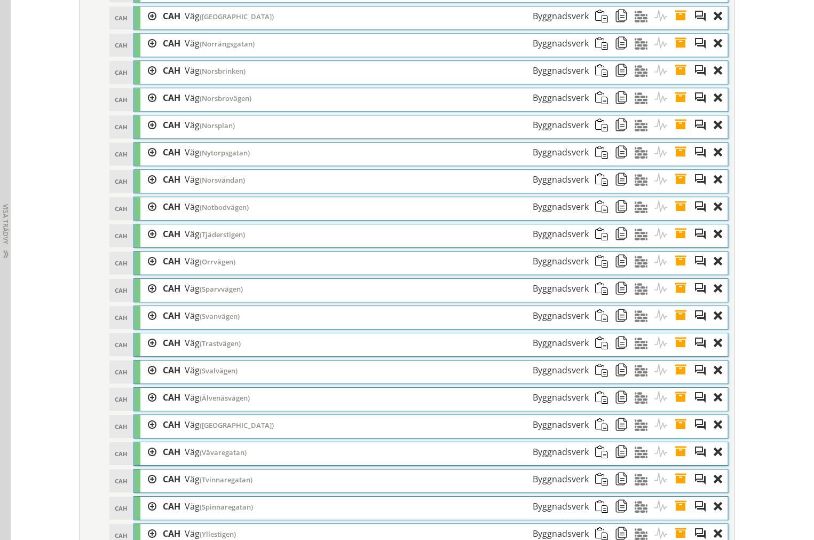
scroll to position [2490, 0]
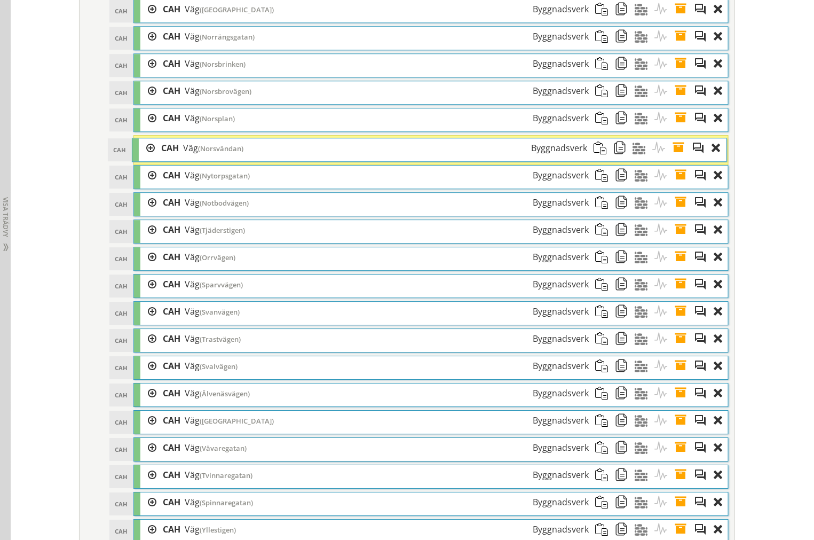
drag, startPoint x: 243, startPoint y: 188, endPoint x: 242, endPoint y: 153, distance: 34.7
click at [242, 153] on div "CAH Väg (Norsvändan) Byggnadsverk" at bounding box center [374, 148] width 439 height 20
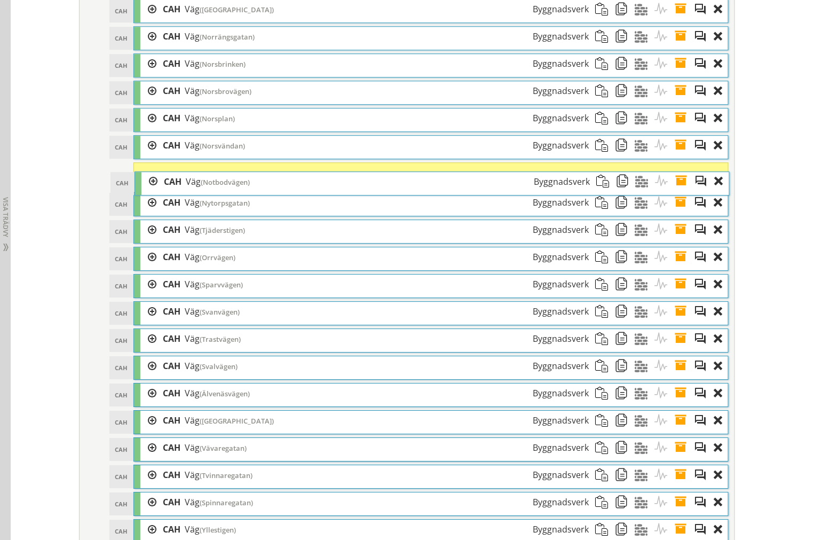
drag, startPoint x: 248, startPoint y: 210, endPoint x: 249, endPoint y: 183, distance: 27.8
click at [249, 183] on div "CAH Väg (Notbodvägen) Byggnadsverk" at bounding box center [376, 182] width 439 height 20
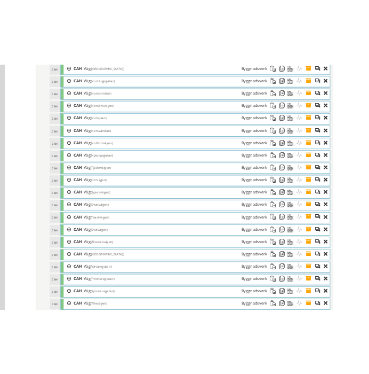
scroll to position [4272, 0]
